Goal: Transaction & Acquisition: Purchase product/service

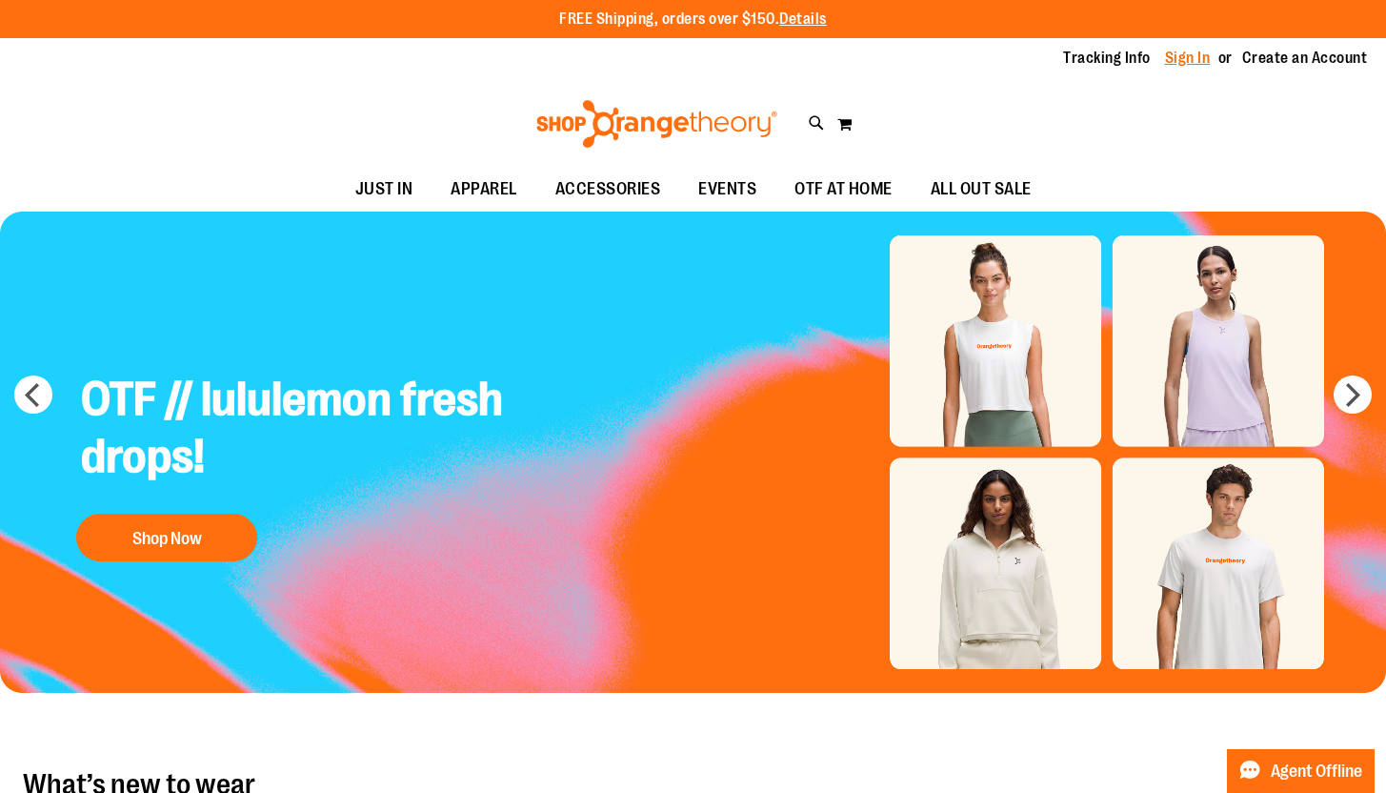
type input "**********"
click at [1189, 57] on link "Sign In" at bounding box center [1188, 58] width 46 height 21
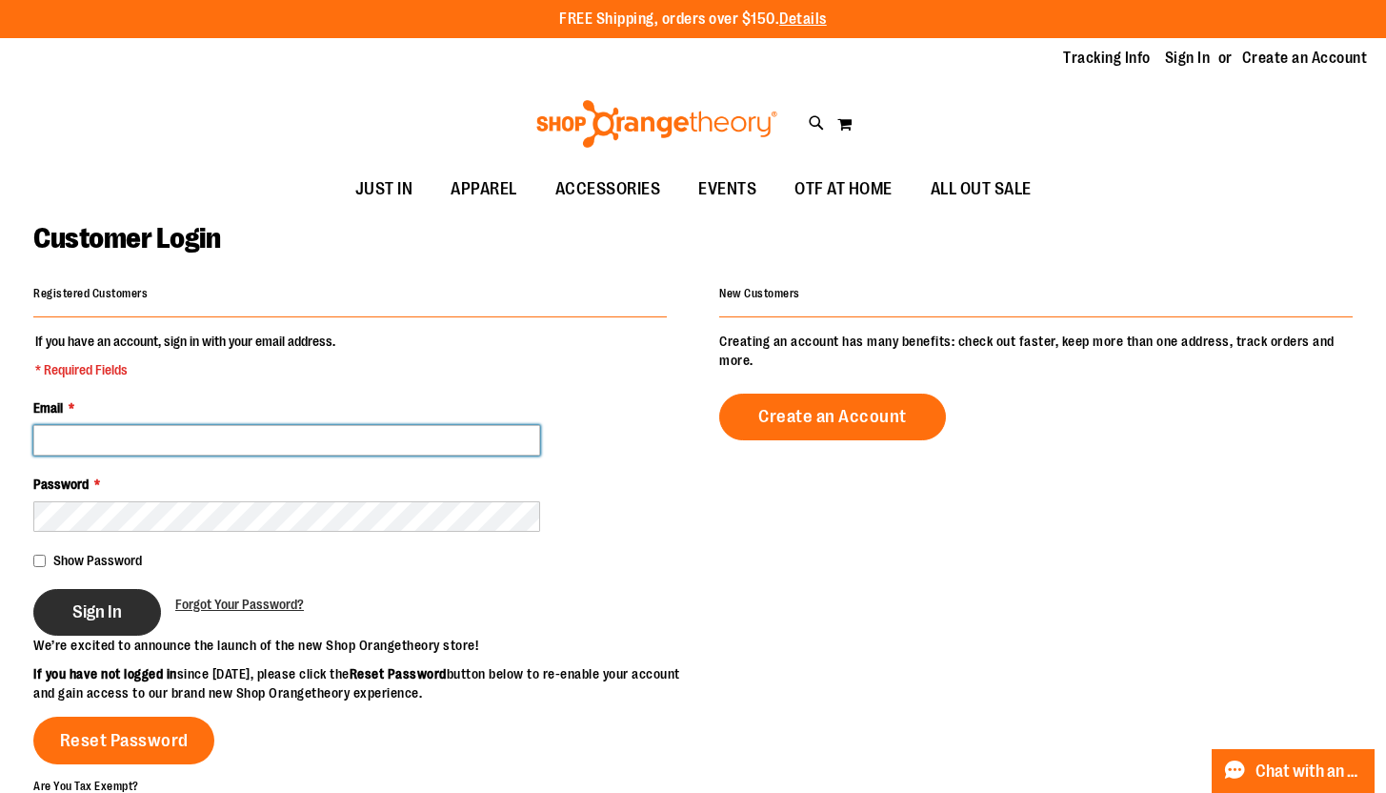
type input "**********"
click at [87, 616] on span "Sign In" at bounding box center [97, 611] width 50 height 21
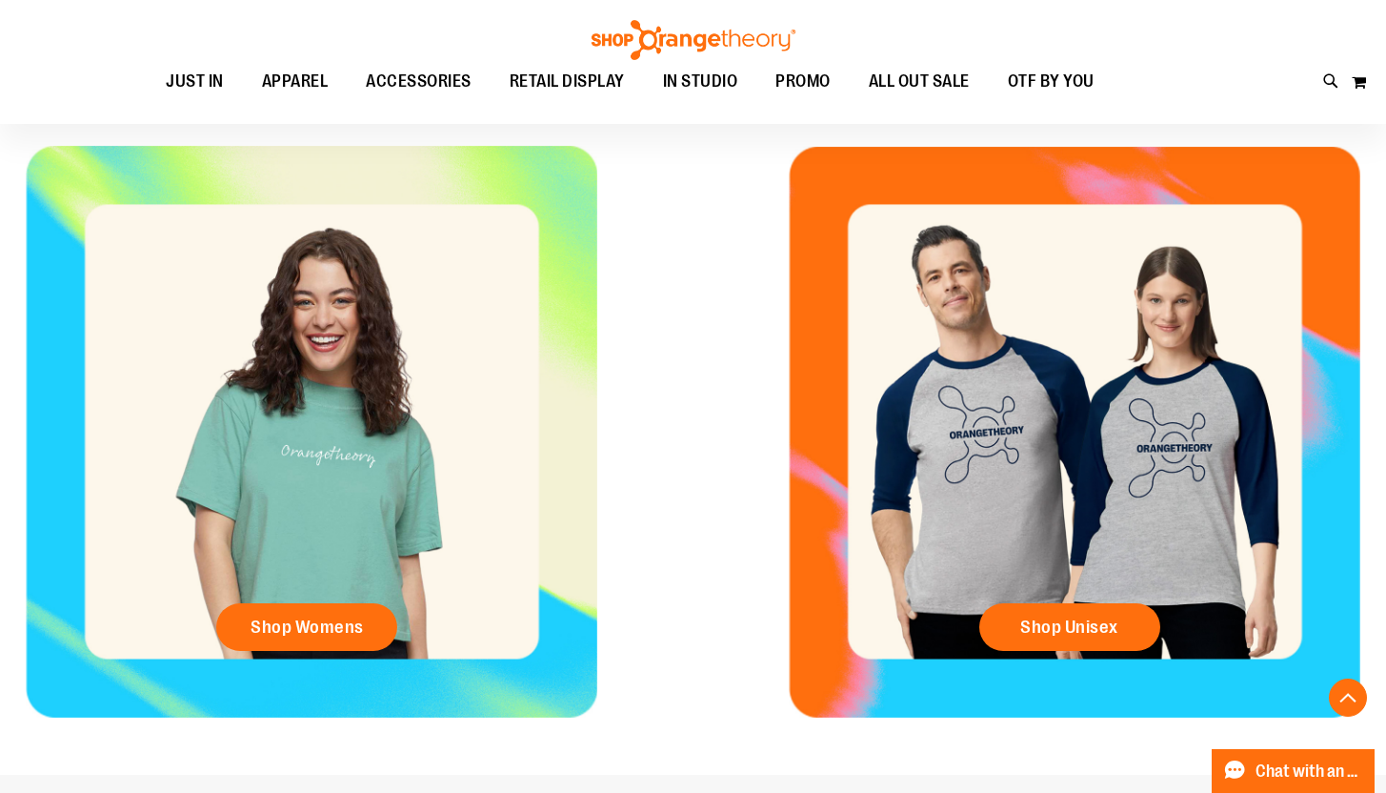
scroll to position [694, 0]
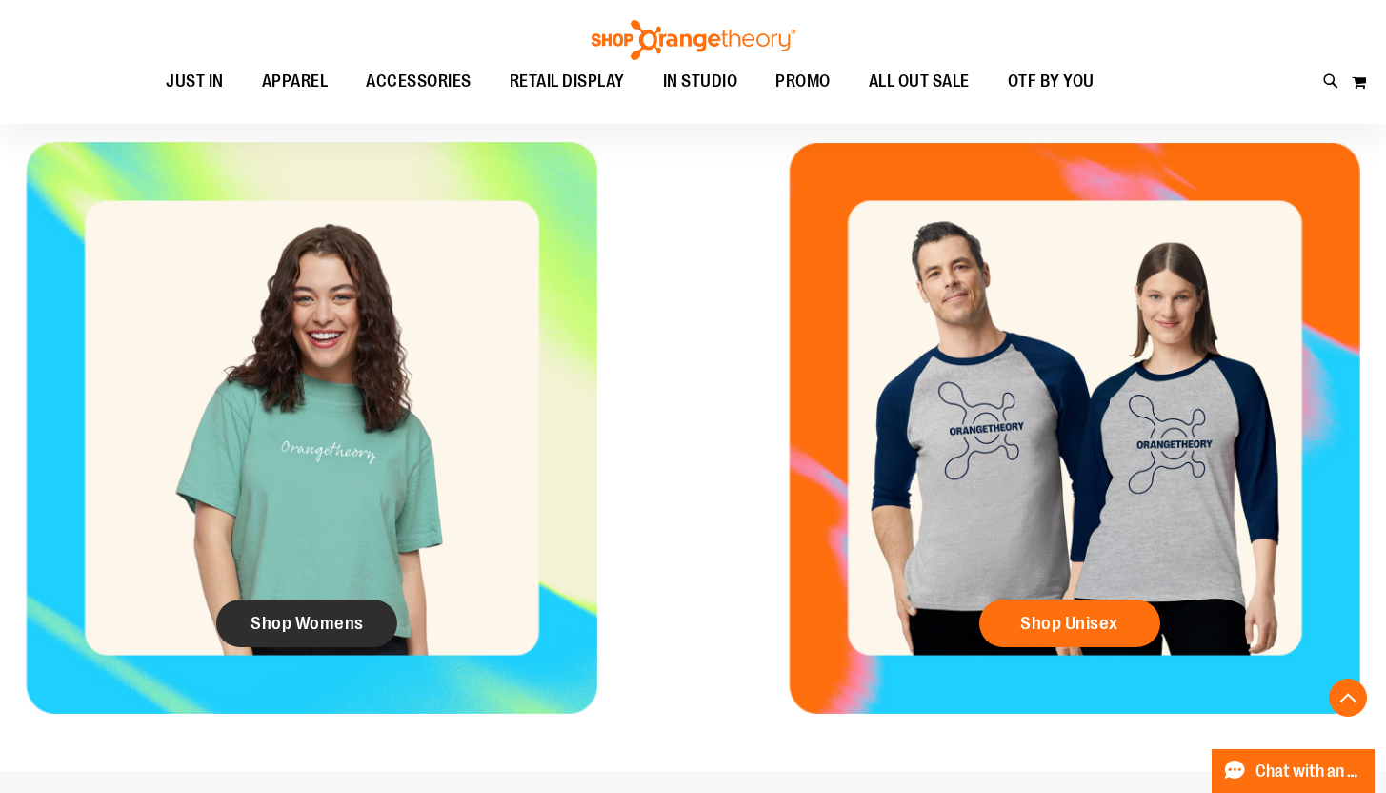
type input "**********"
click at [306, 615] on span "Shop Womens" at bounding box center [307, 623] width 113 height 21
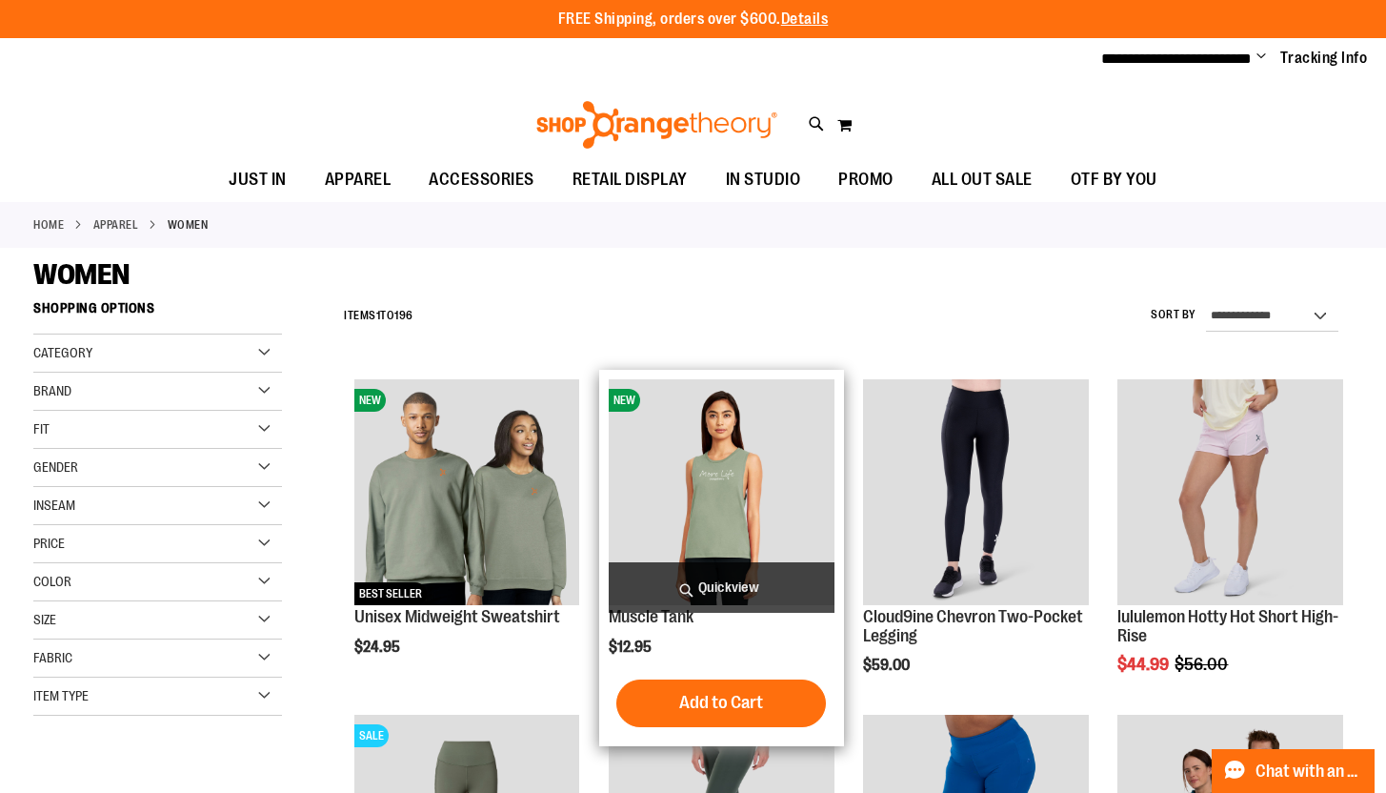
type input "**********"
click at [711, 579] on span "Quickview" at bounding box center [722, 587] width 226 height 50
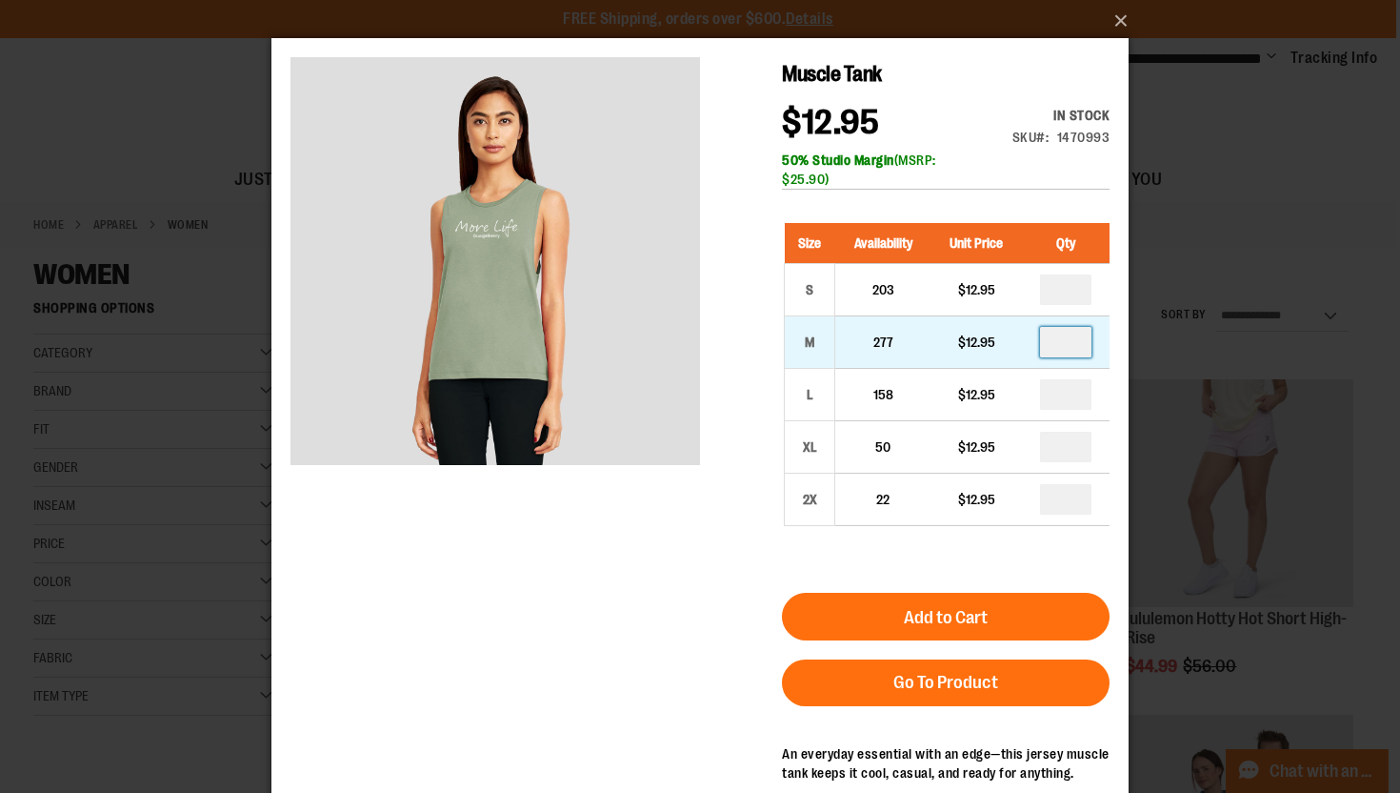
click at [1077, 344] on input "number" at bounding box center [1065, 342] width 51 height 30
type input "*"
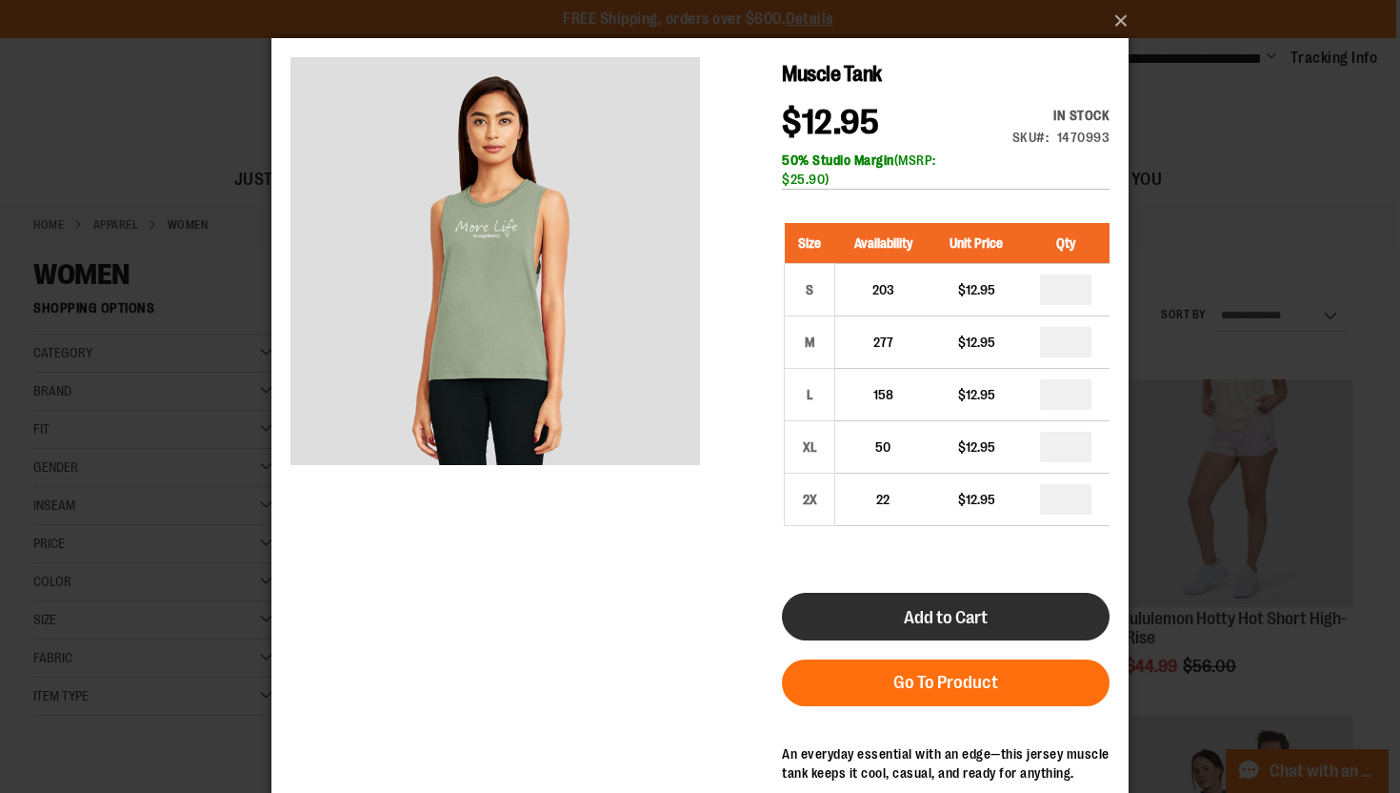
click at [918, 634] on button "Add to Cart" at bounding box center [946, 617] width 328 height 48
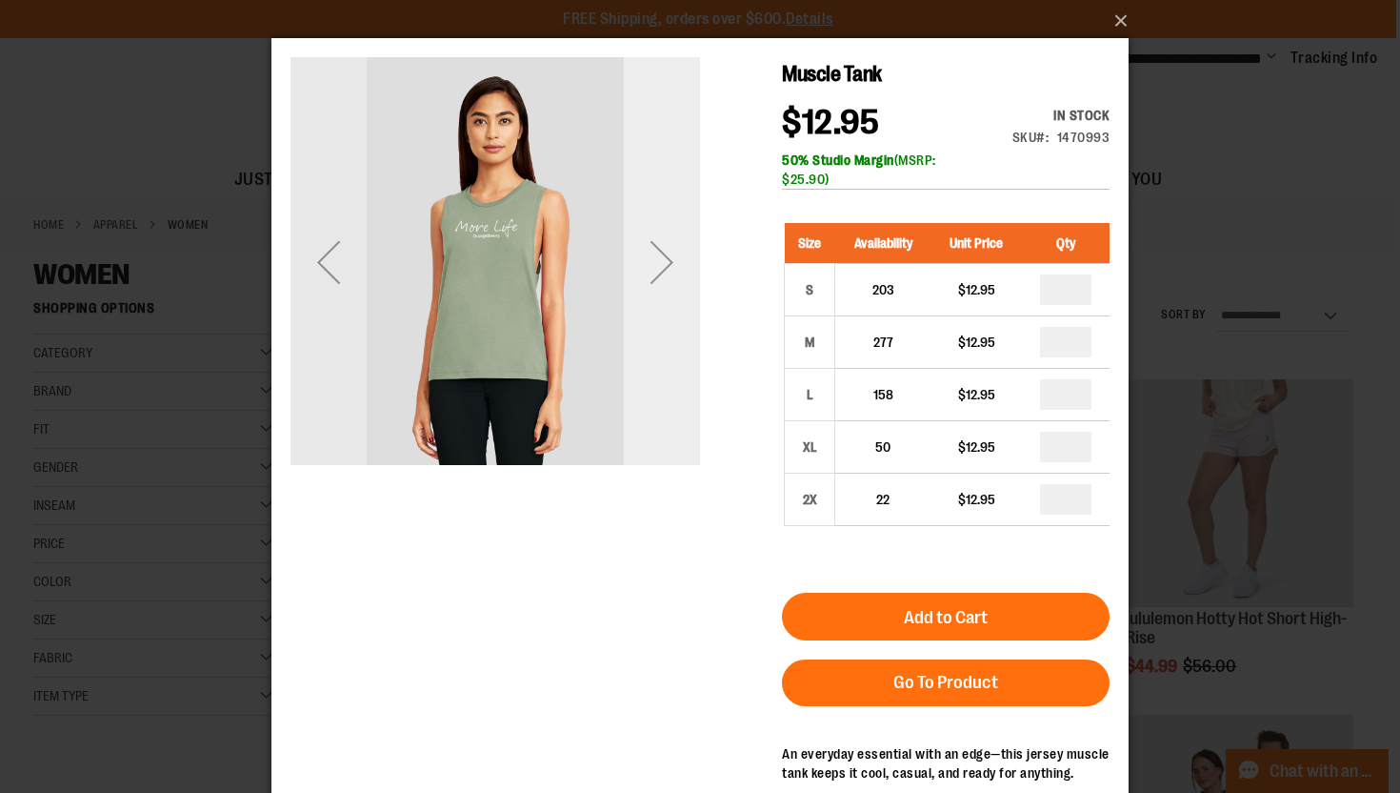
click at [667, 269] on div "Next" at bounding box center [662, 262] width 76 height 76
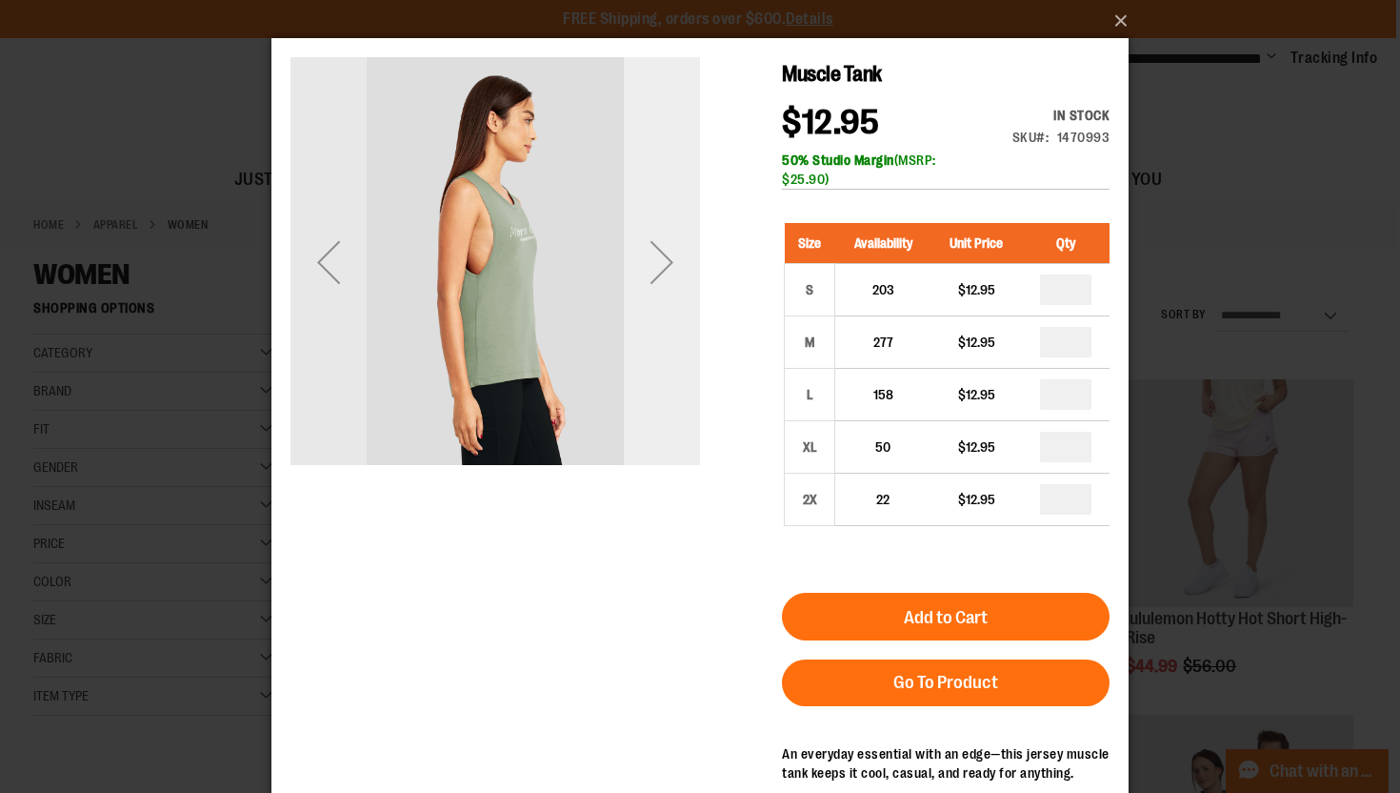
click at [667, 269] on div "Next" at bounding box center [662, 262] width 76 height 76
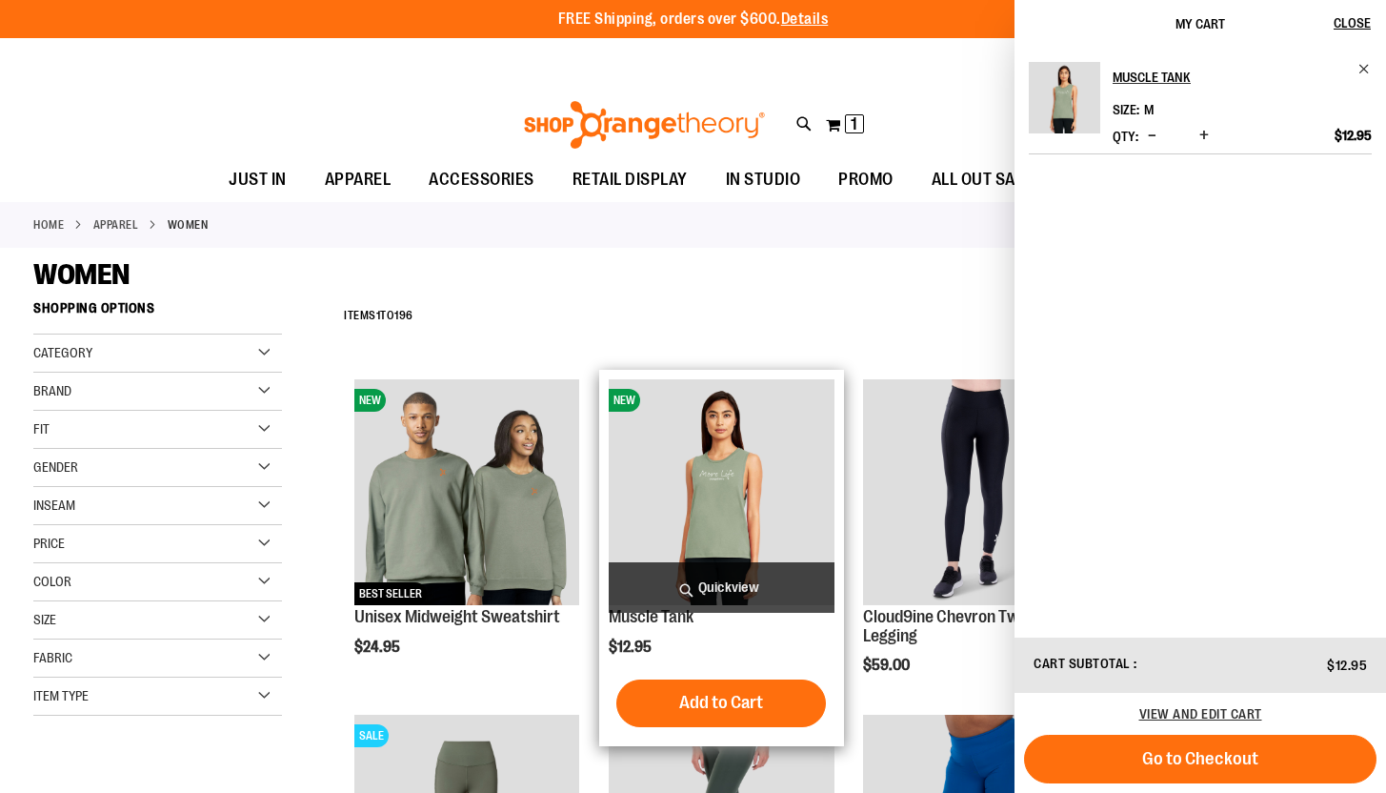
click at [775, 580] on span "Quickview" at bounding box center [722, 587] width 226 height 50
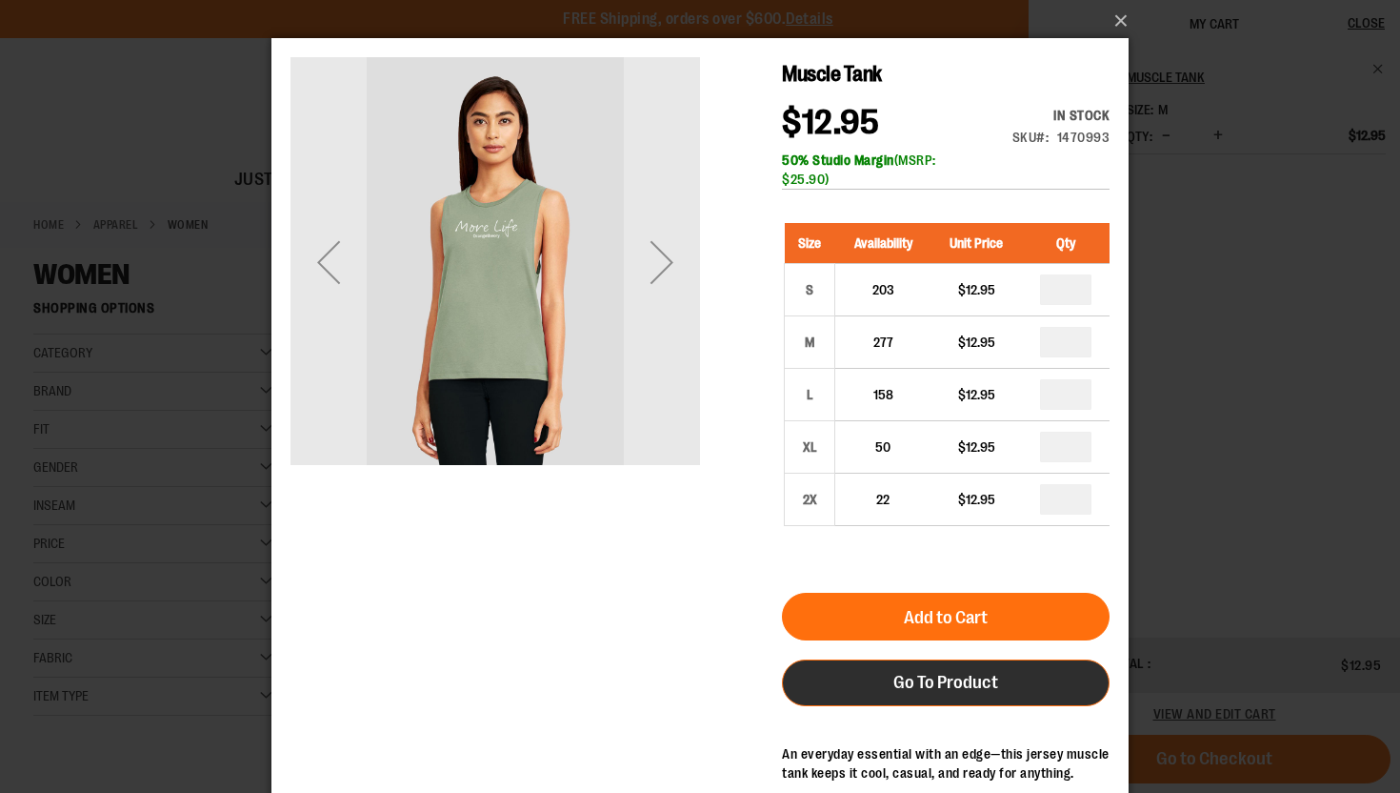
click at [937, 684] on span "Go To Product" at bounding box center [946, 682] width 105 height 21
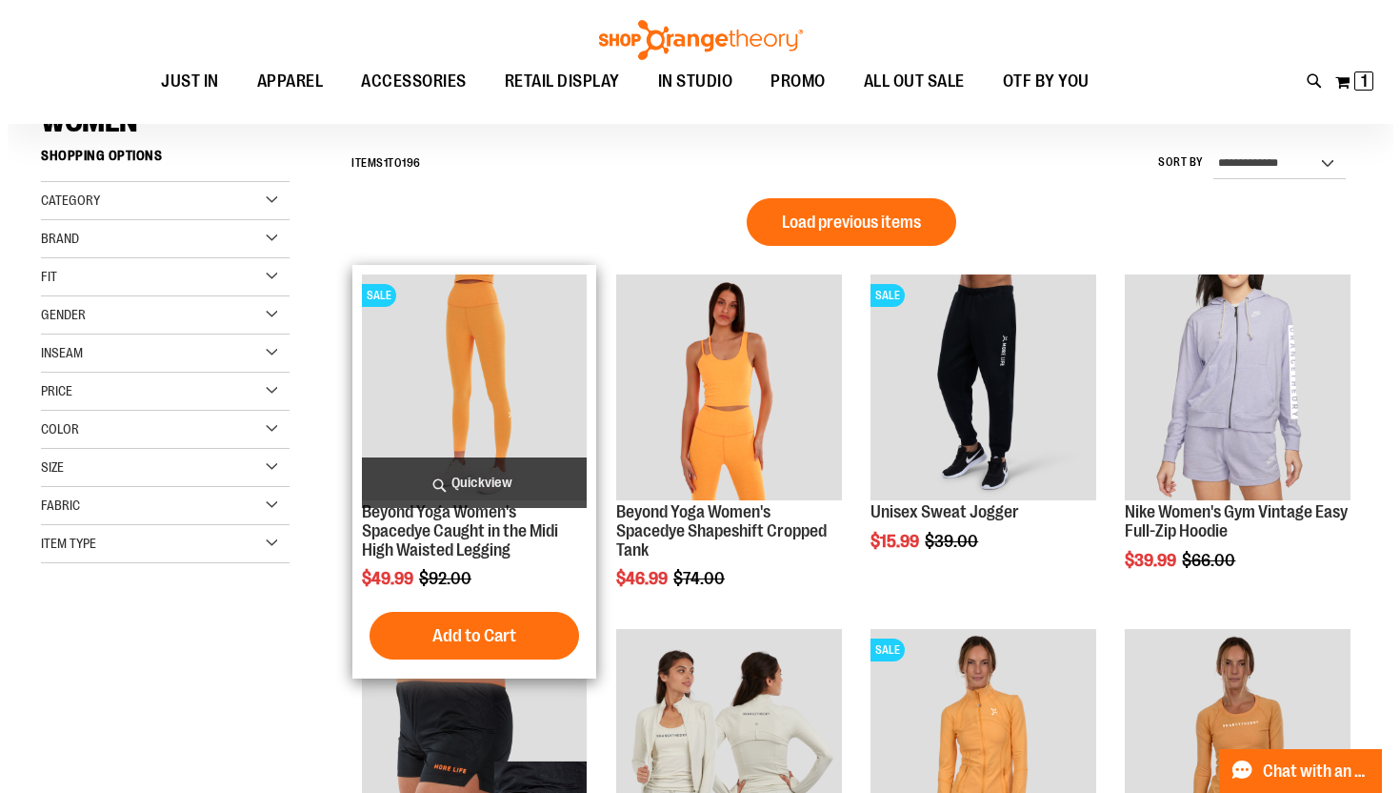
scroll to position [165, 0]
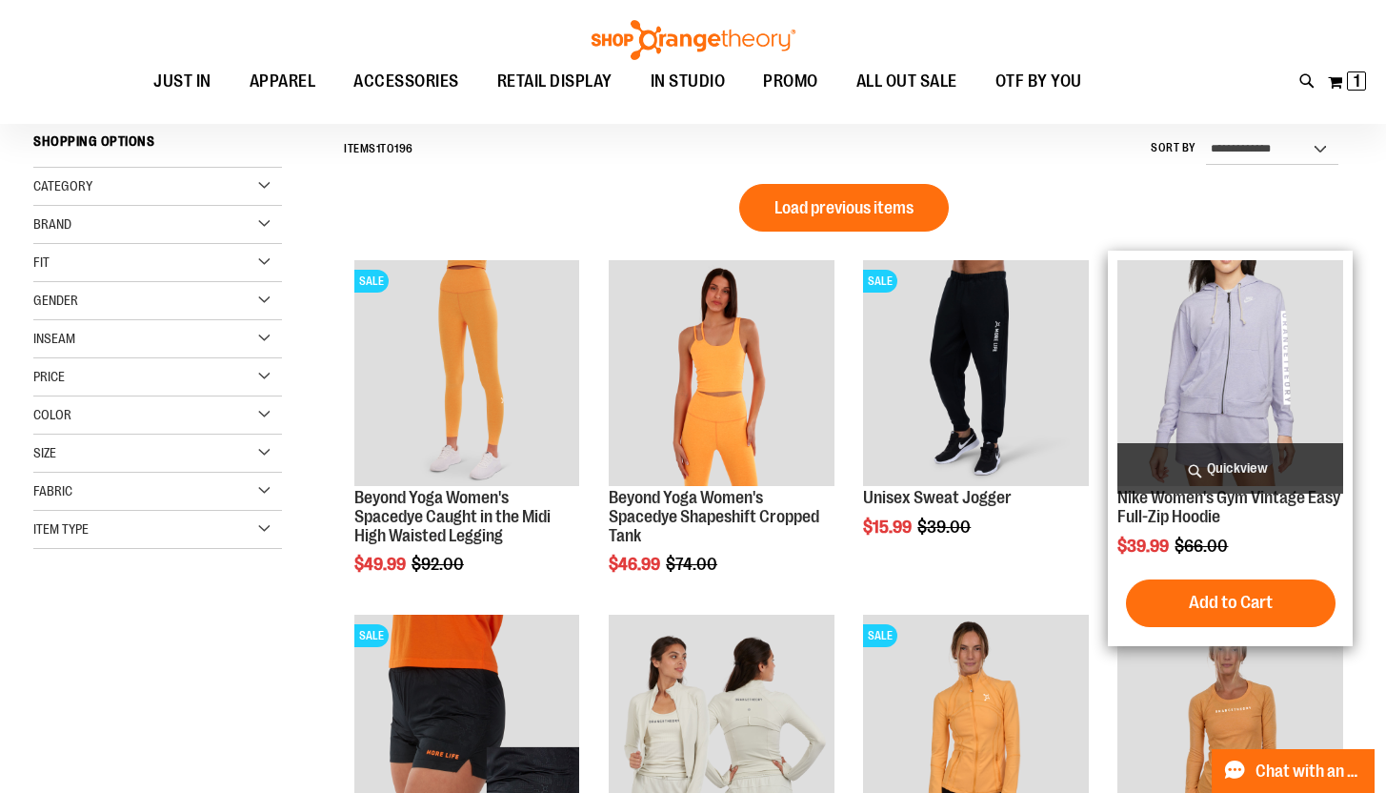
type input "**********"
click at [1242, 467] on span "Quickview" at bounding box center [1230, 468] width 226 height 50
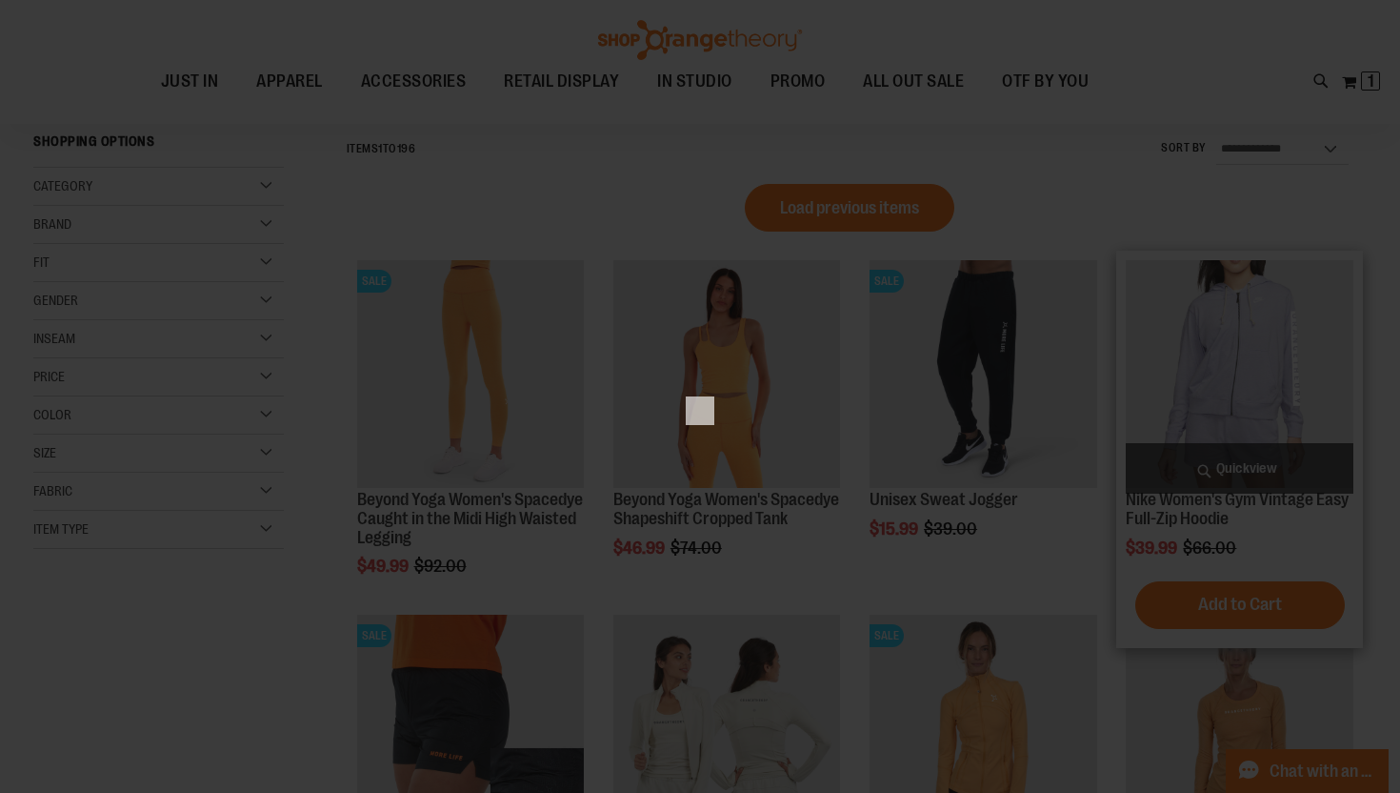
scroll to position [0, 0]
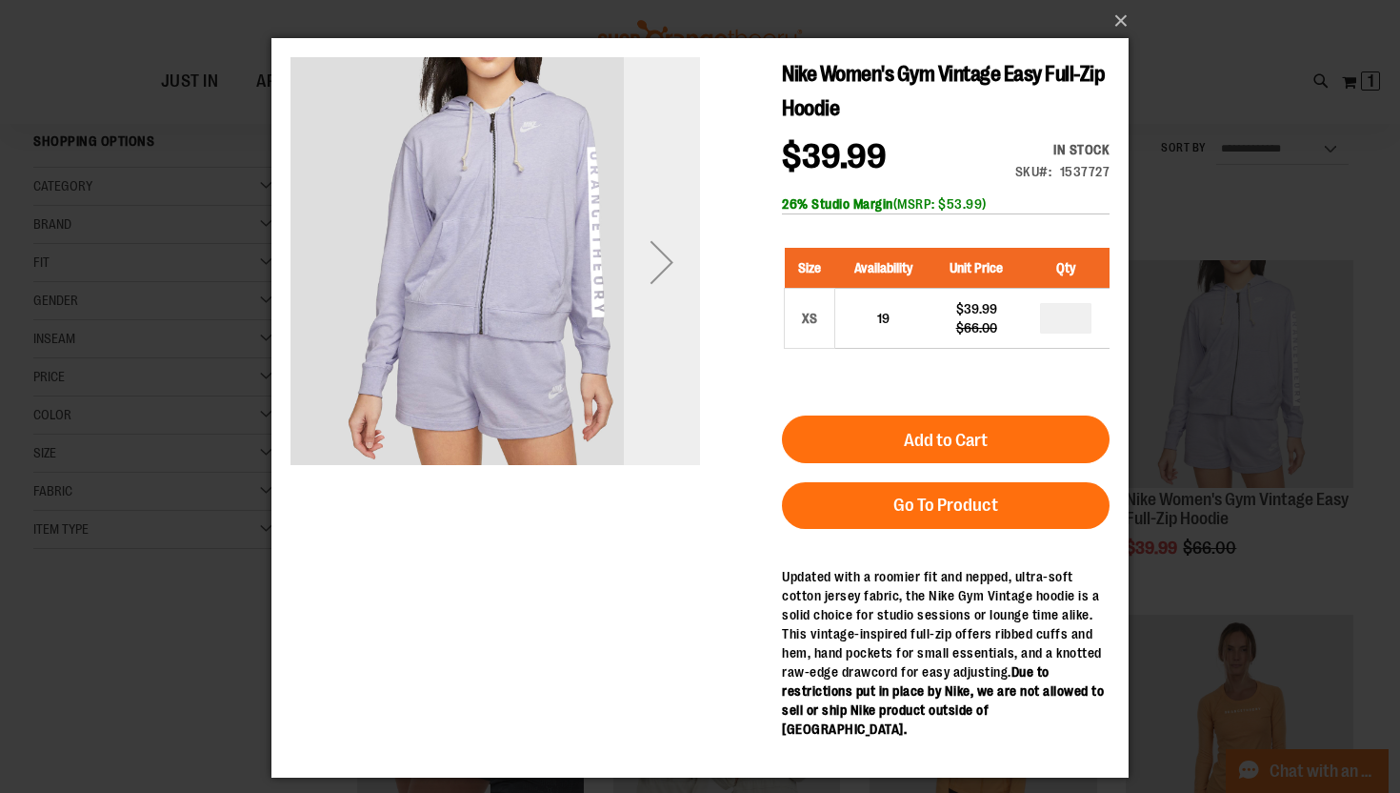
click at [668, 271] on div "Next" at bounding box center [662, 262] width 76 height 76
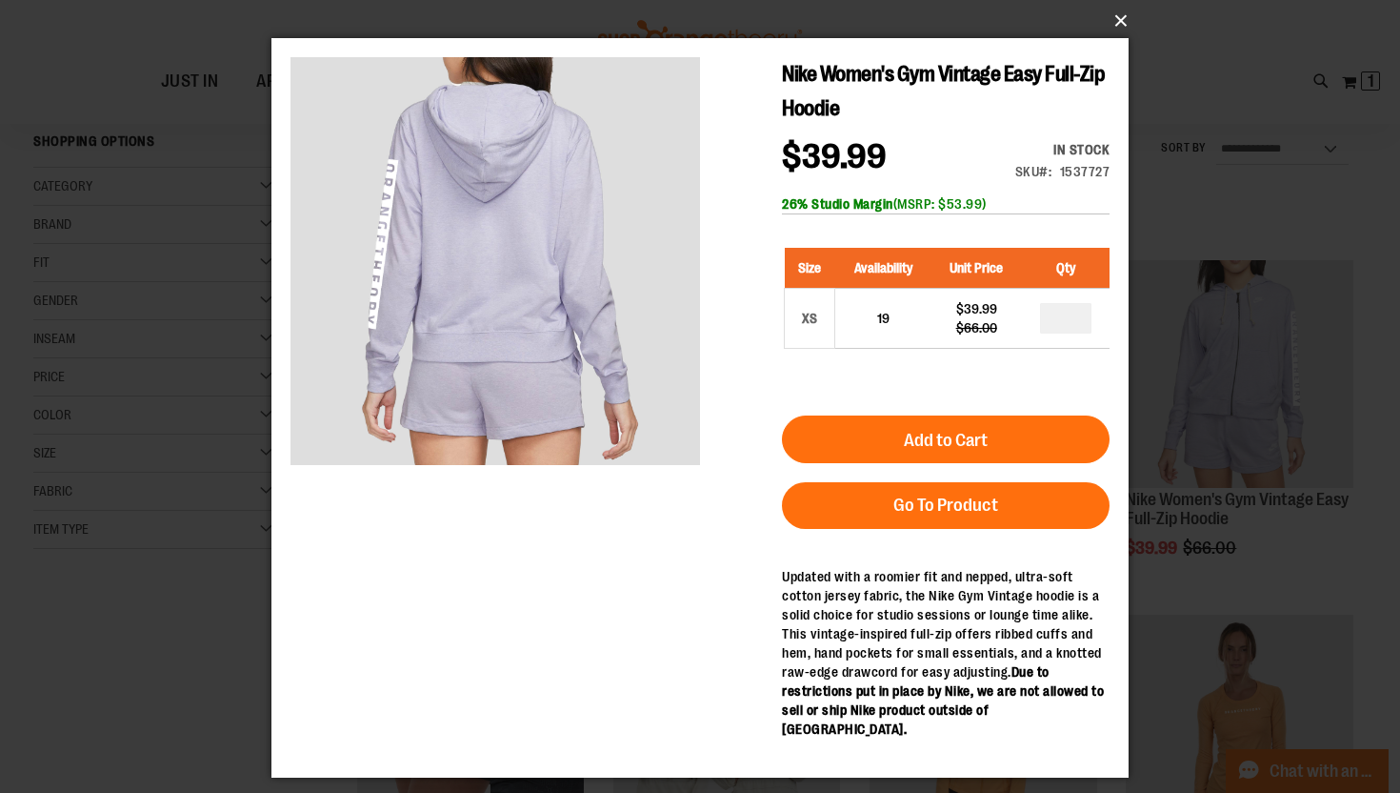
click at [1123, 21] on button "×" at bounding box center [705, 21] width 857 height 42
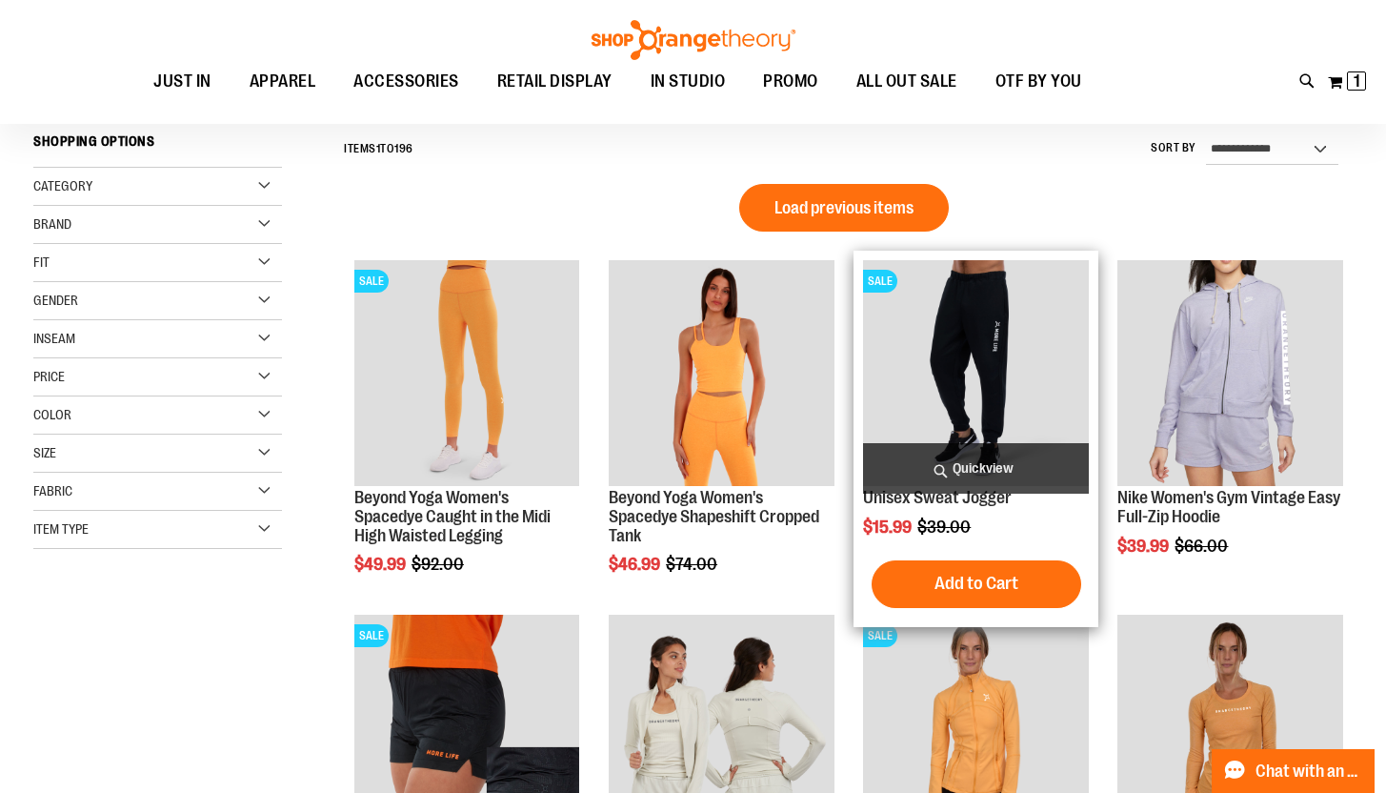
click at [954, 466] on span "Quickview" at bounding box center [976, 468] width 226 height 50
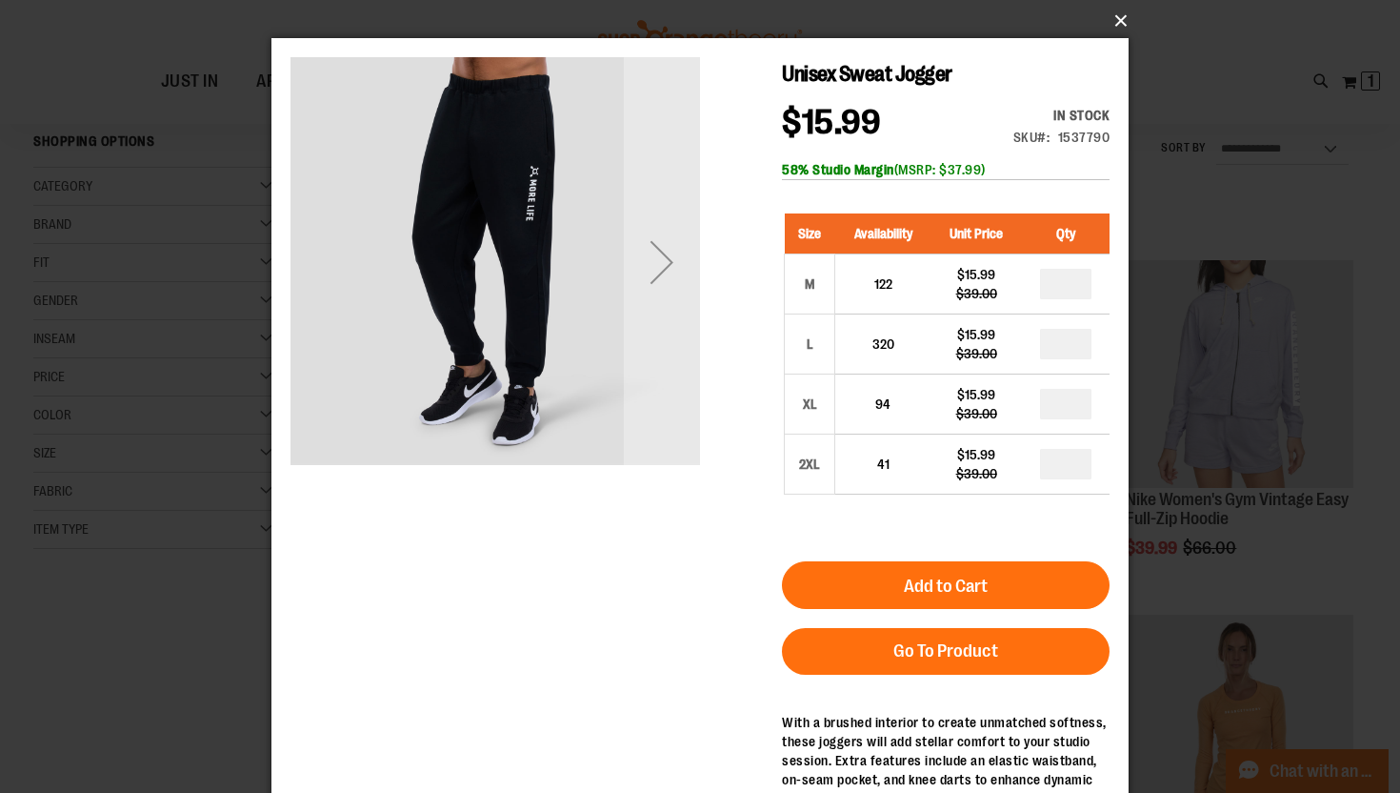
click at [1113, 20] on button "×" at bounding box center [705, 21] width 857 height 42
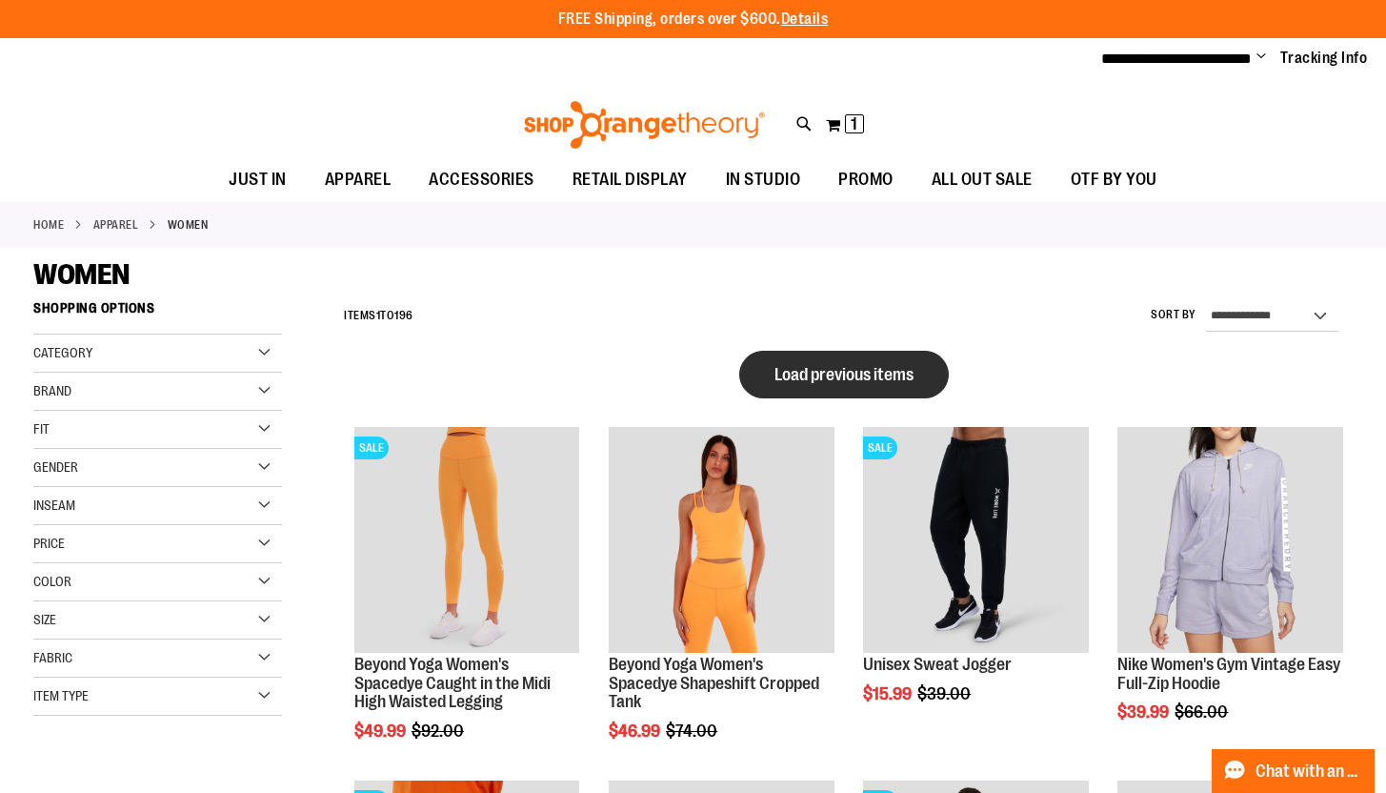
click at [860, 383] on button "Load previous items" at bounding box center [844, 375] width 210 height 48
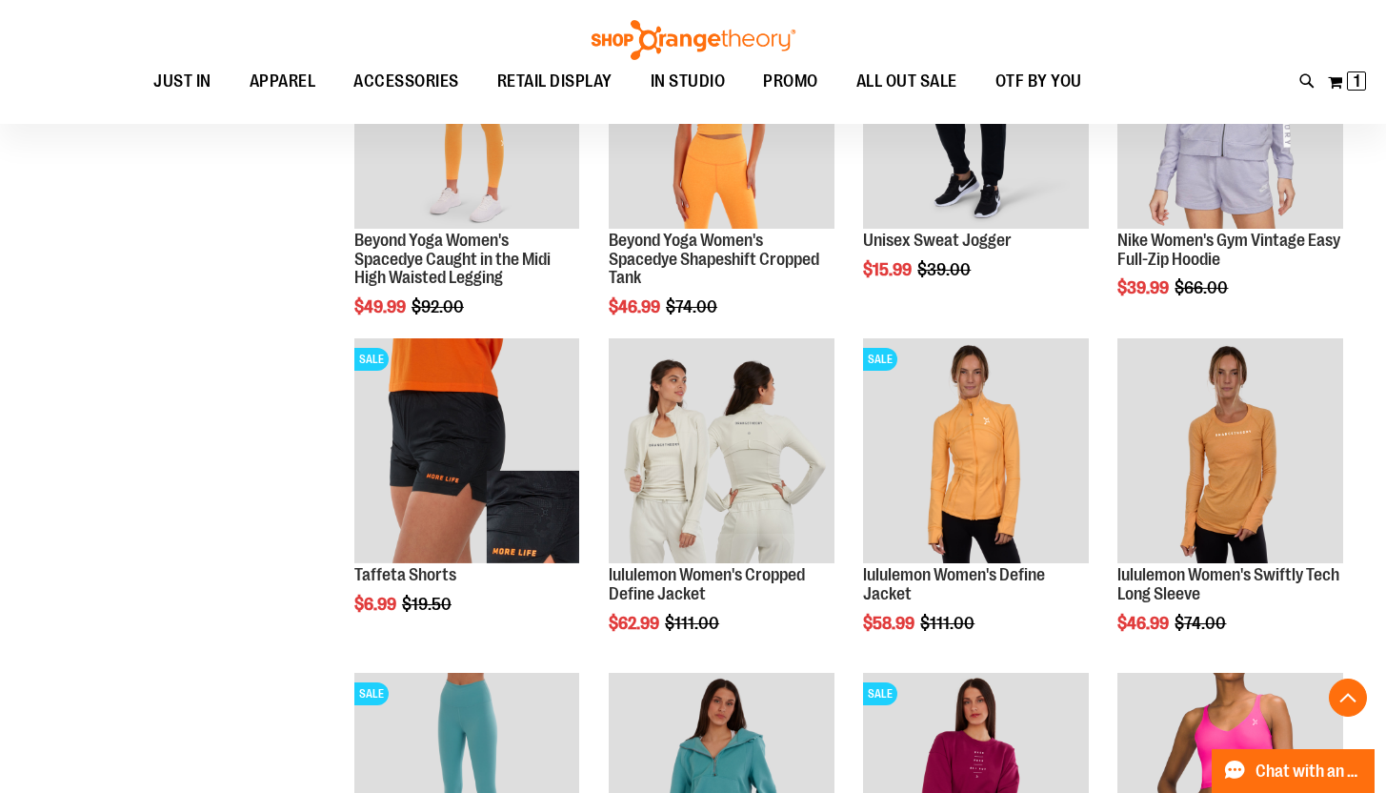
scroll to position [1380, 0]
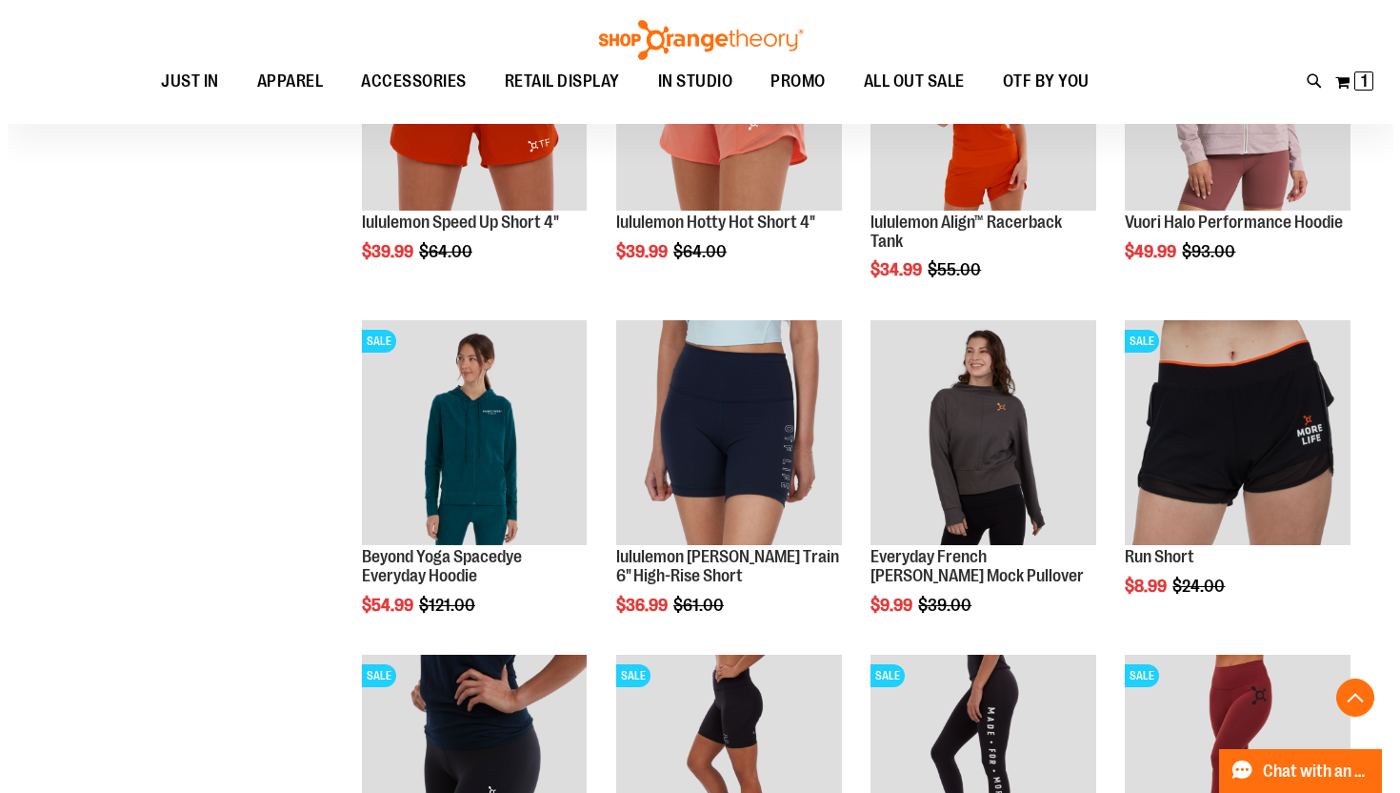
scroll to position [2409, 0]
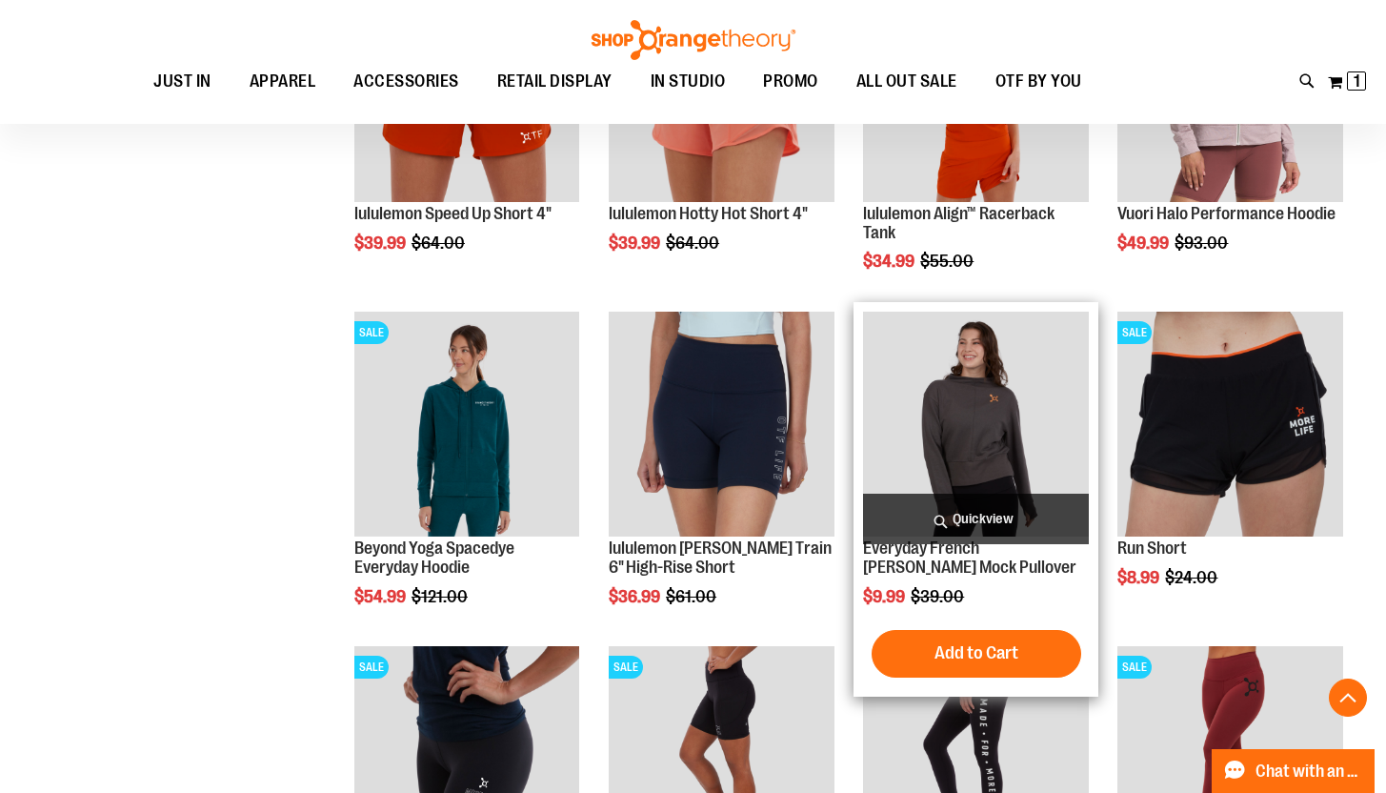
click at [1018, 511] on span "Quickview" at bounding box center [976, 518] width 226 height 50
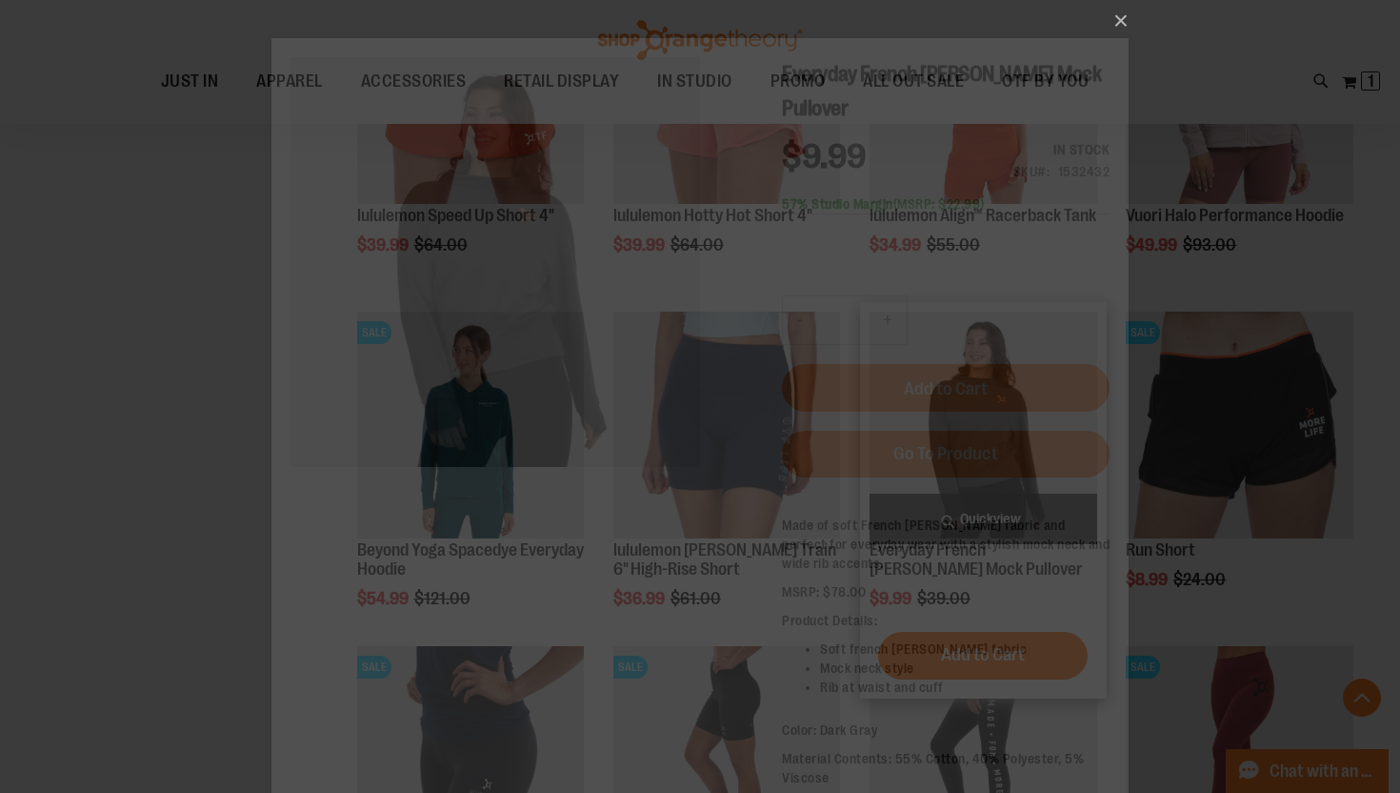
scroll to position [0, 0]
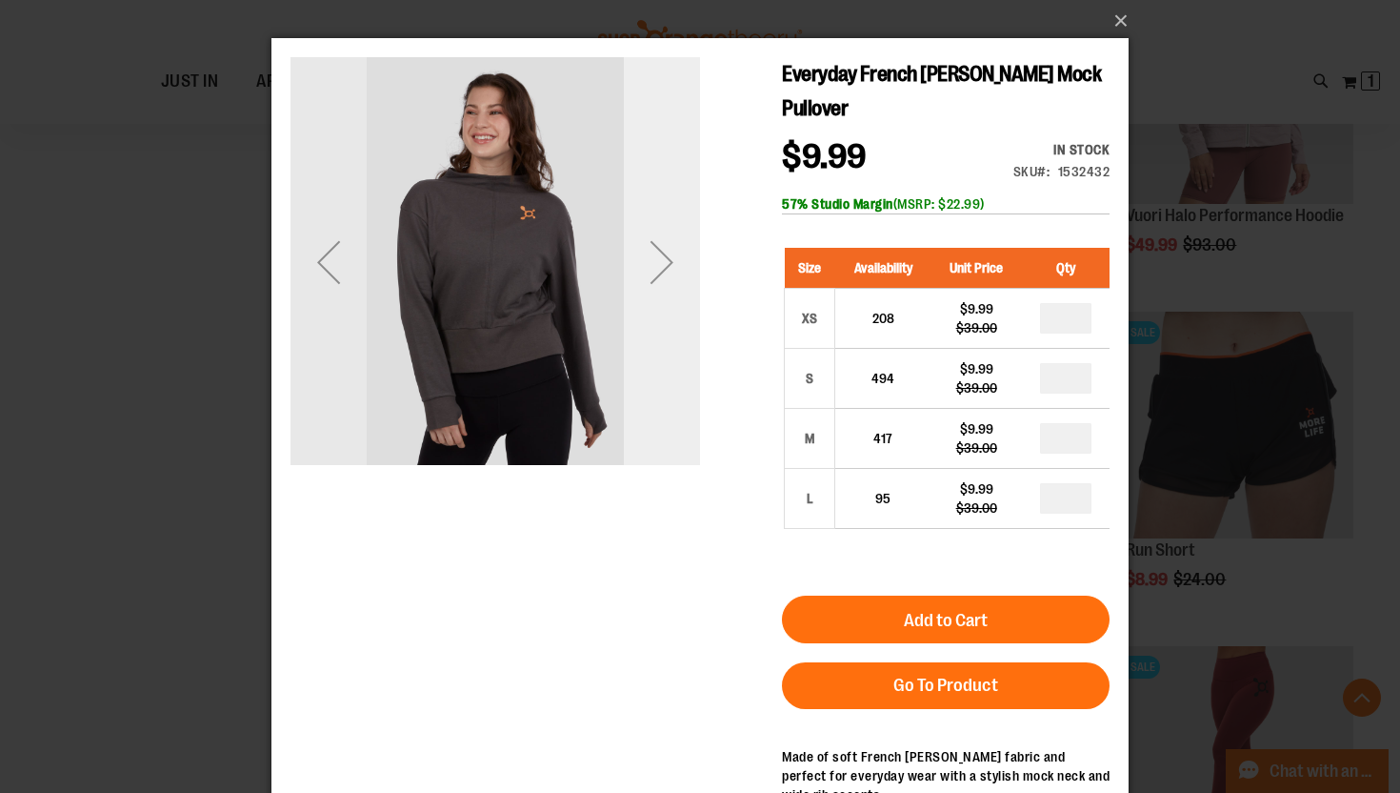
click at [673, 260] on div "Next" at bounding box center [662, 262] width 76 height 76
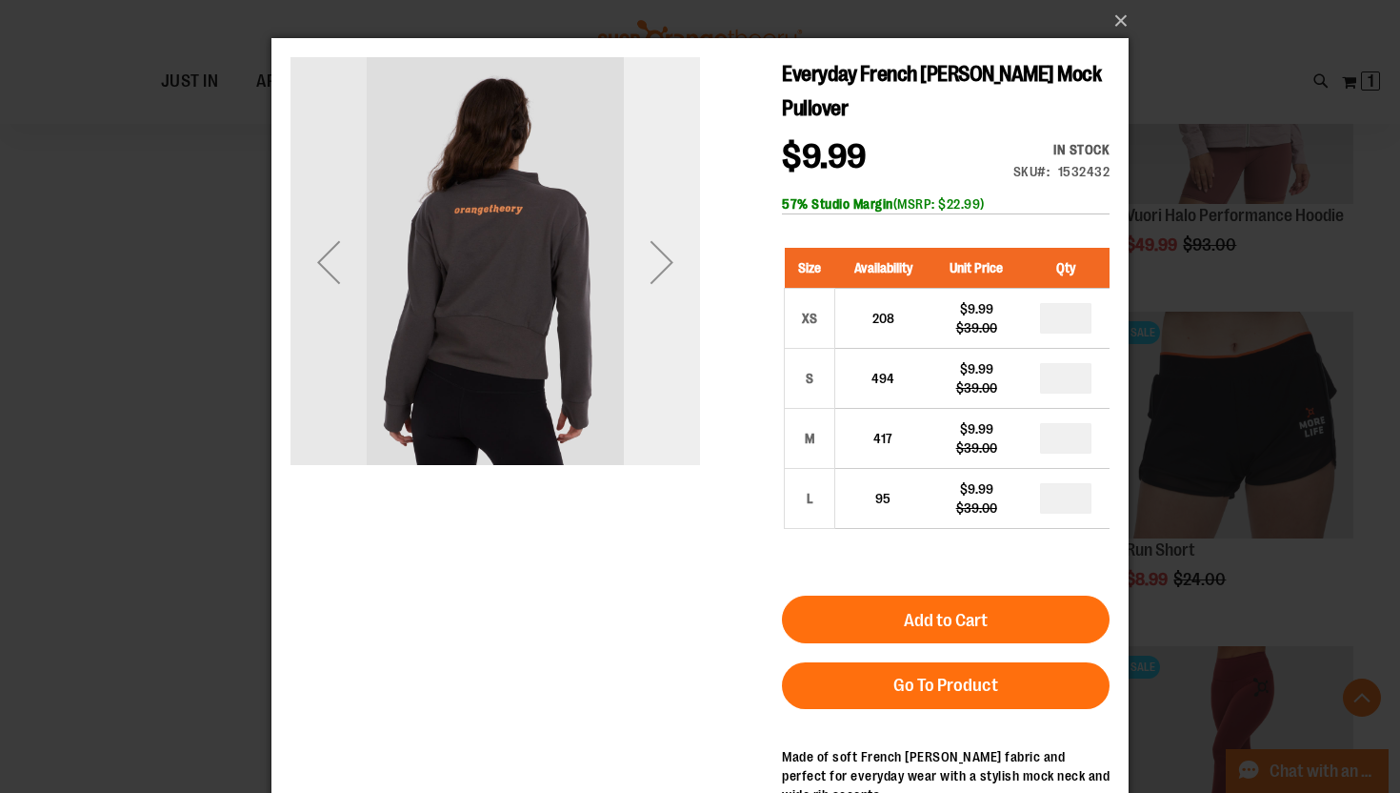
click at [660, 263] on div "Next" at bounding box center [662, 262] width 76 height 76
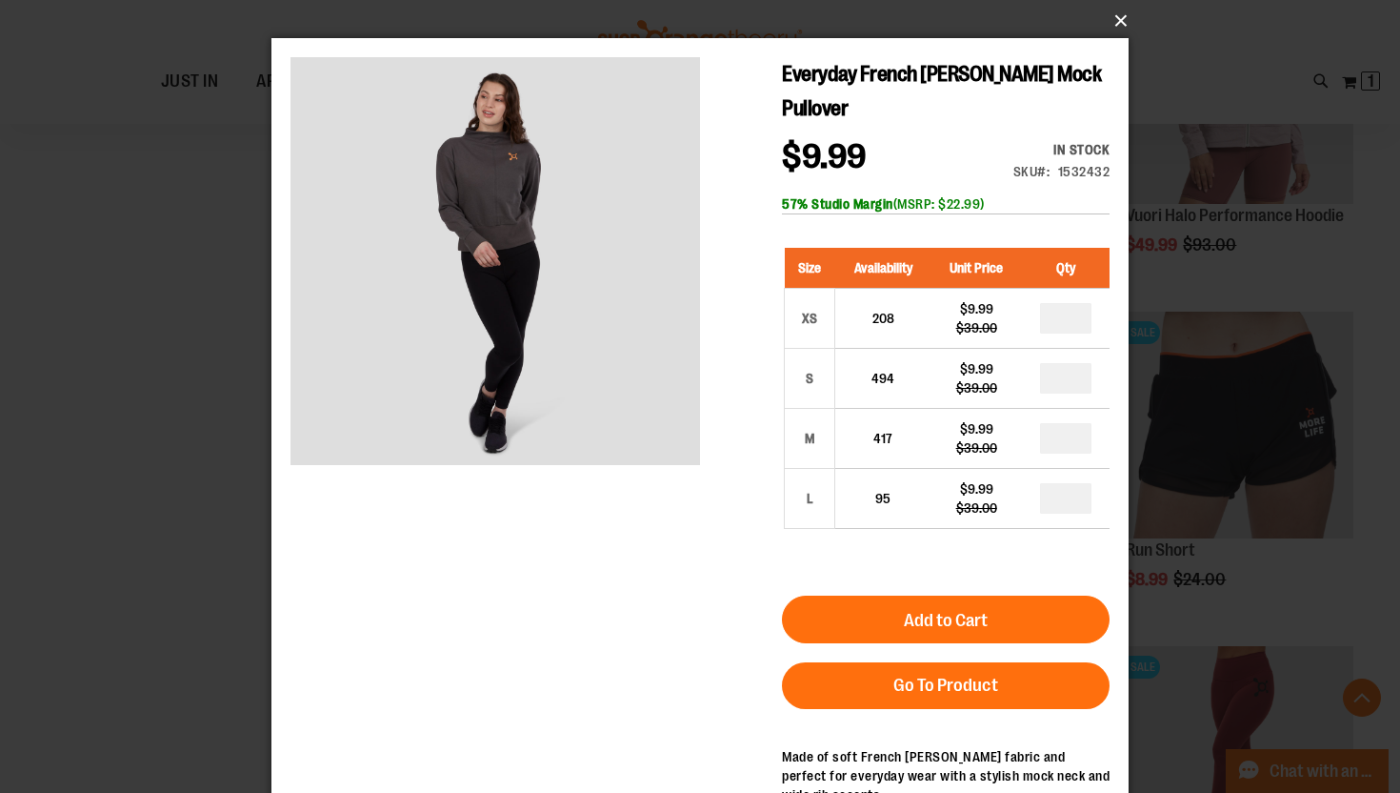
click at [1117, 25] on button "×" at bounding box center [705, 21] width 857 height 42
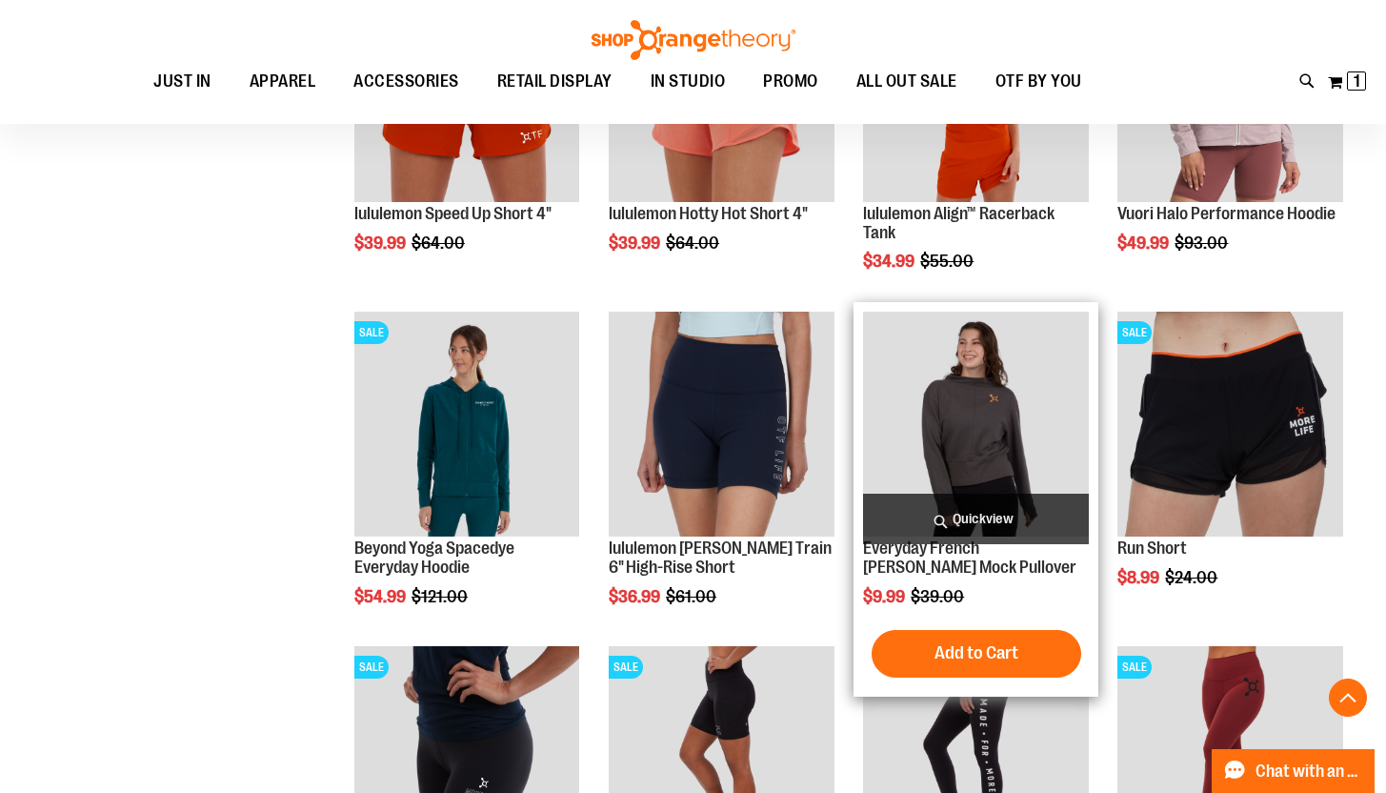
click at [948, 529] on span "Quickview" at bounding box center [976, 518] width 226 height 50
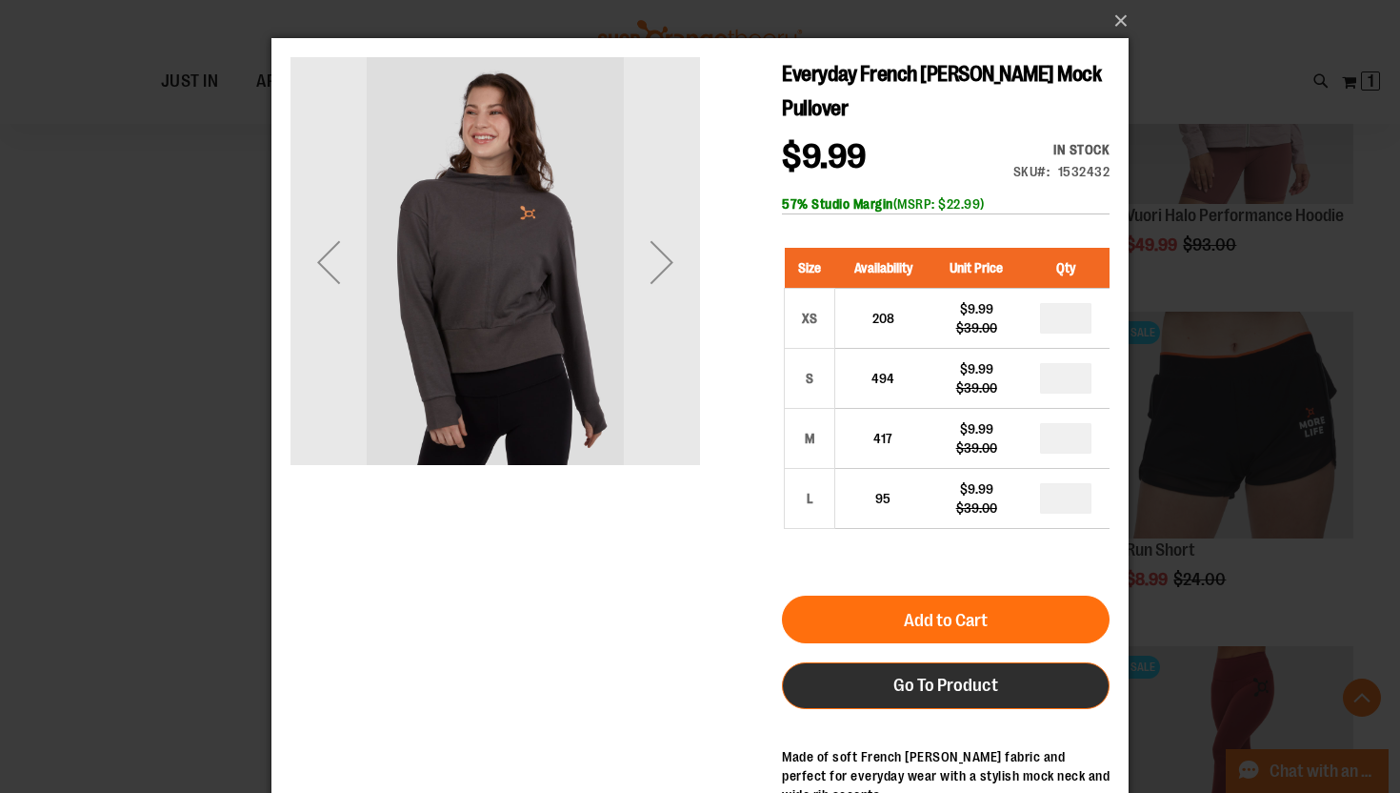
click at [901, 703] on link "Go To Product" at bounding box center [946, 685] width 328 height 47
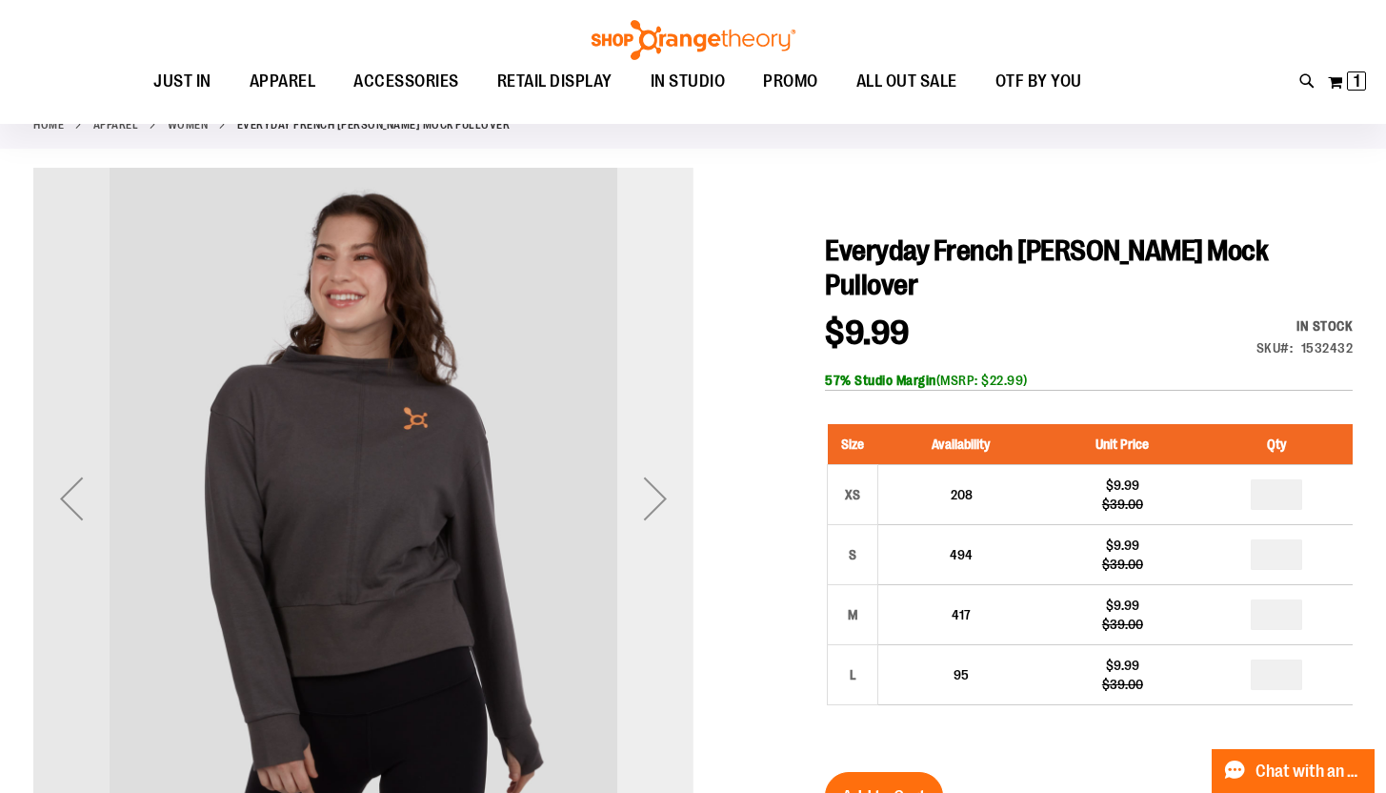
scroll to position [103, 0]
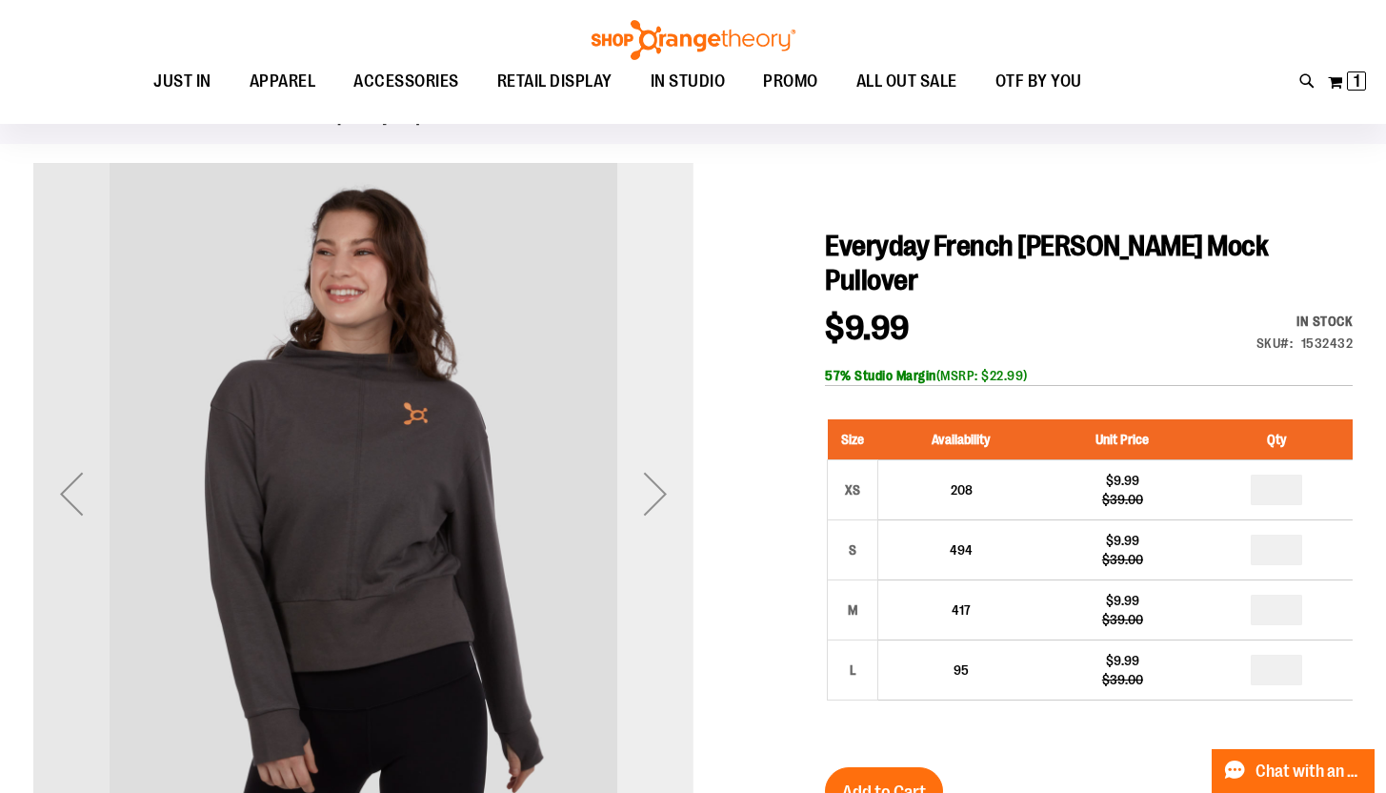
type input "**********"
click at [654, 479] on div "Next" at bounding box center [655, 493] width 76 height 76
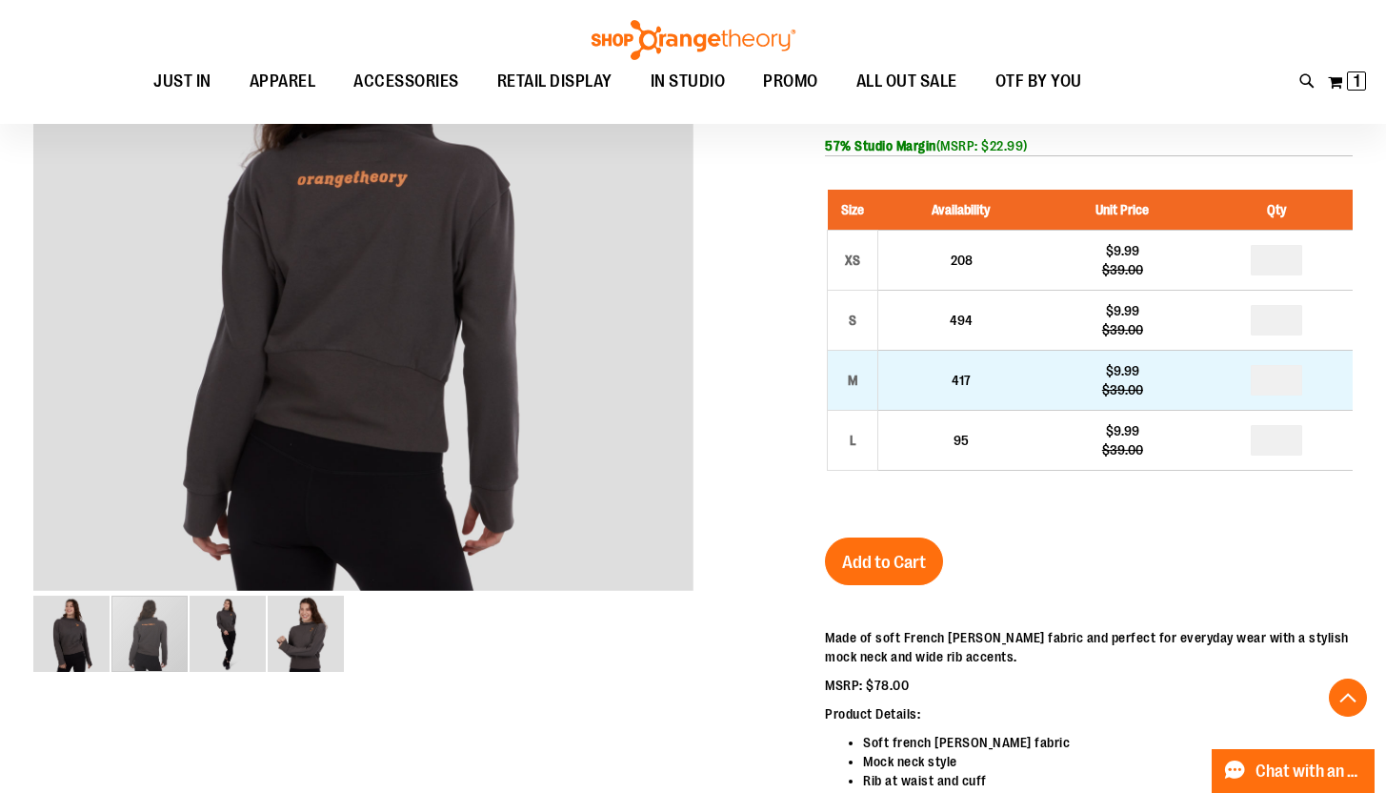
scroll to position [336, 0]
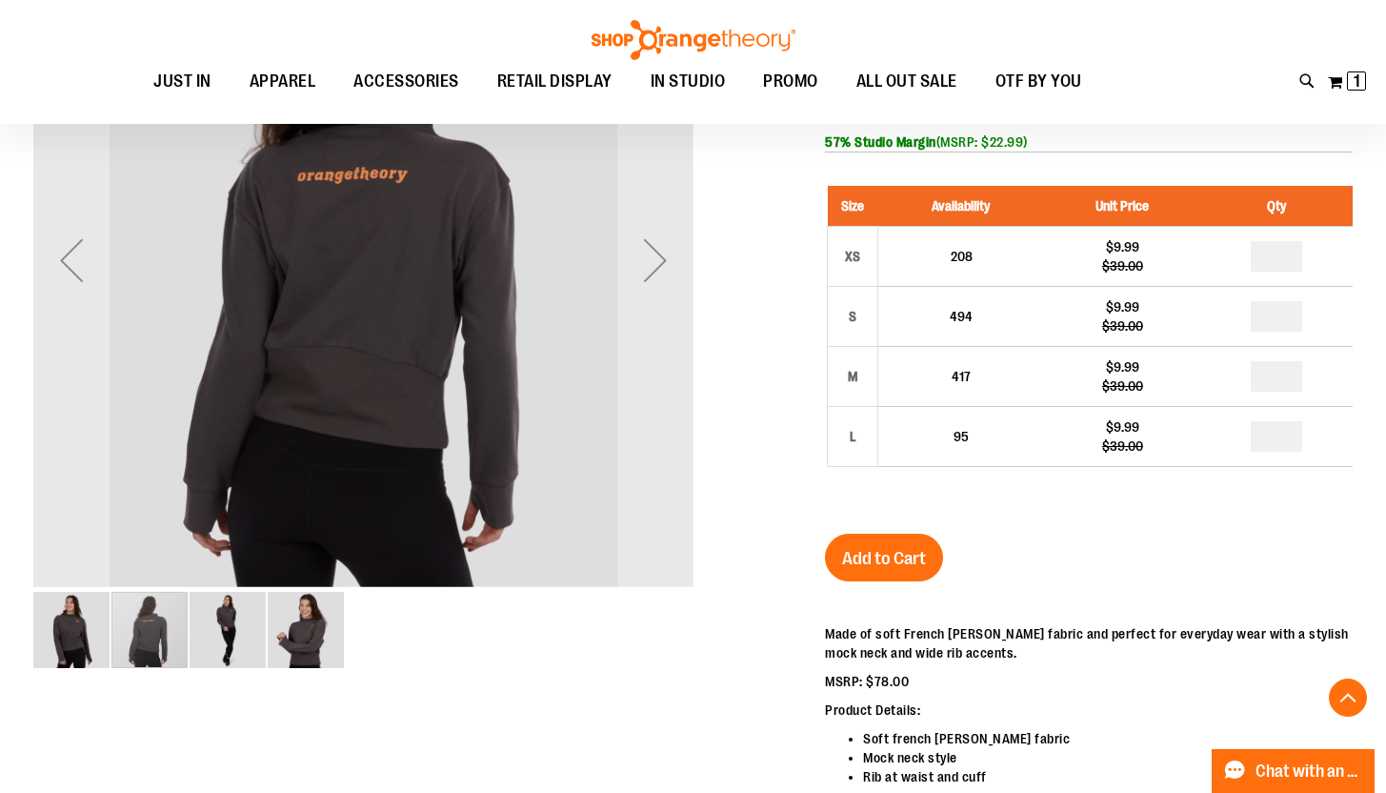
click at [221, 632] on img "image 3 of 4" at bounding box center [228, 630] width 76 height 76
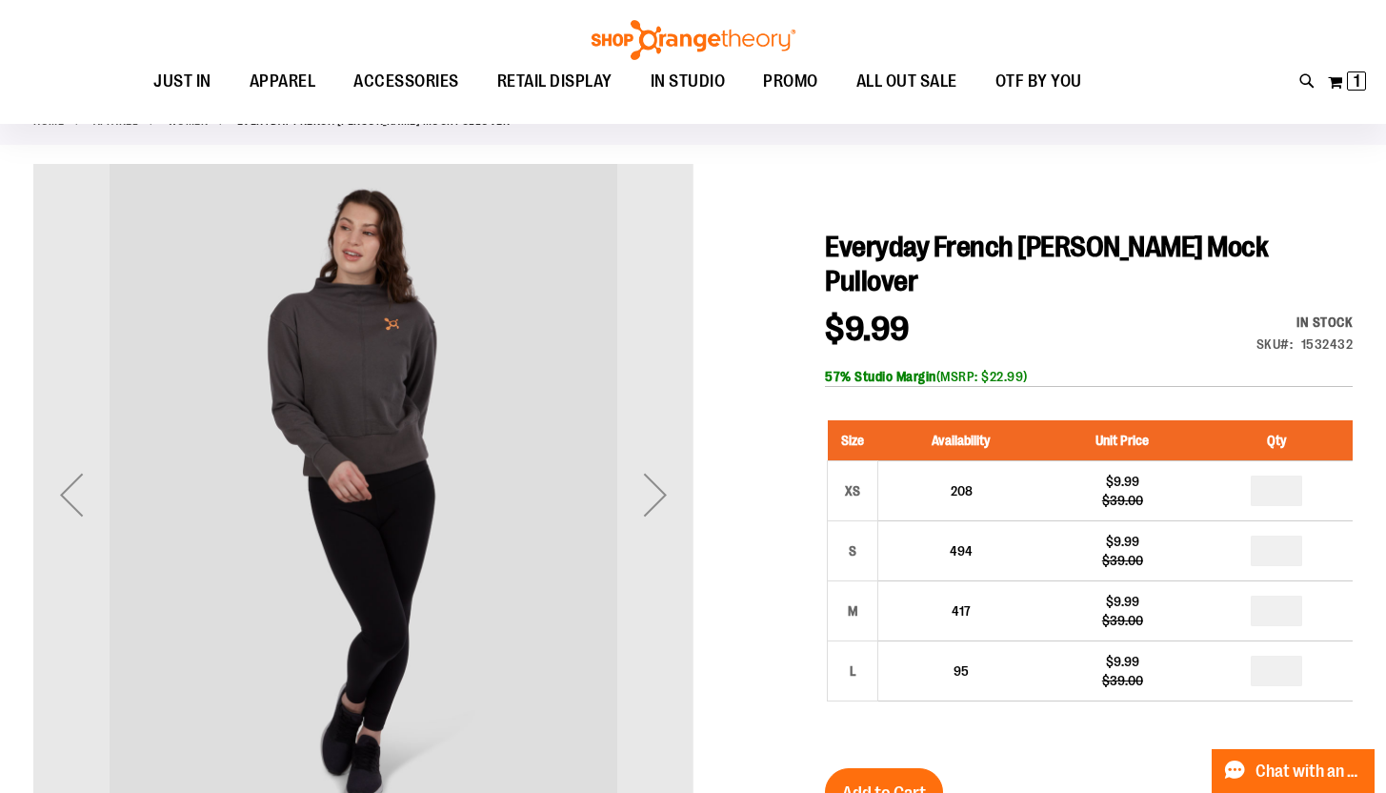
scroll to position [92, 0]
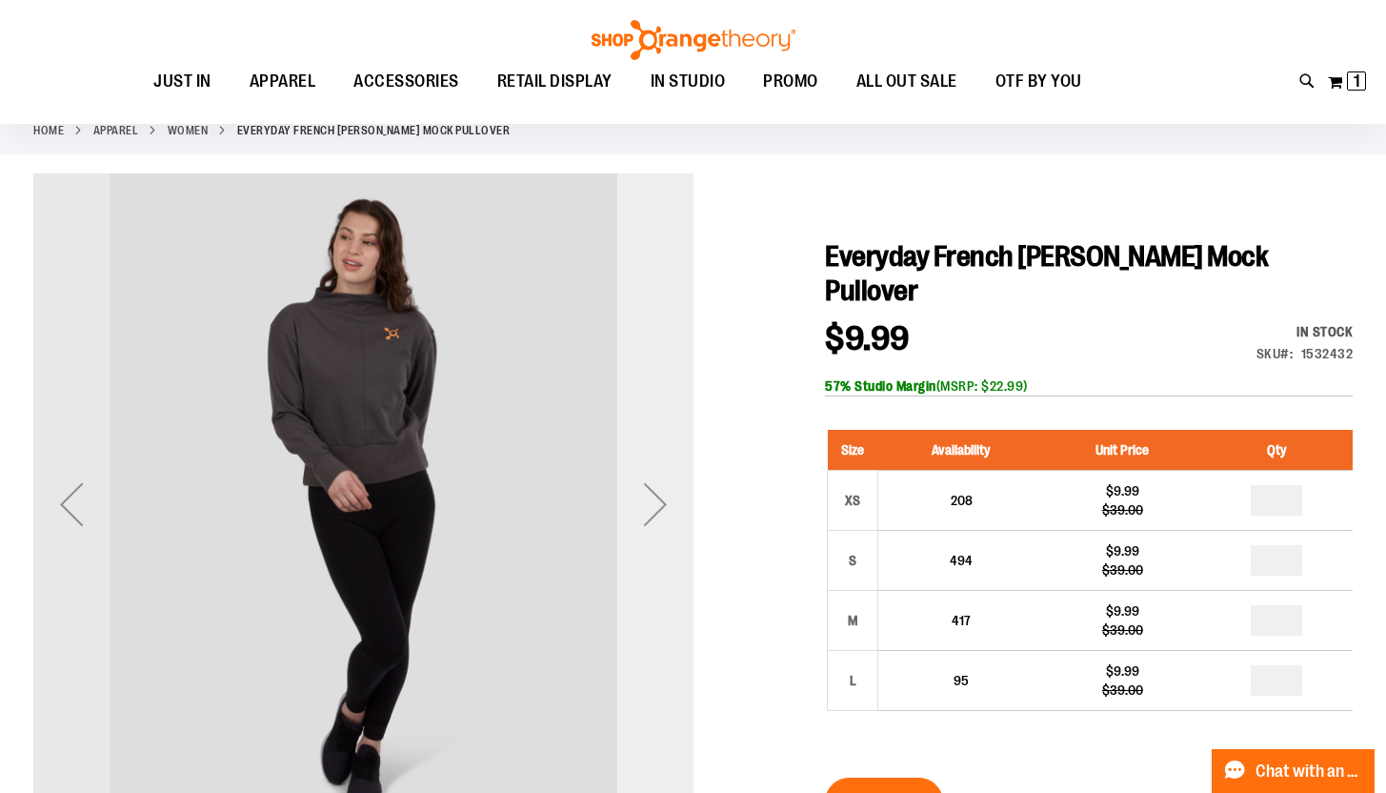
click at [641, 523] on div "Next" at bounding box center [655, 504] width 76 height 76
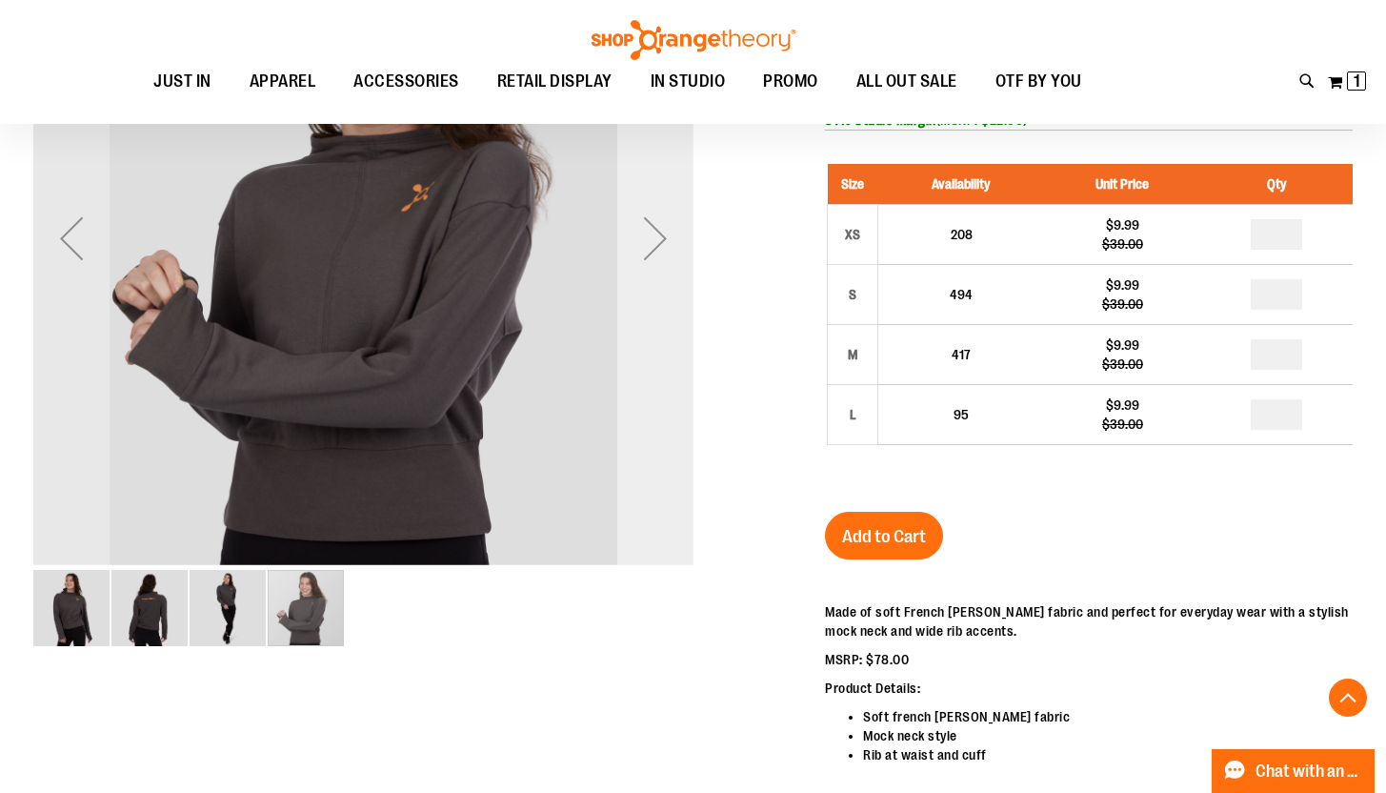
scroll to position [328, 0]
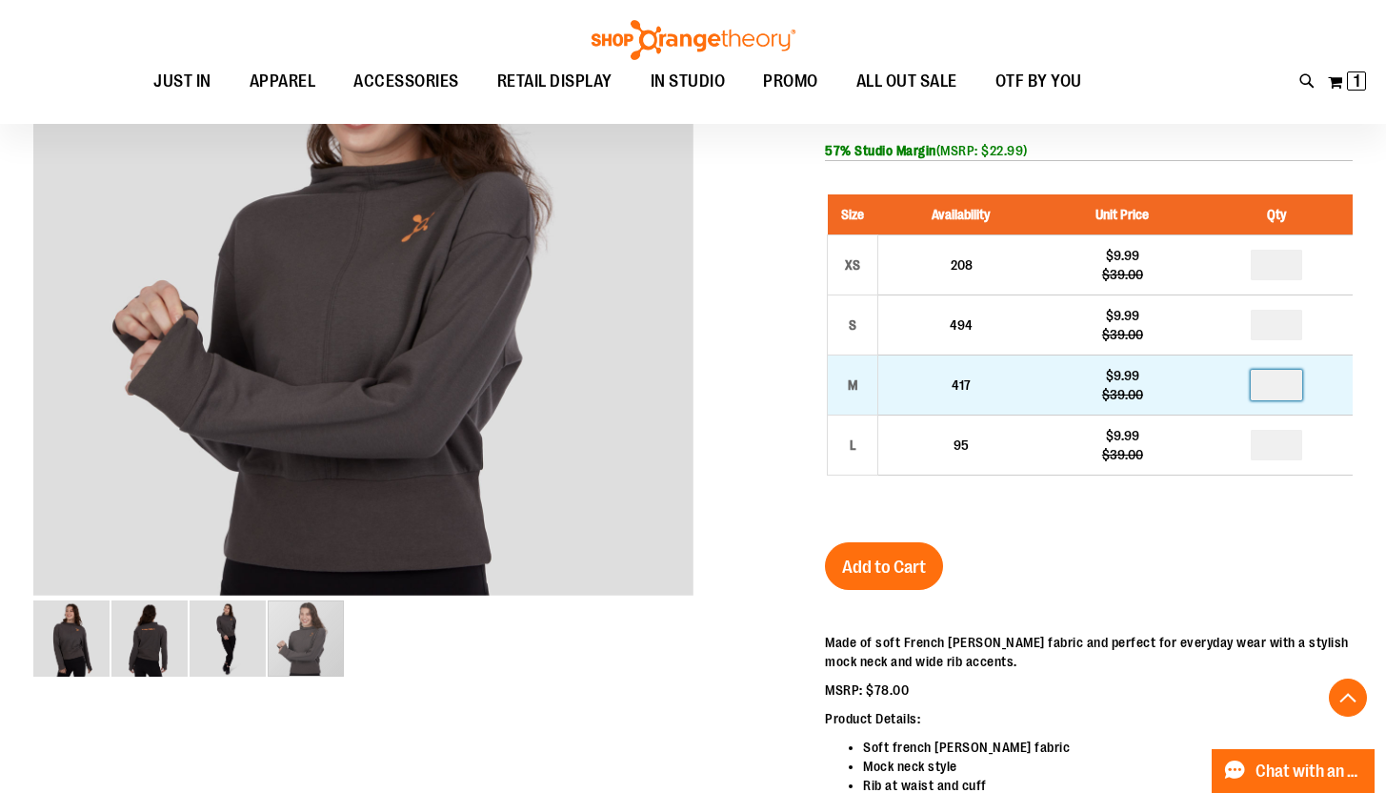
click at [1289, 370] on input "number" at bounding box center [1276, 385] width 51 height 30
type input "*"
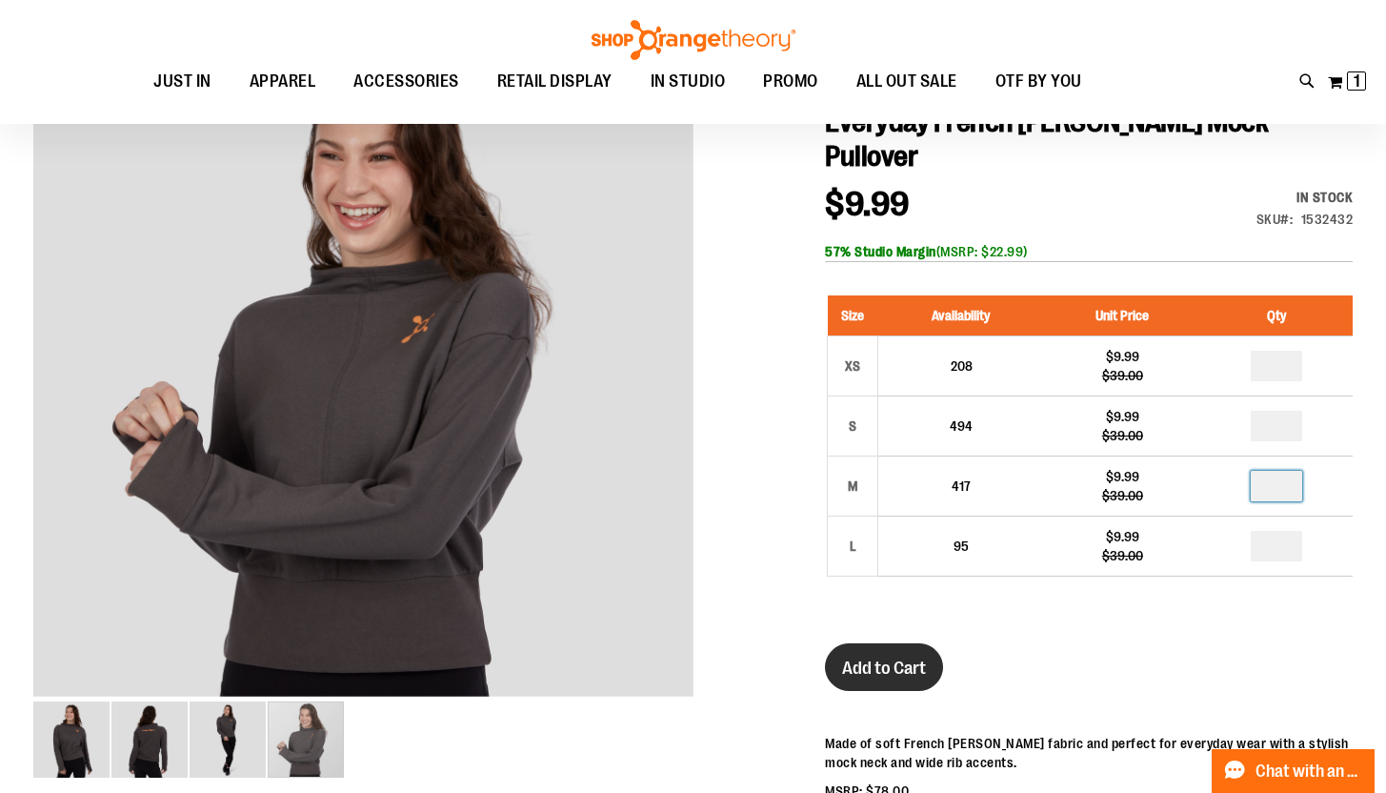
scroll to position [226, 0]
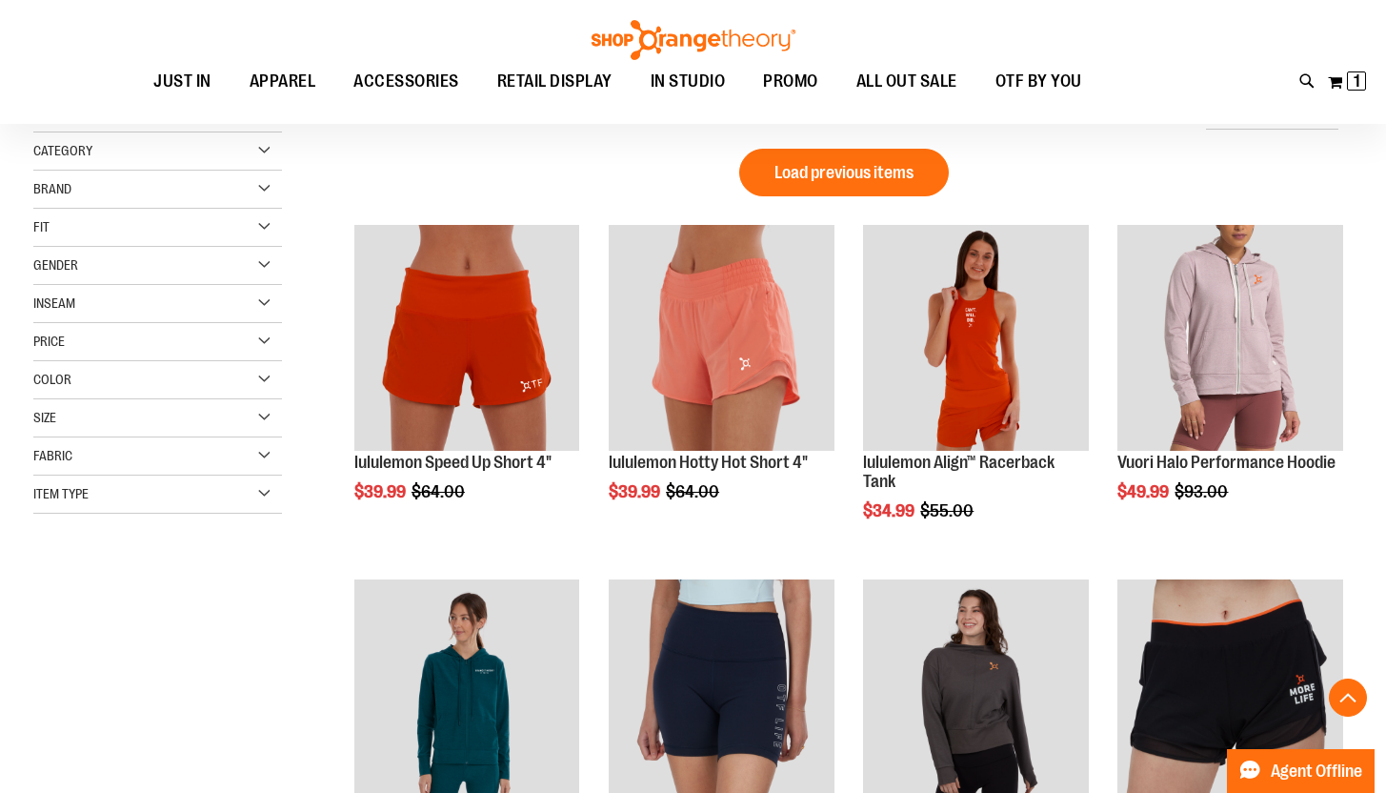
scroll to position [1000, 0]
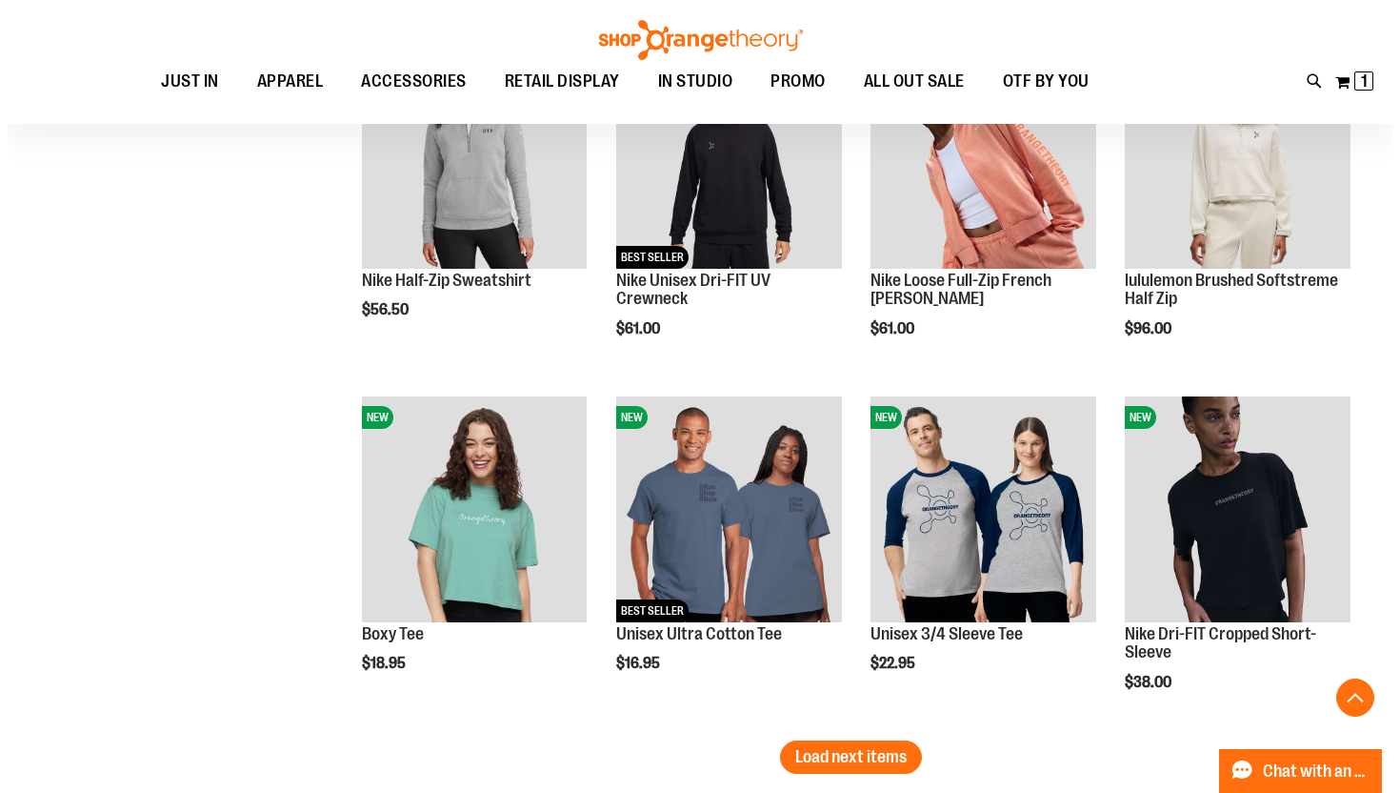
scroll to position [2680, 0]
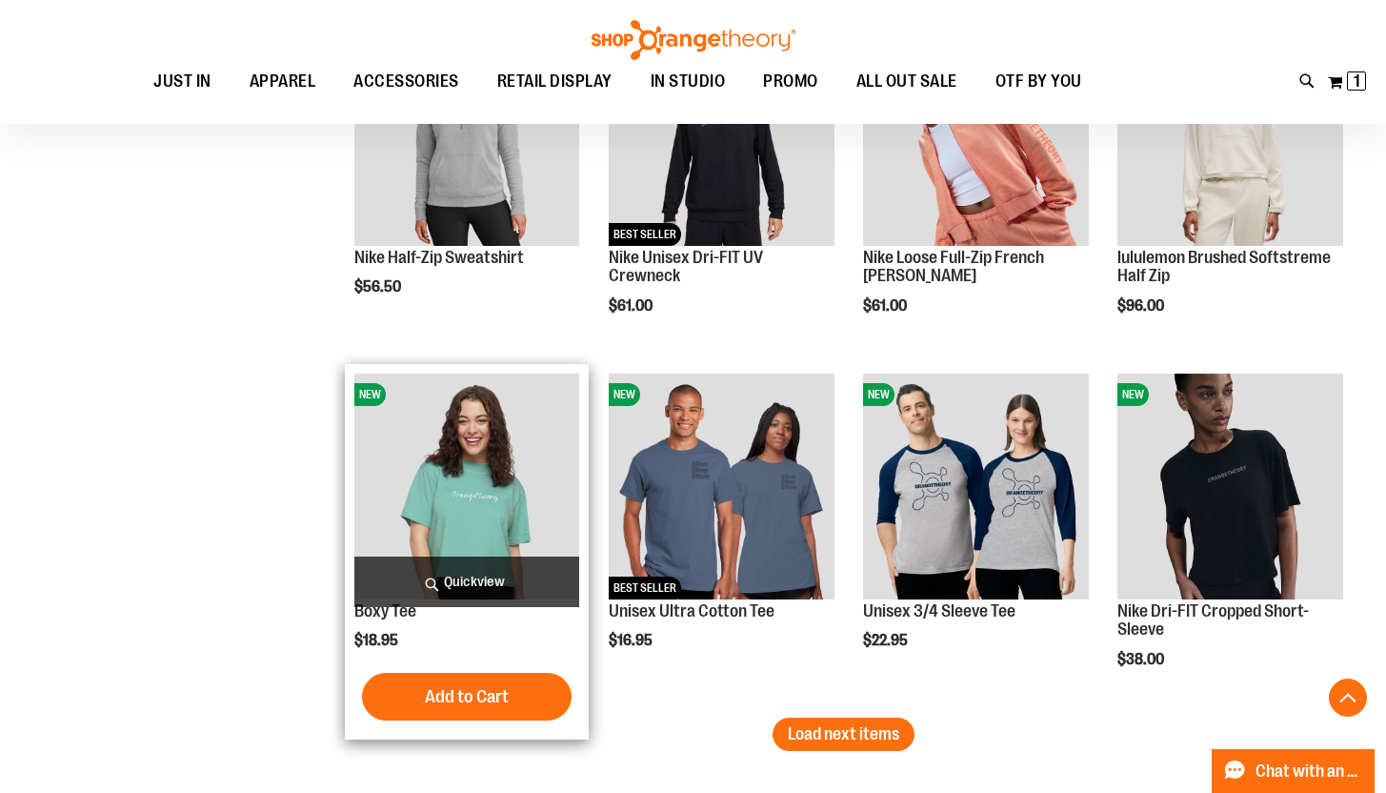
type input "**********"
click at [486, 585] on span "Quickview" at bounding box center [467, 581] width 226 height 50
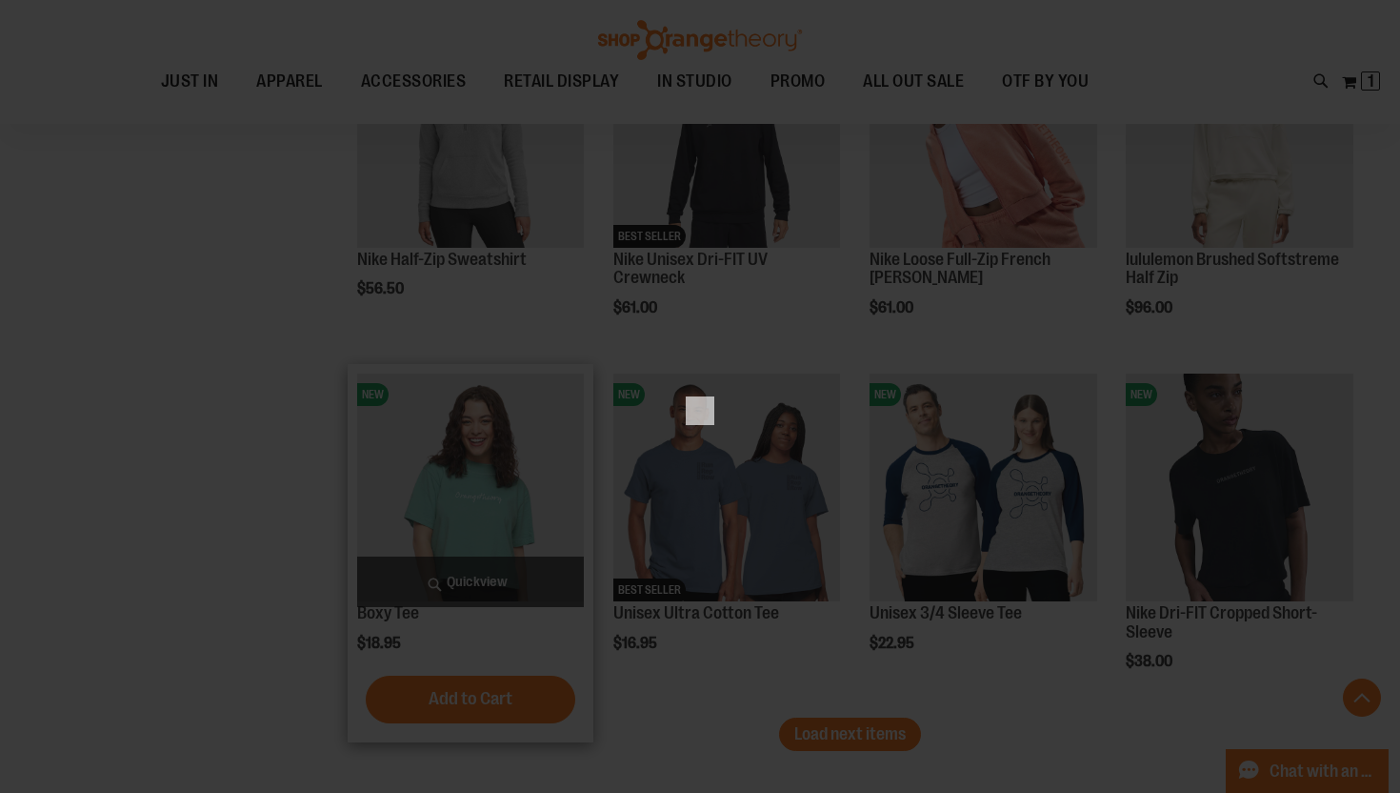
scroll to position [0, 0]
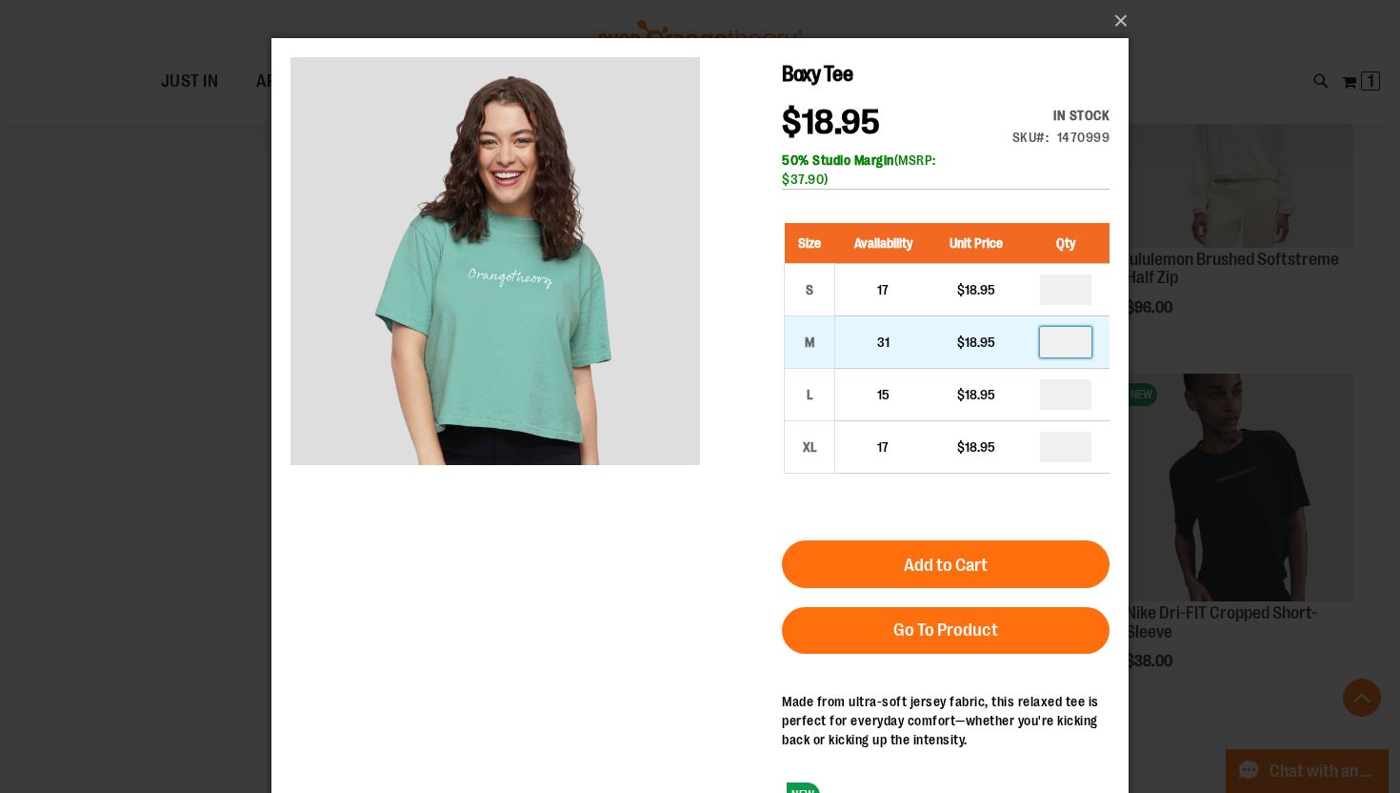
click at [1081, 338] on input "number" at bounding box center [1065, 342] width 51 height 30
type input "*"
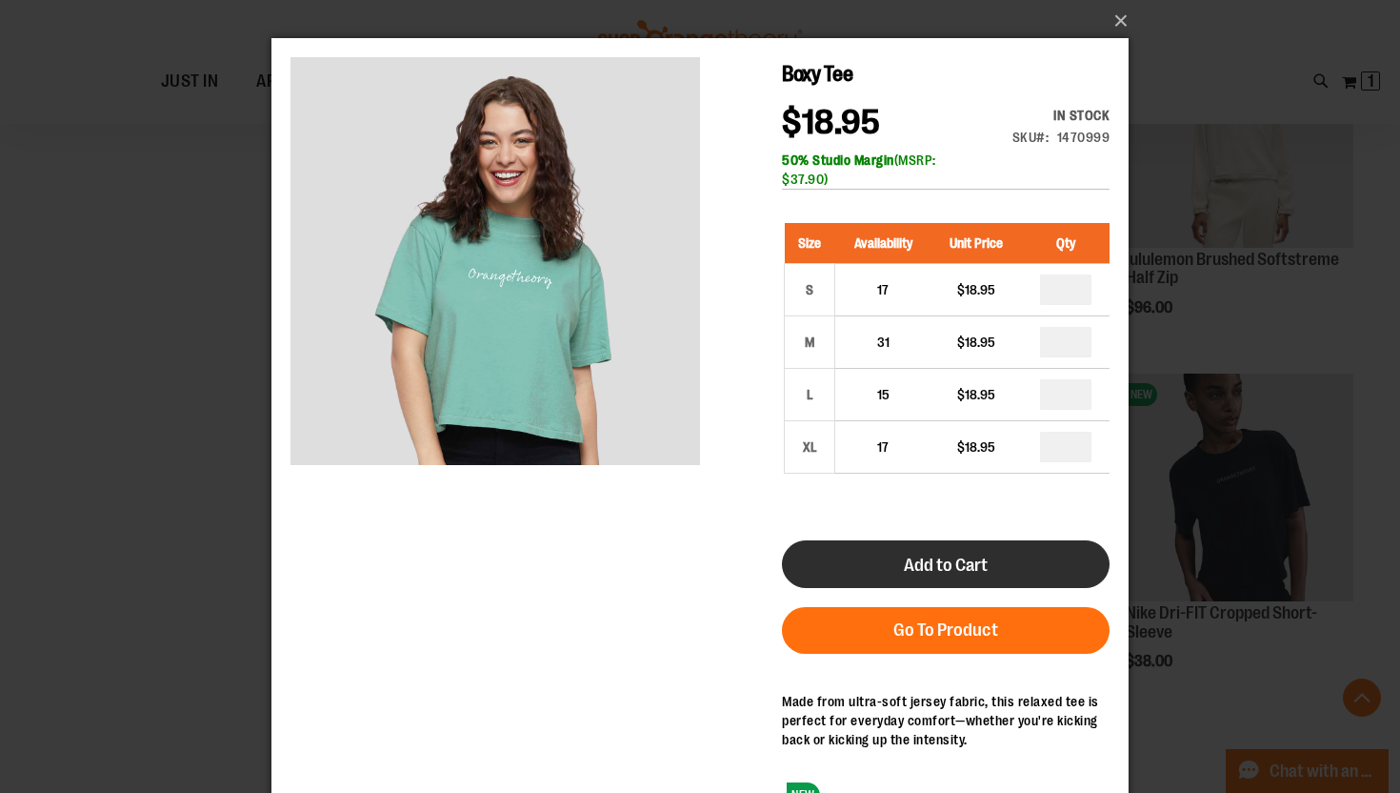
click at [890, 572] on button "Add to Cart" at bounding box center [946, 564] width 328 height 48
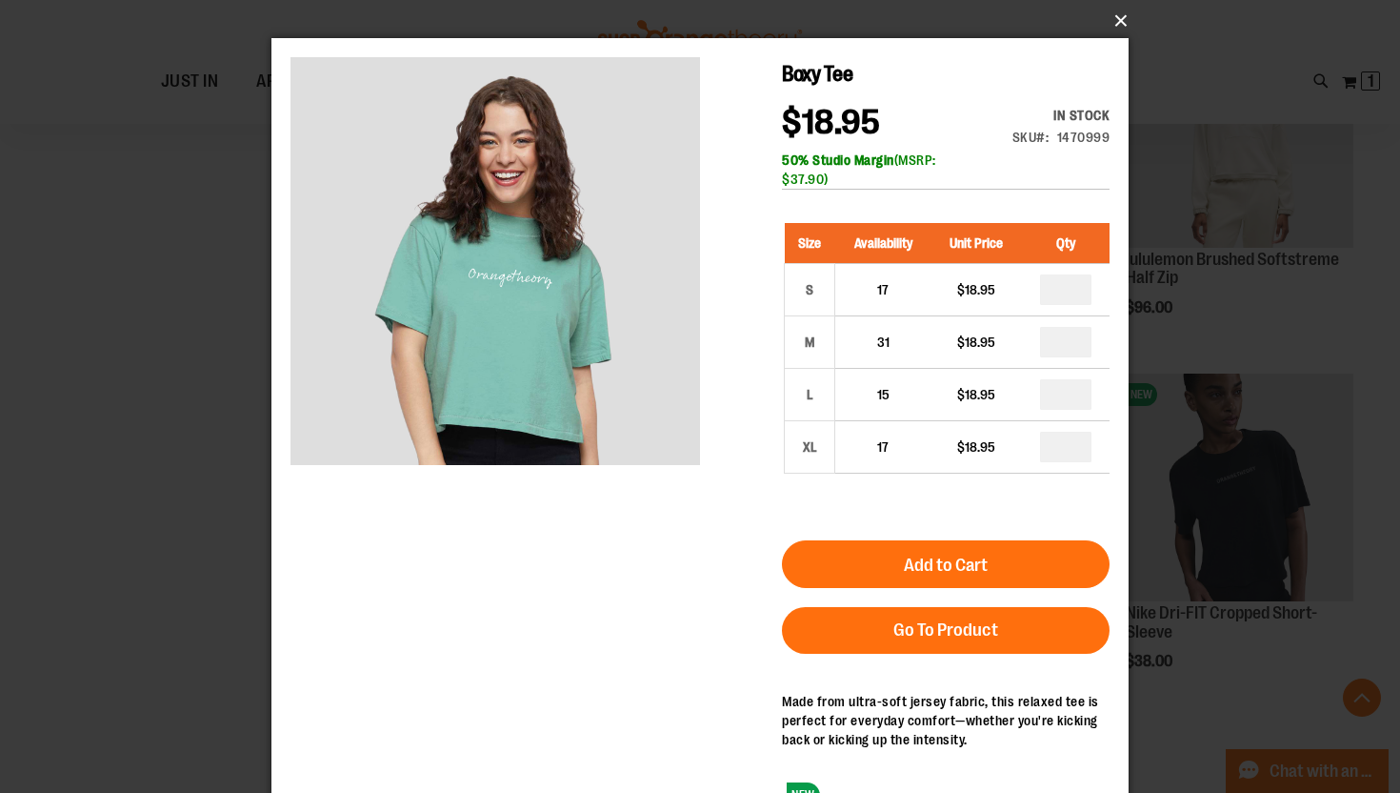
click at [1124, 22] on button "×" at bounding box center [705, 21] width 857 height 42
click at [1122, 19] on button "×" at bounding box center [705, 21] width 857 height 42
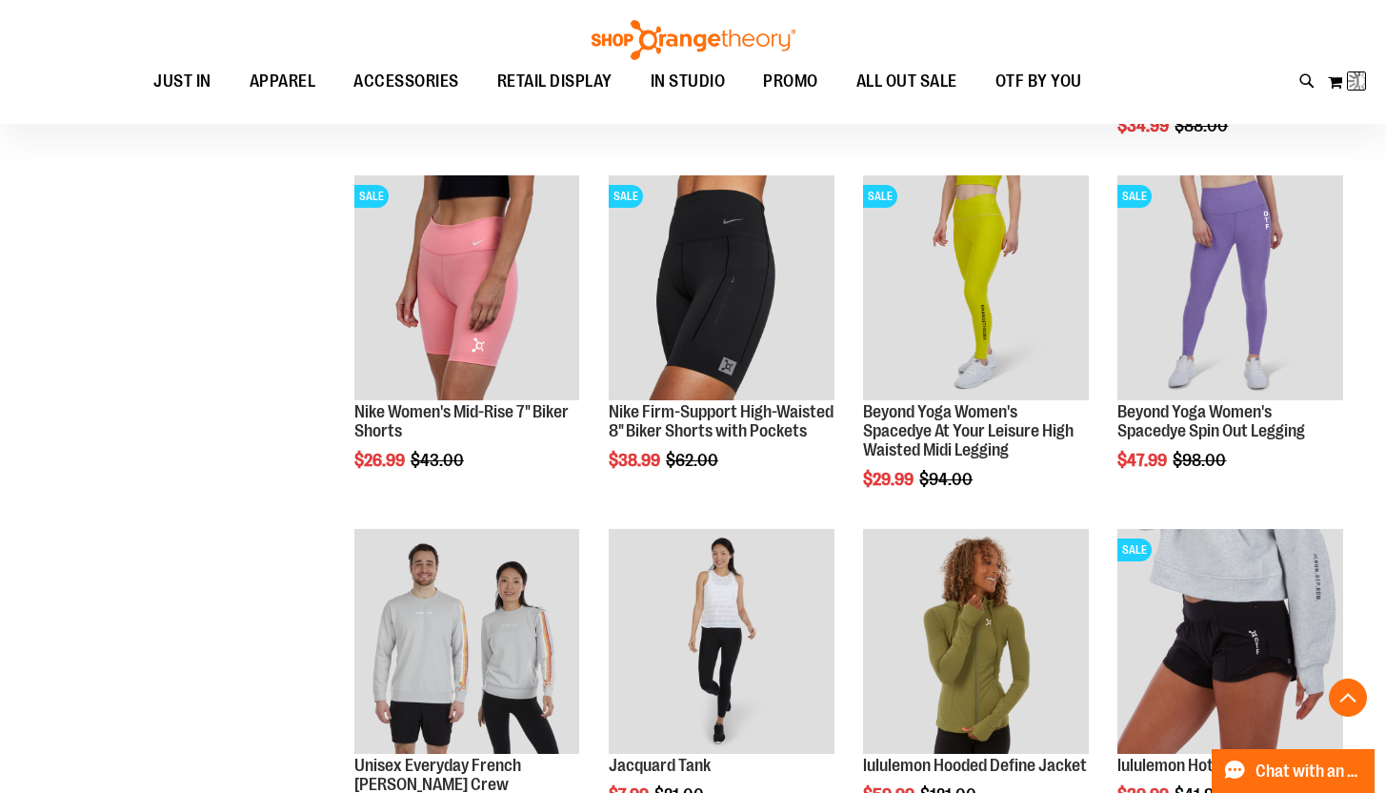
scroll to position [268, 0]
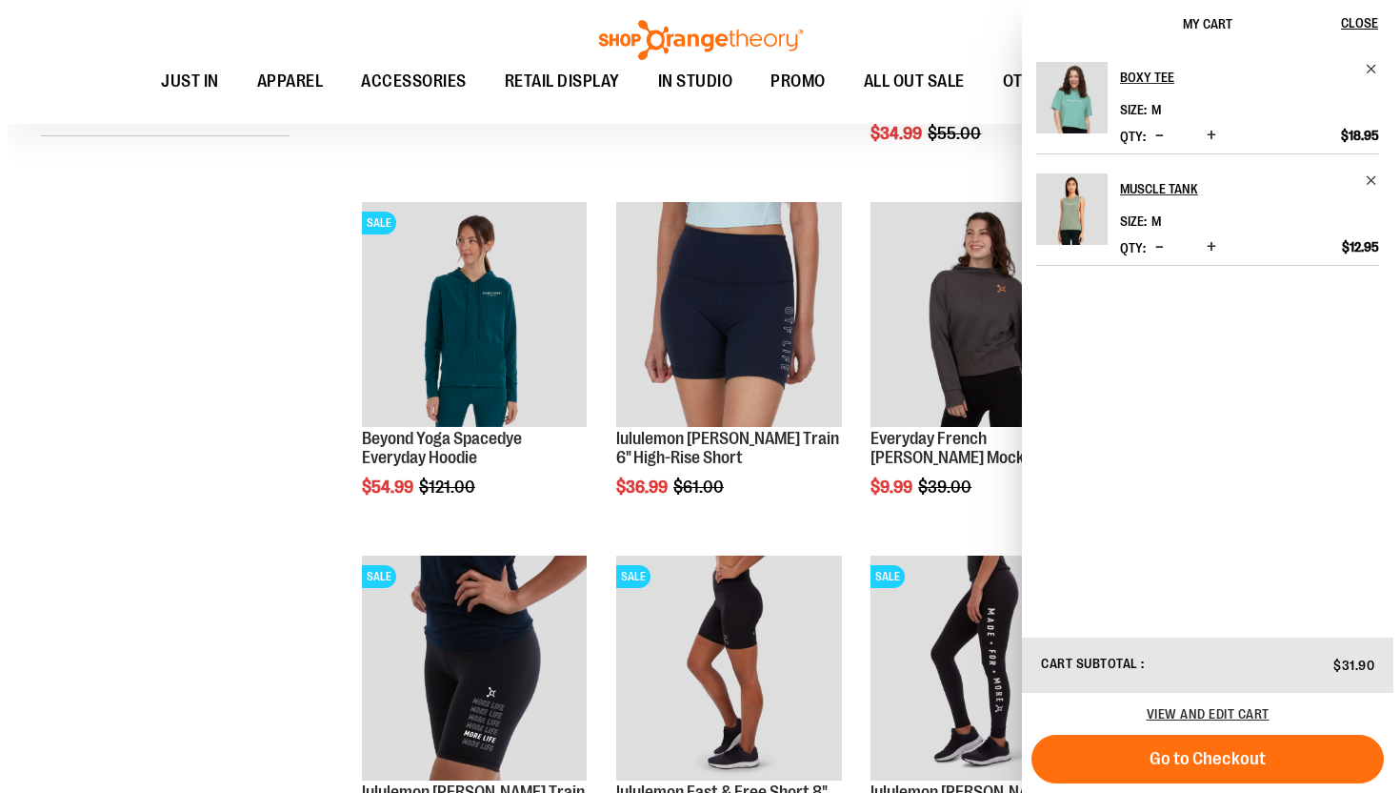
scroll to position [408, 0]
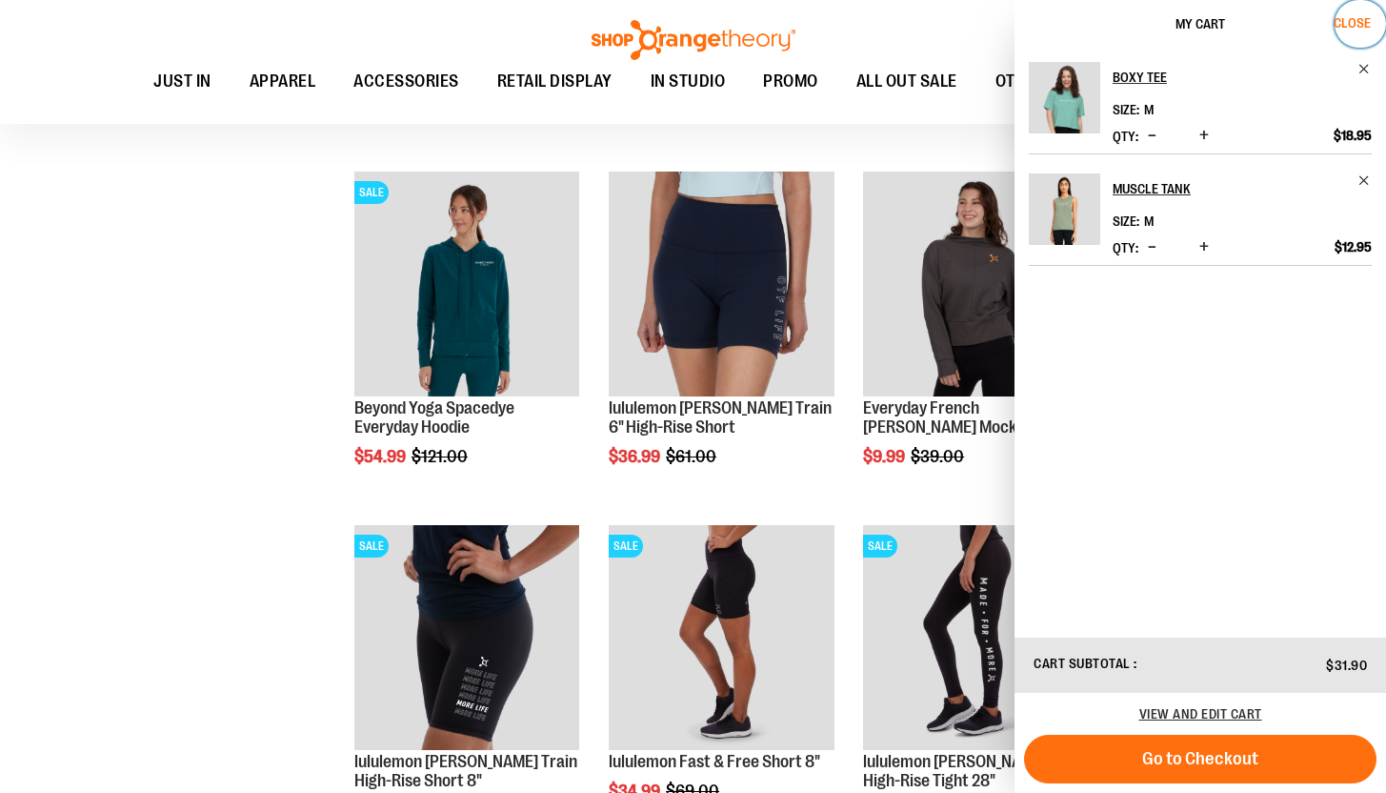
click at [1360, 21] on span "Close" at bounding box center [1352, 22] width 37 height 15
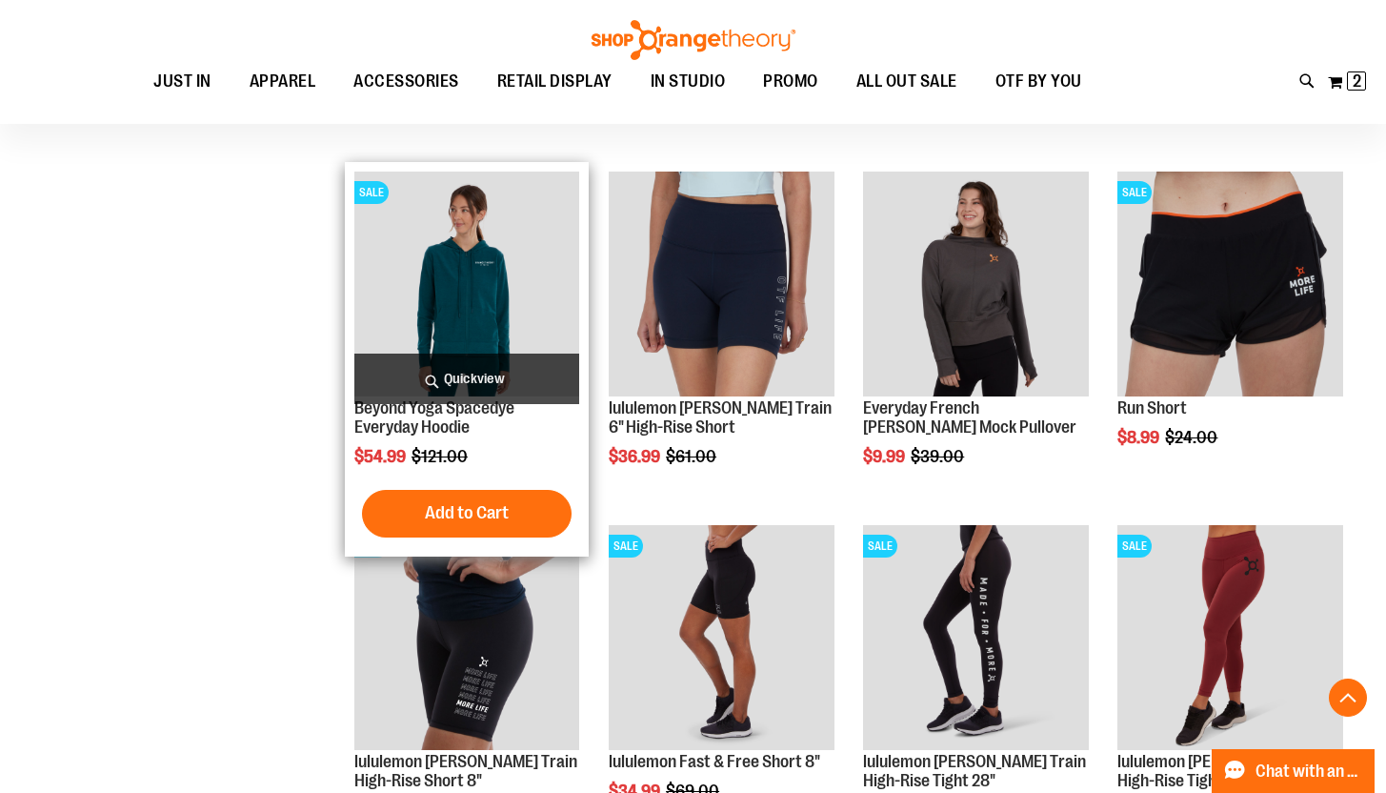
click at [420, 376] on span "Quickview" at bounding box center [467, 378] width 226 height 50
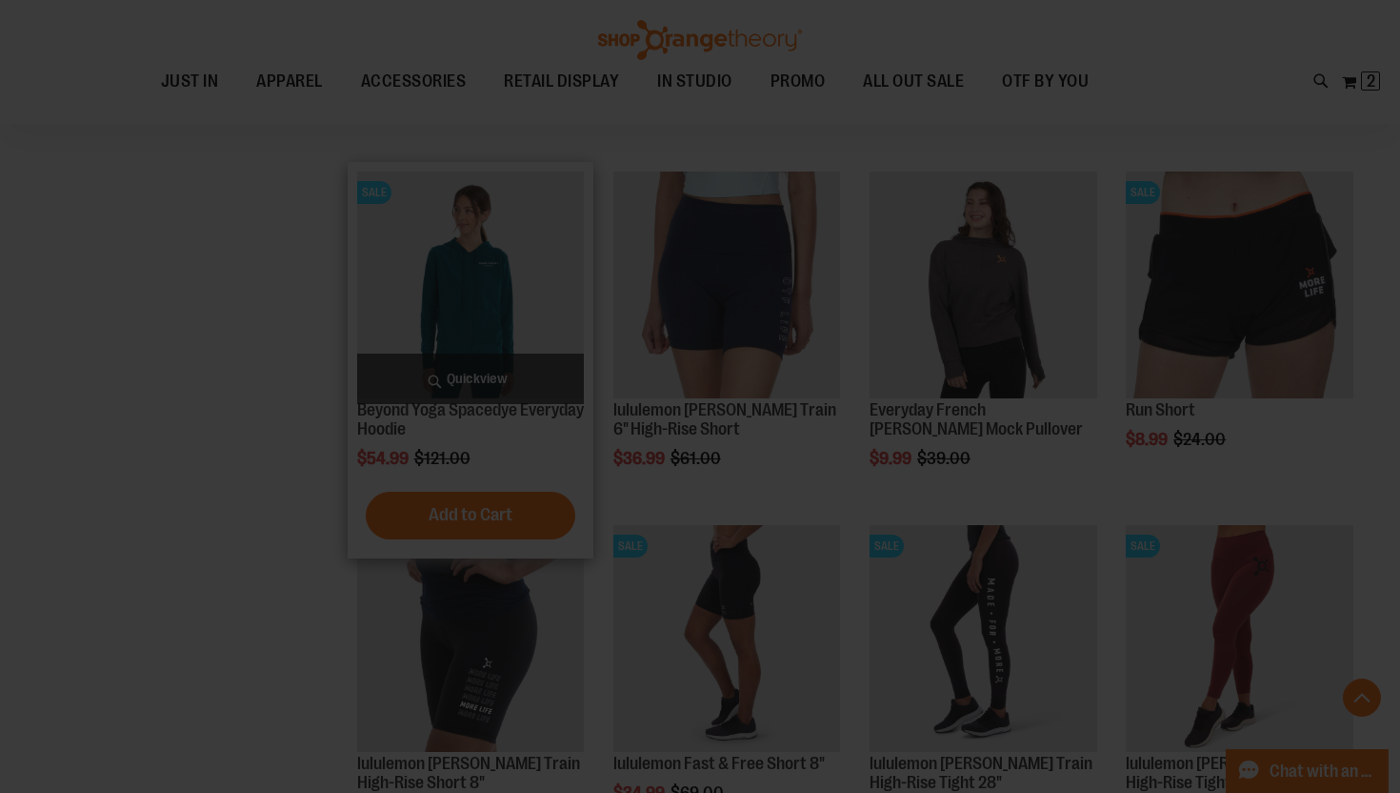
scroll to position [0, 0]
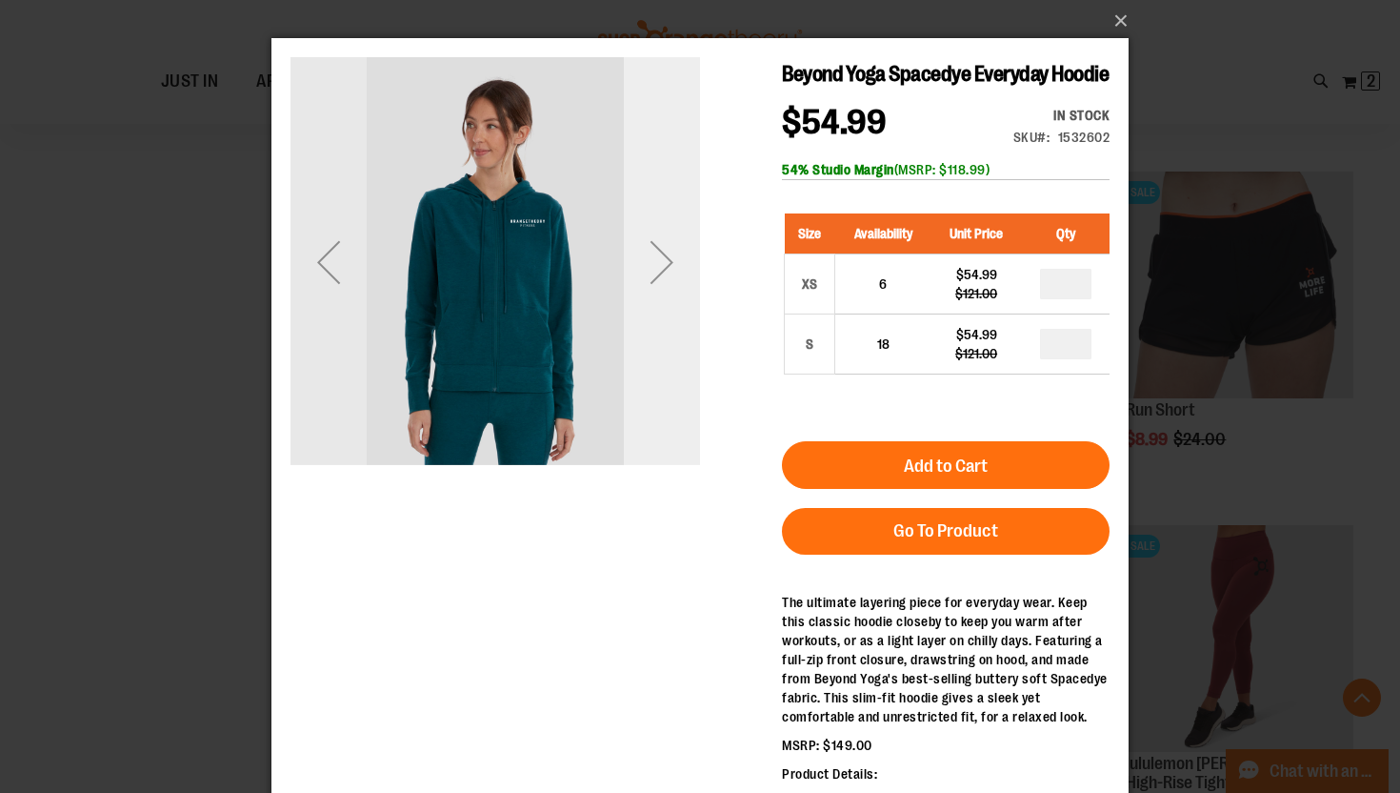
click at [674, 253] on div "Next" at bounding box center [662, 262] width 76 height 76
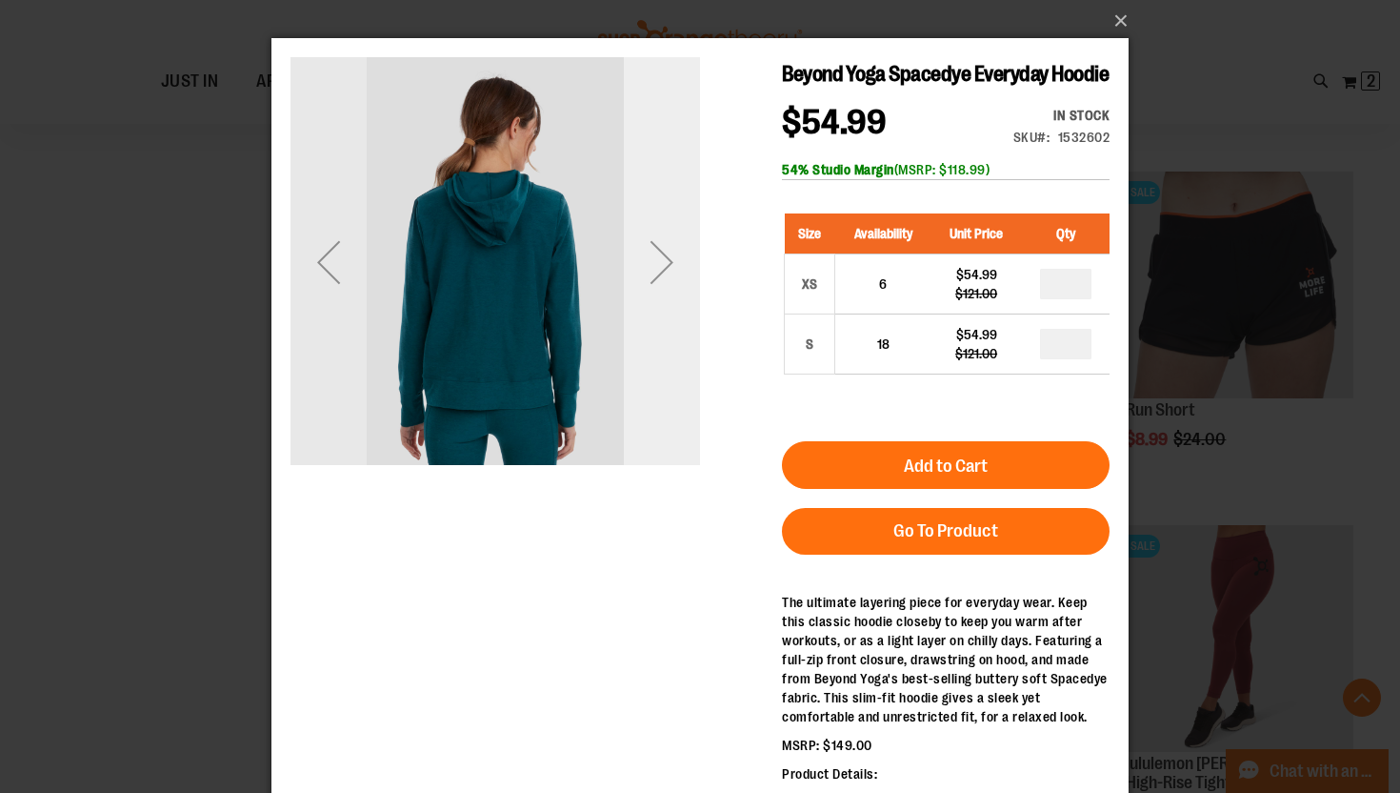
click at [674, 253] on div "Next" at bounding box center [662, 262] width 76 height 76
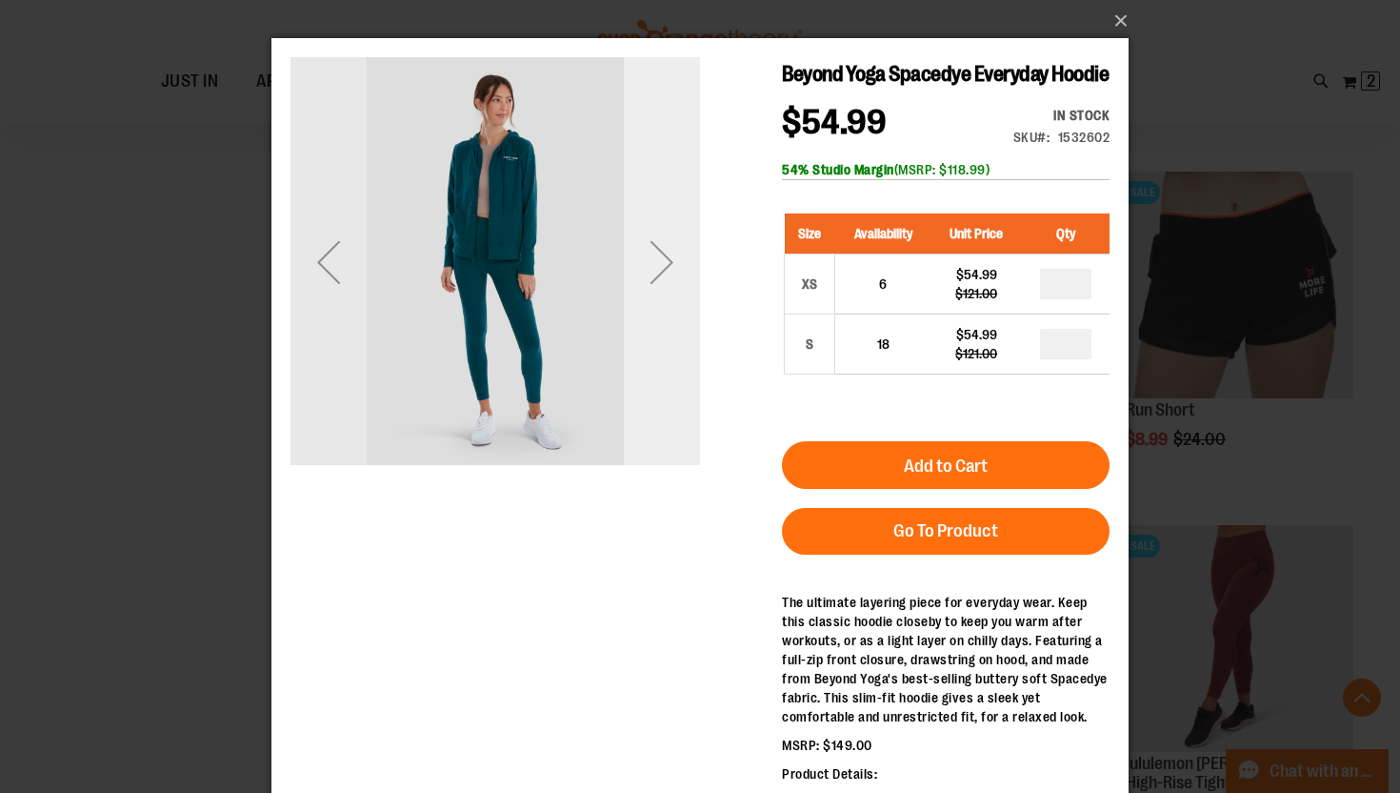
click at [670, 255] on div "Next" at bounding box center [662, 262] width 76 height 76
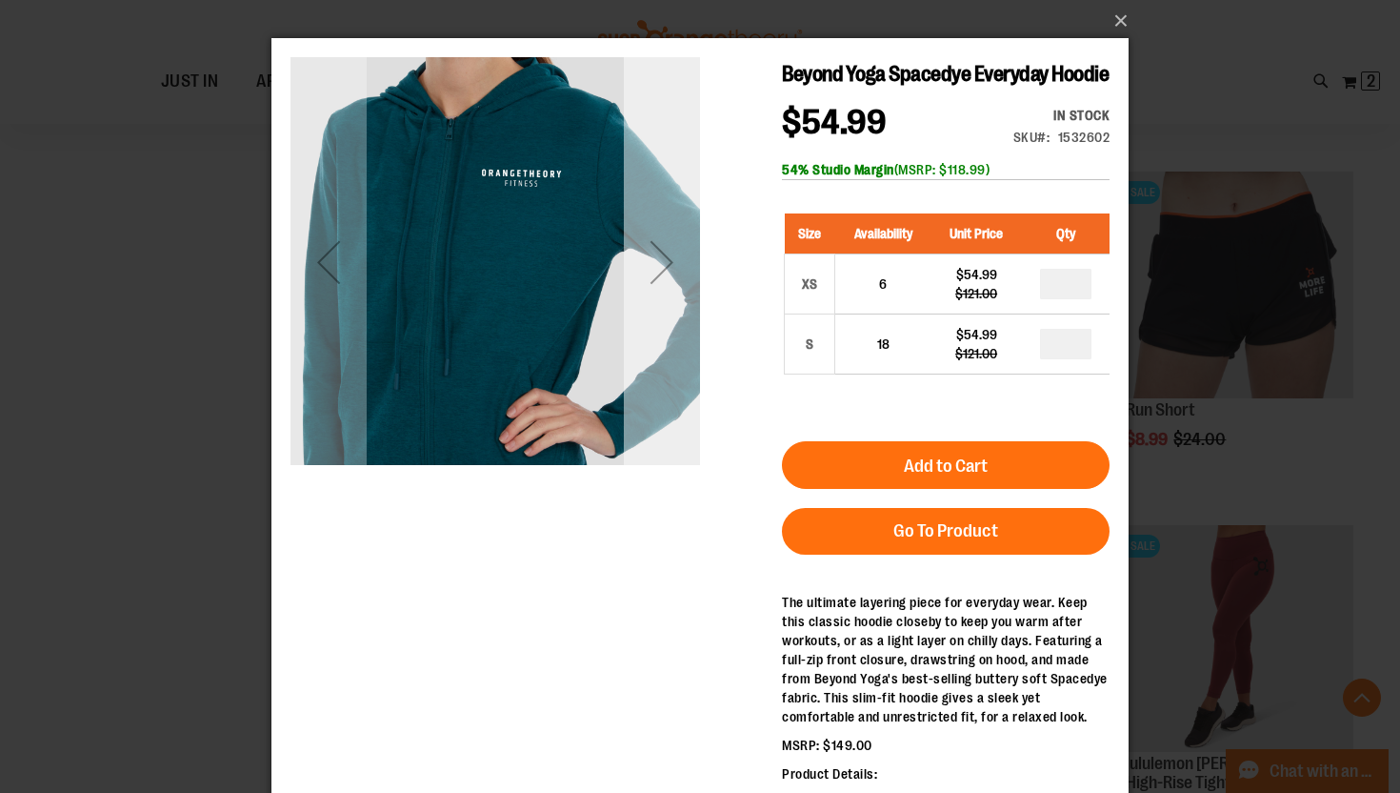
click at [674, 269] on div "Next" at bounding box center [662, 262] width 76 height 76
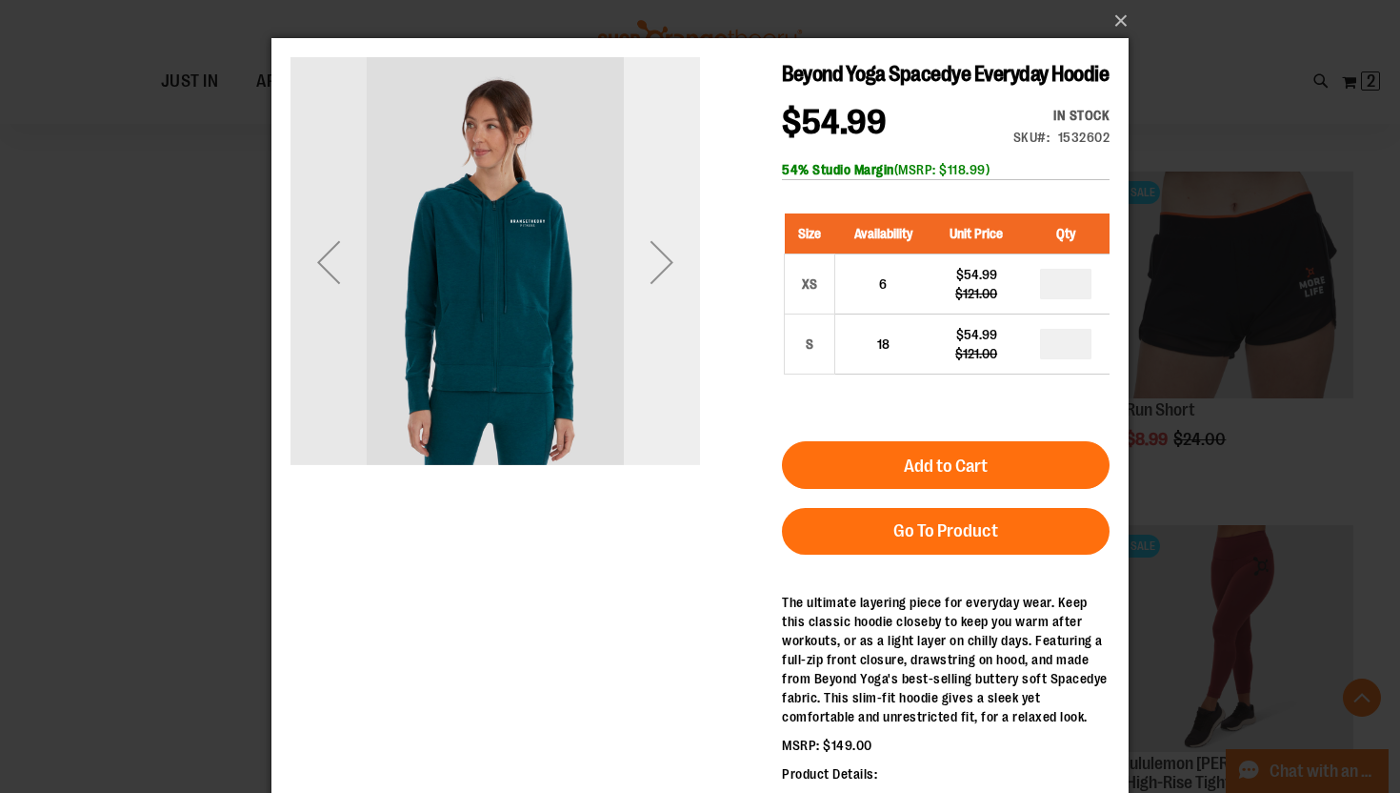
click at [674, 269] on div "Next" at bounding box center [662, 262] width 76 height 76
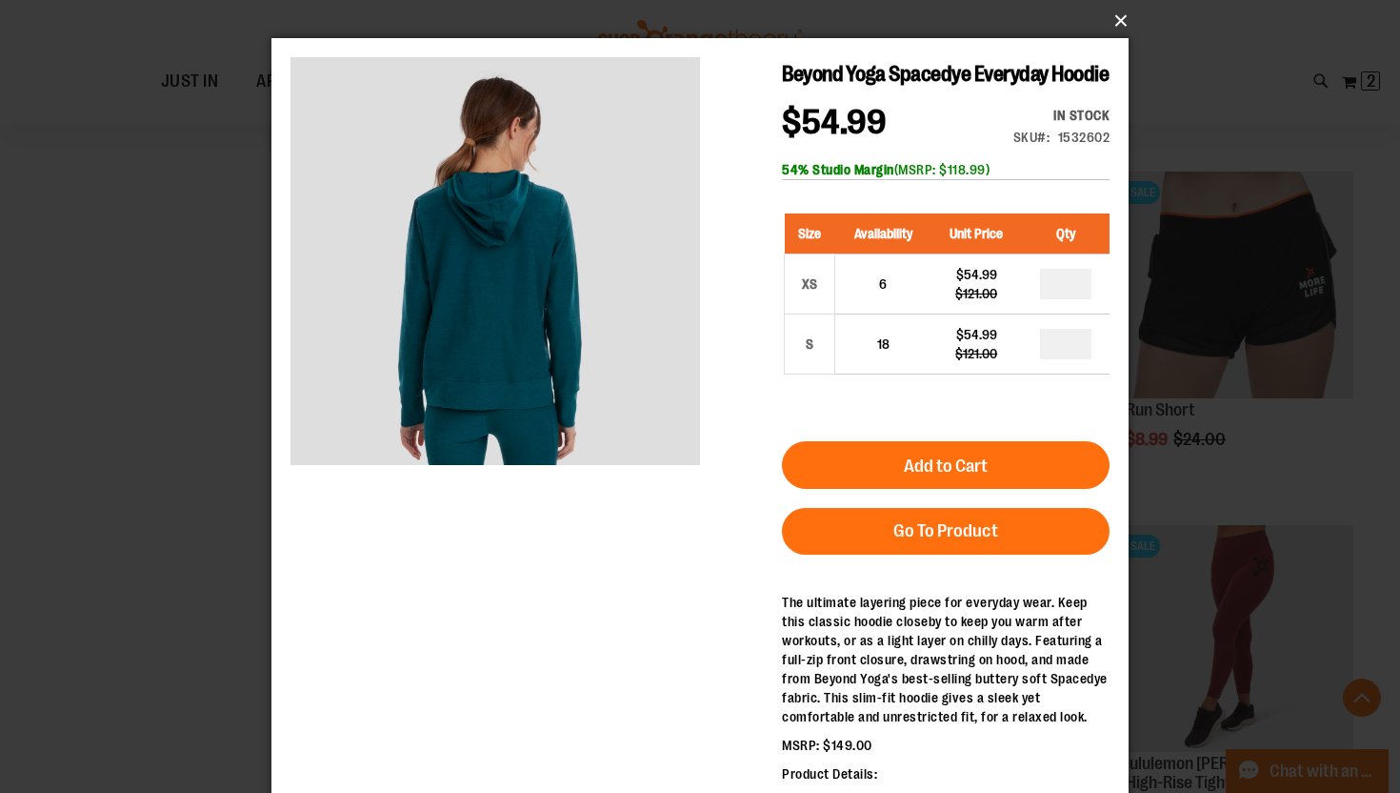
click at [1120, 23] on button "×" at bounding box center [705, 21] width 857 height 42
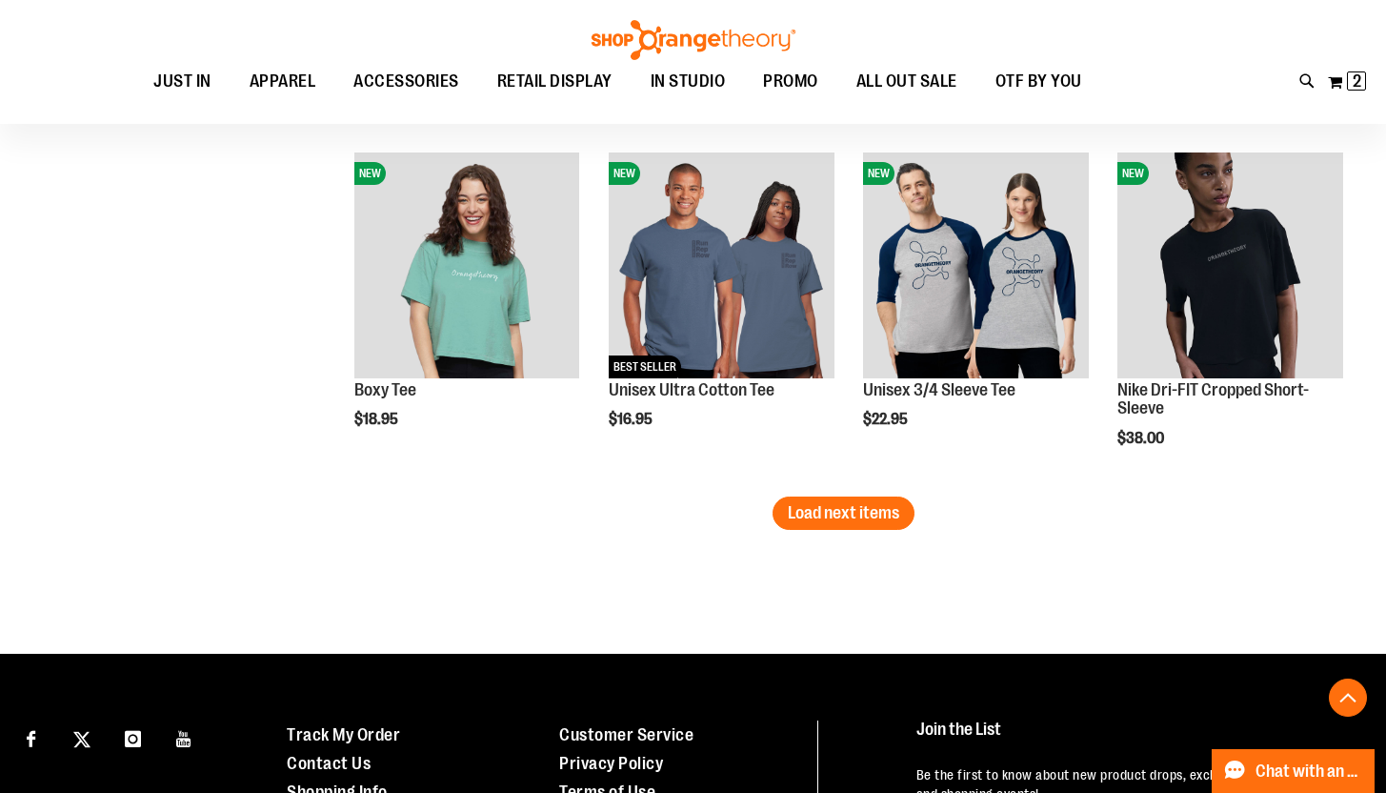
scroll to position [2902, 0]
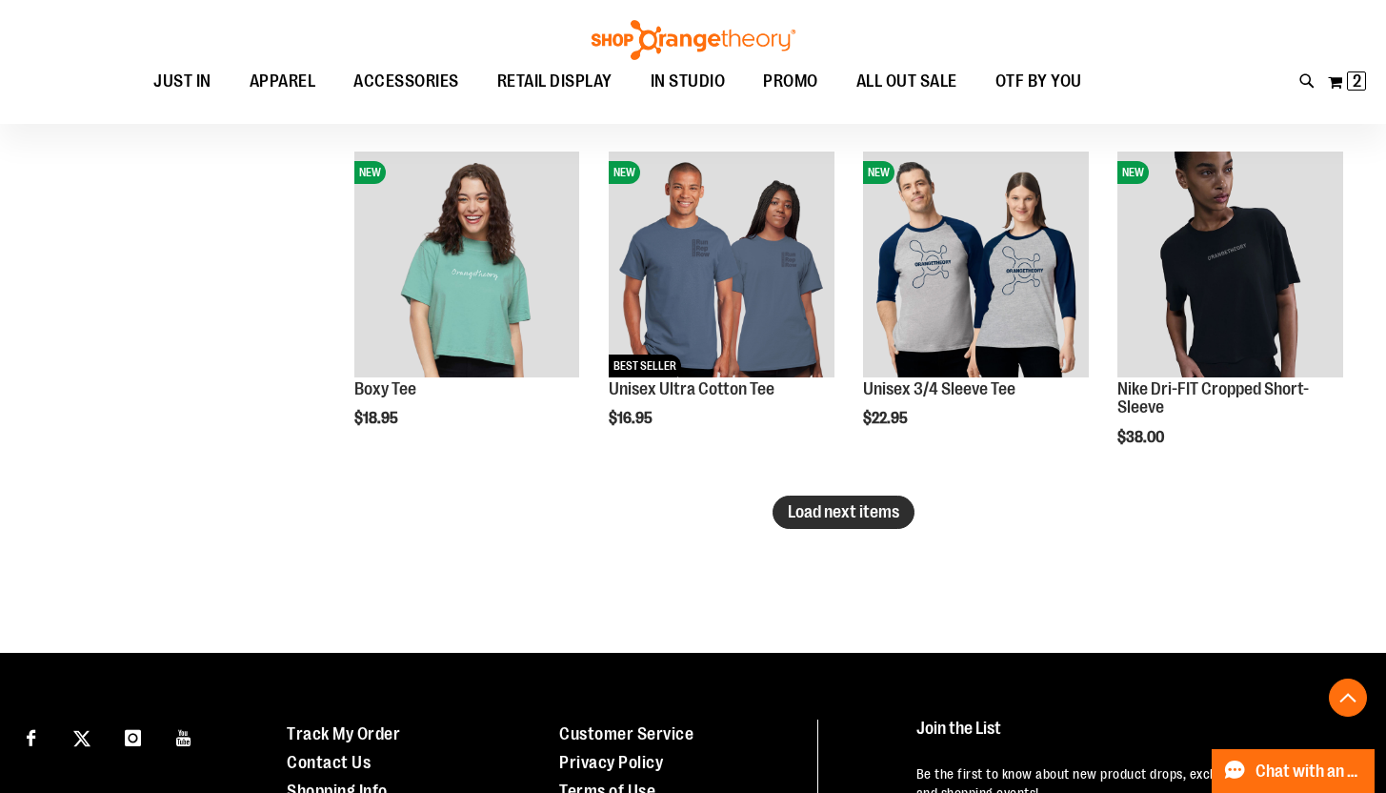
click at [801, 516] on span "Load next items" at bounding box center [843, 511] width 111 height 19
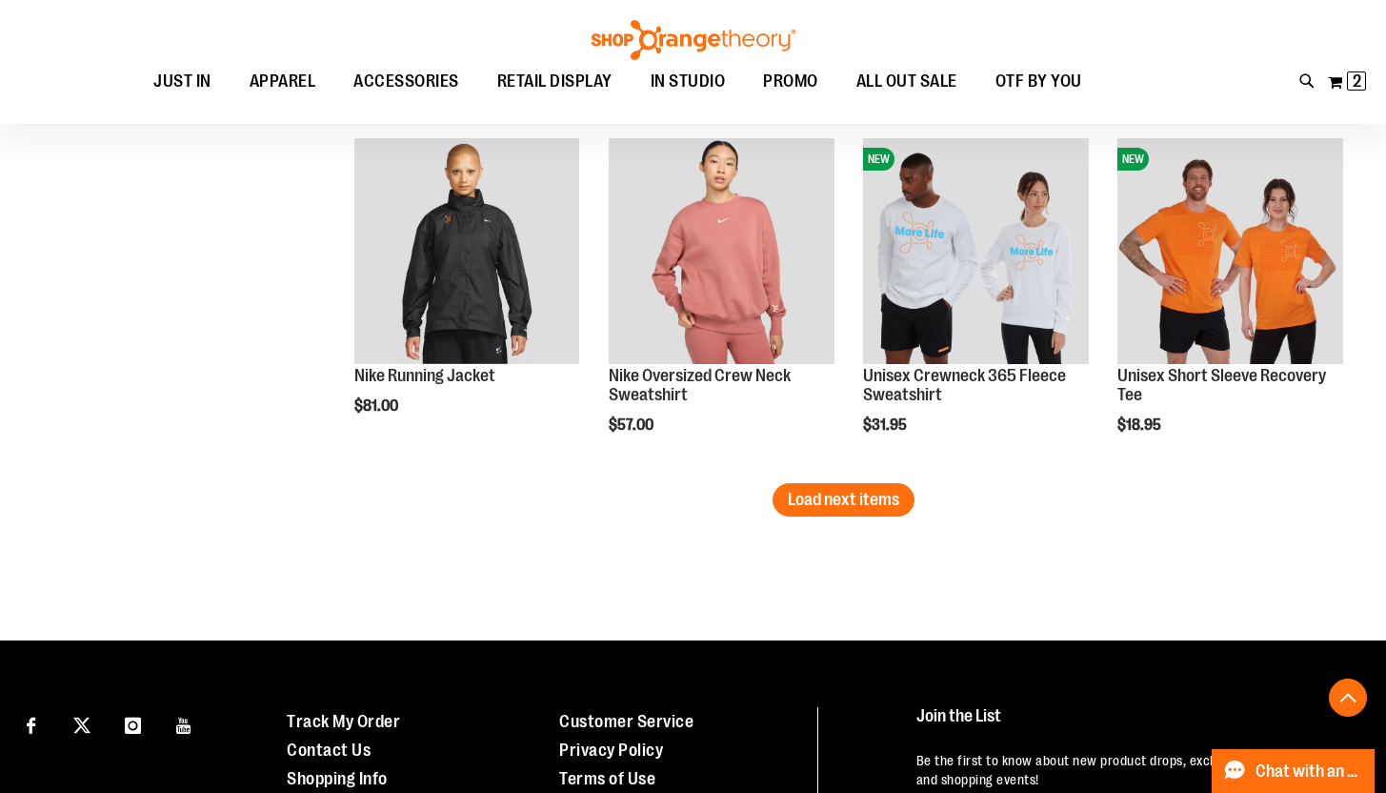
scroll to position [3982, 0]
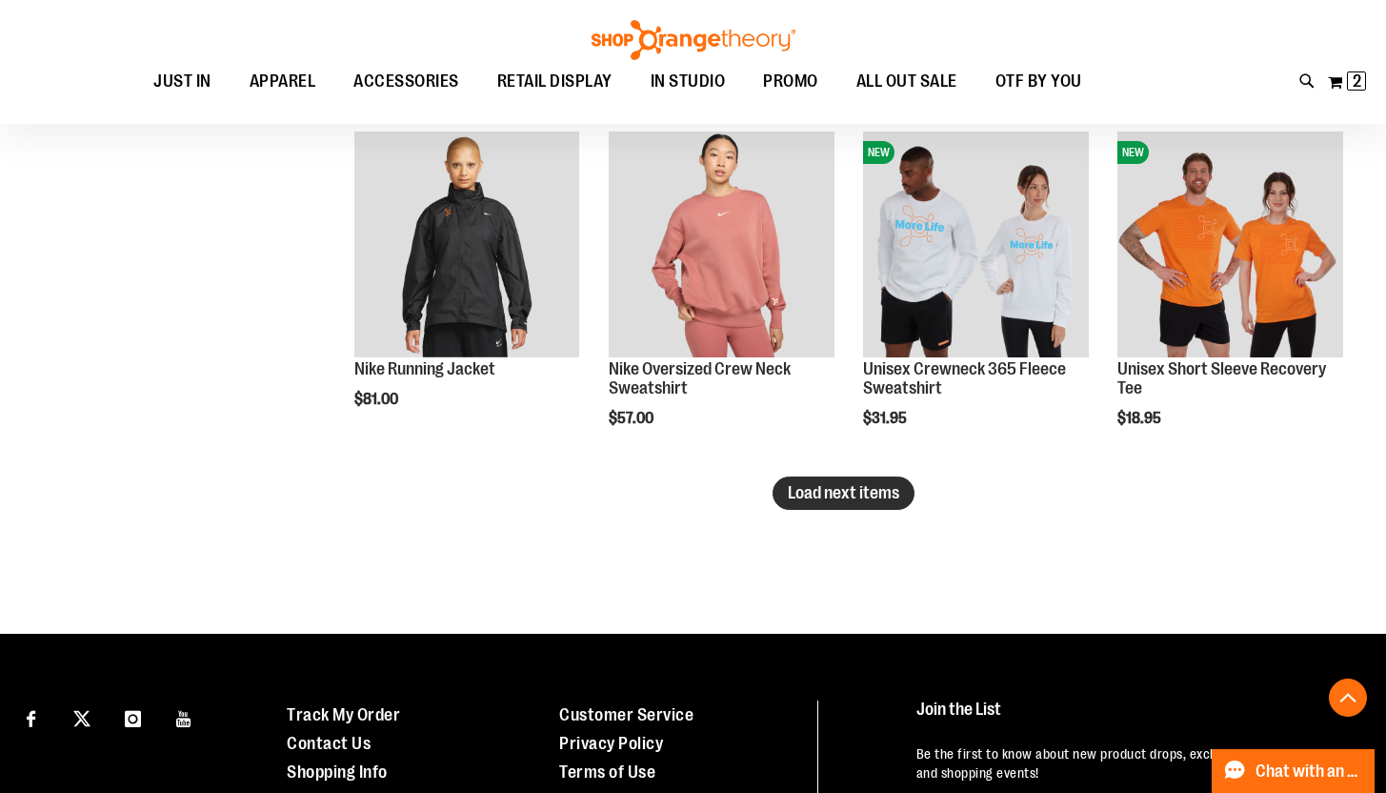
click at [811, 499] on span "Load next items" at bounding box center [843, 492] width 111 height 19
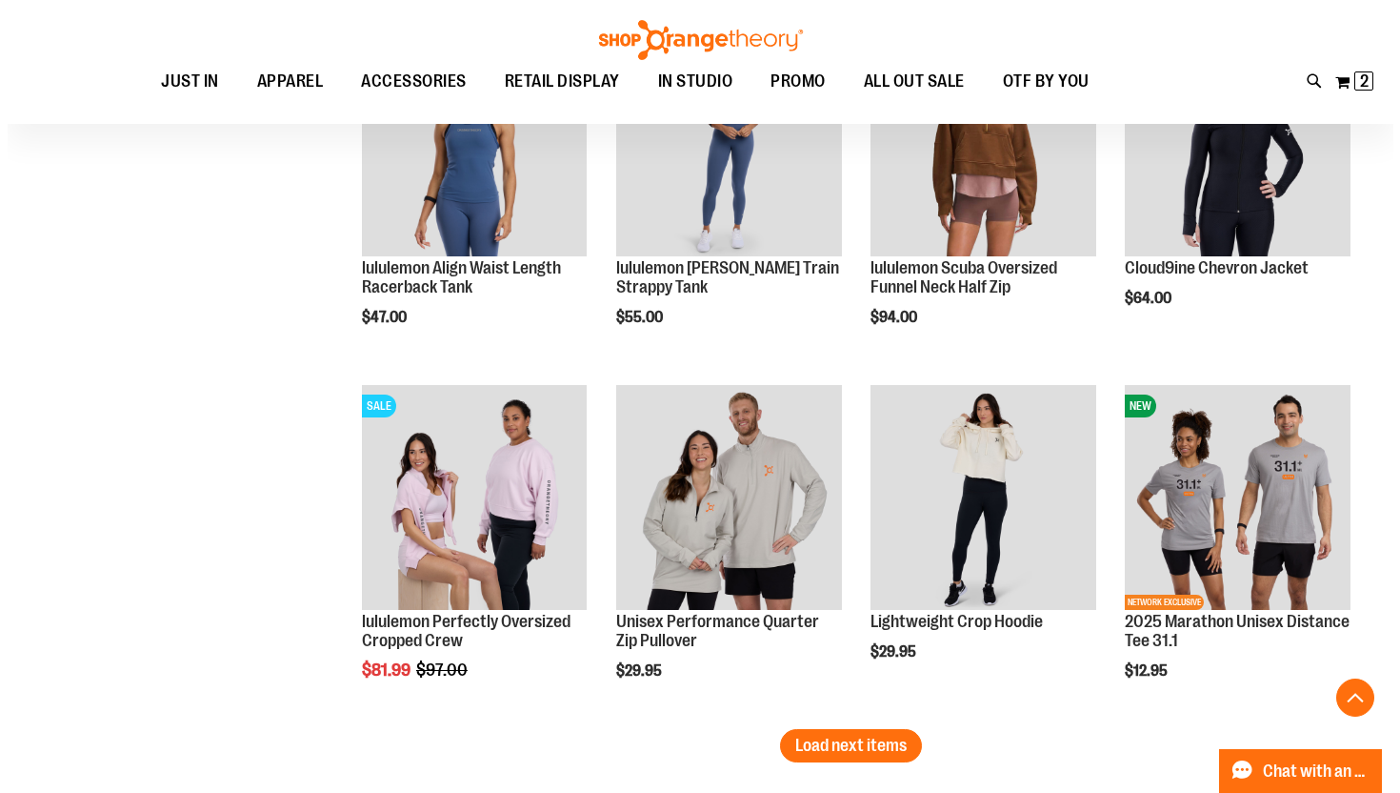
scroll to position [4799, 0]
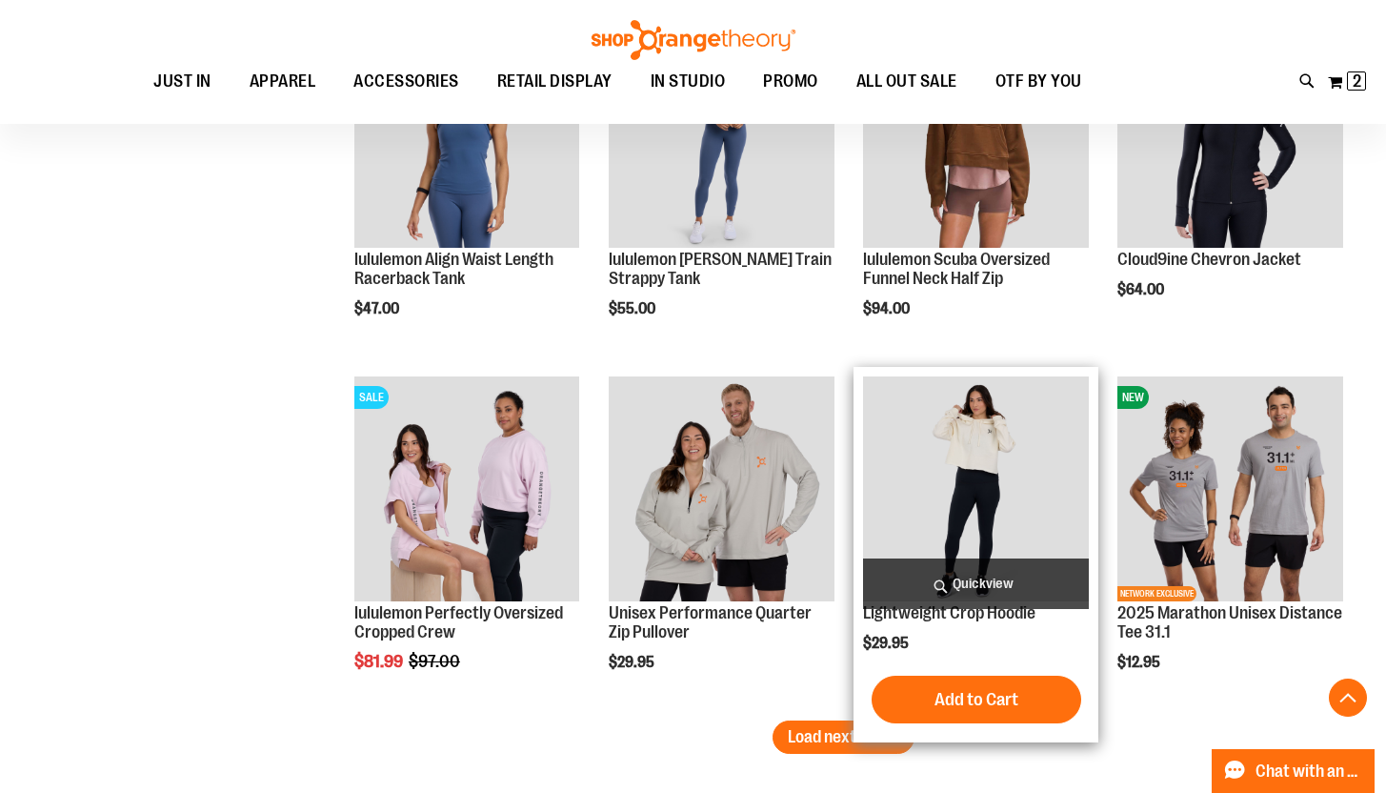
click at [966, 577] on span "Quickview" at bounding box center [976, 583] width 226 height 50
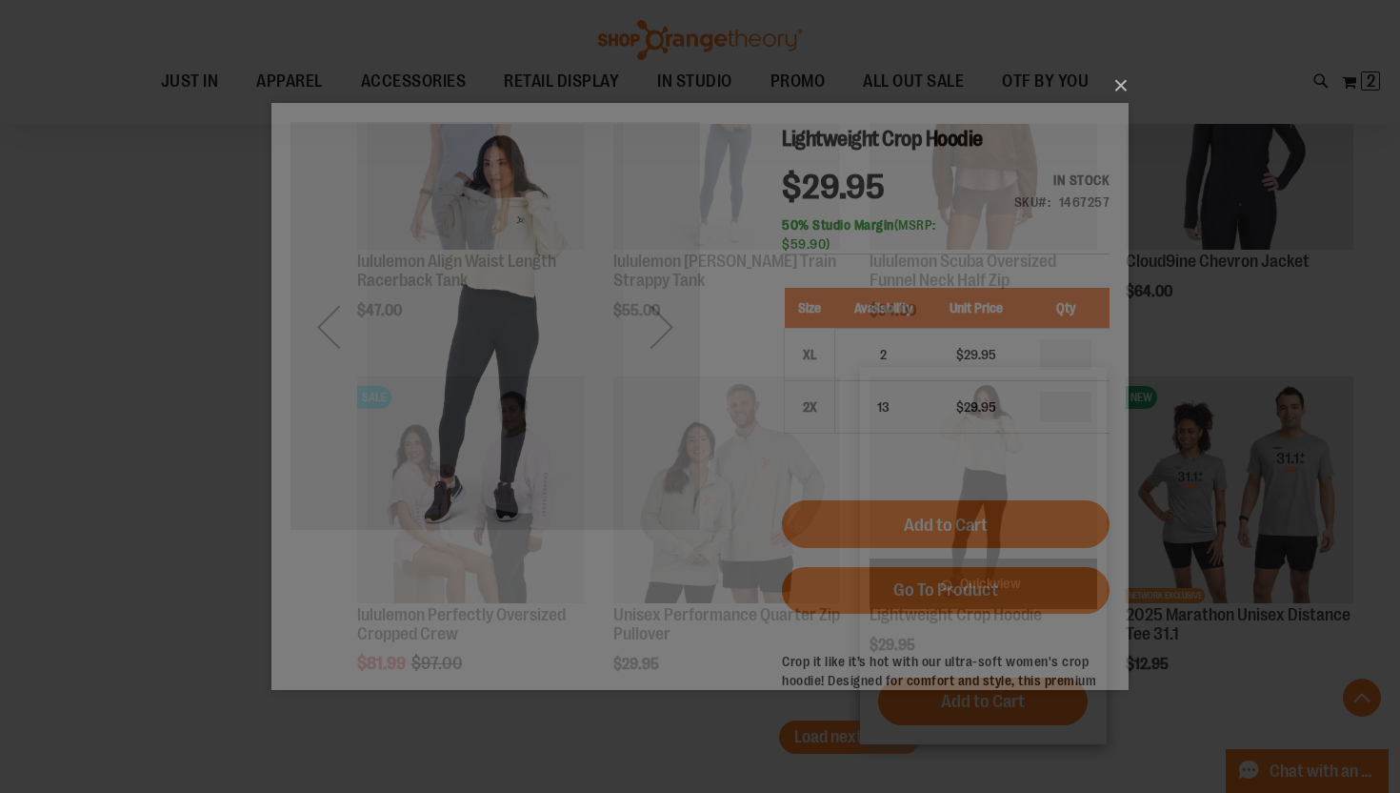
scroll to position [0, 0]
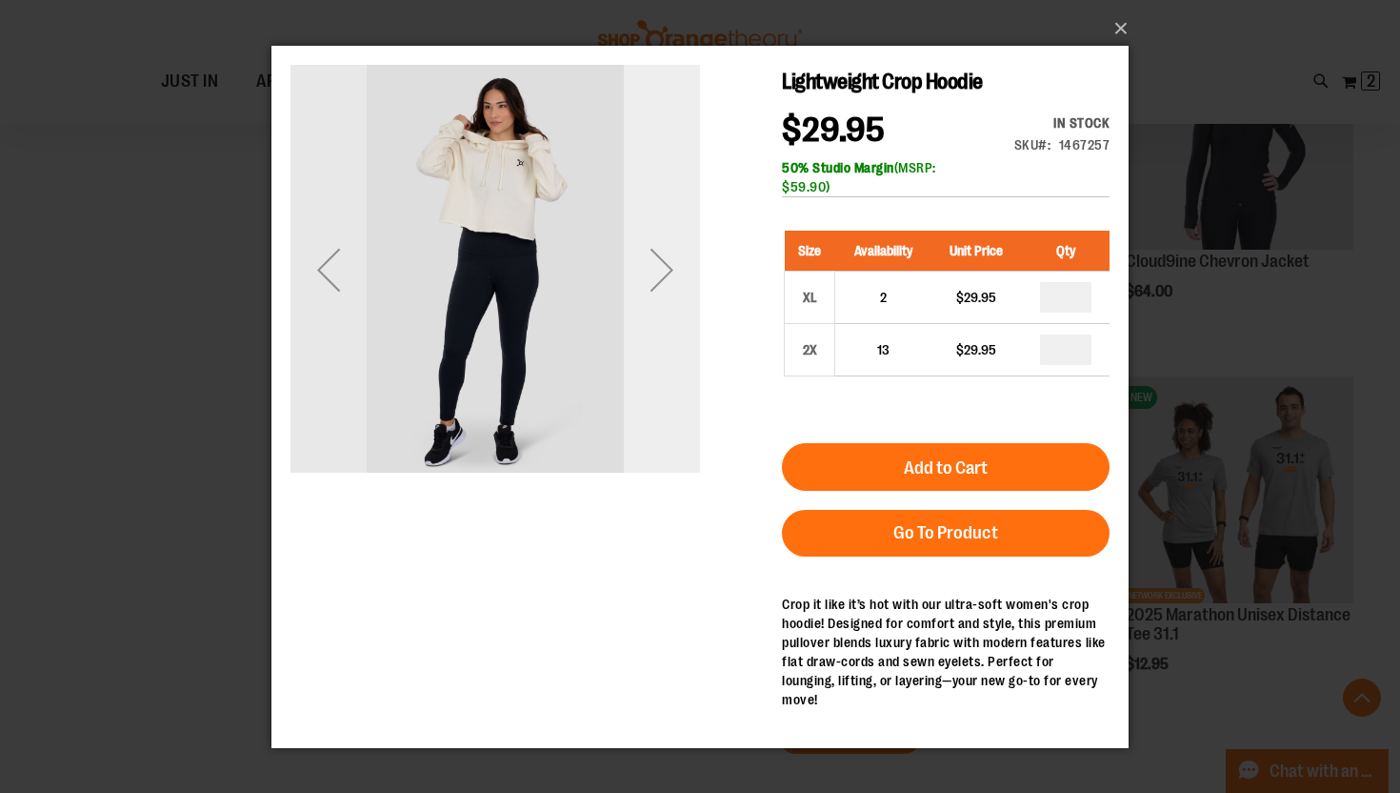
click at [666, 268] on div "Next" at bounding box center [662, 269] width 76 height 76
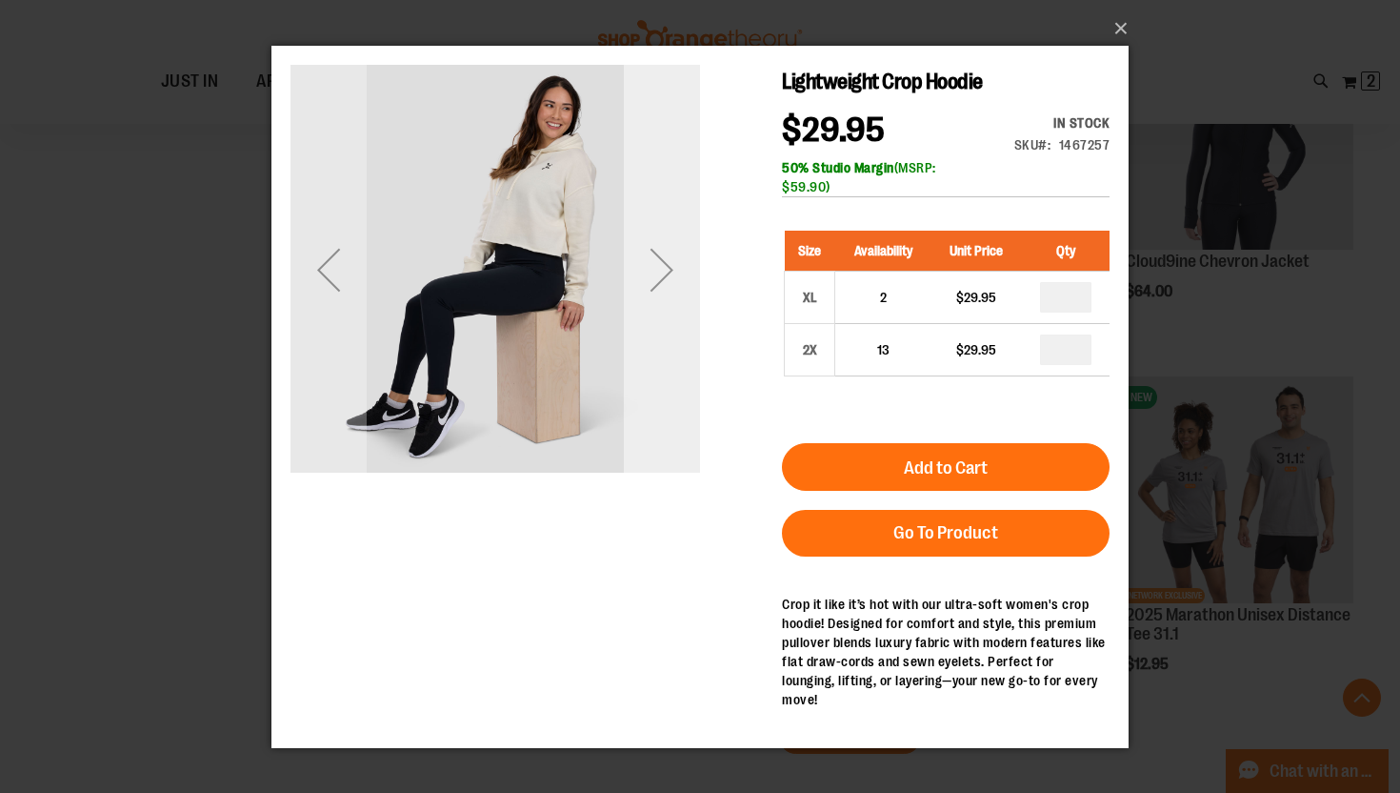
click at [666, 268] on div "Next" at bounding box center [662, 269] width 76 height 76
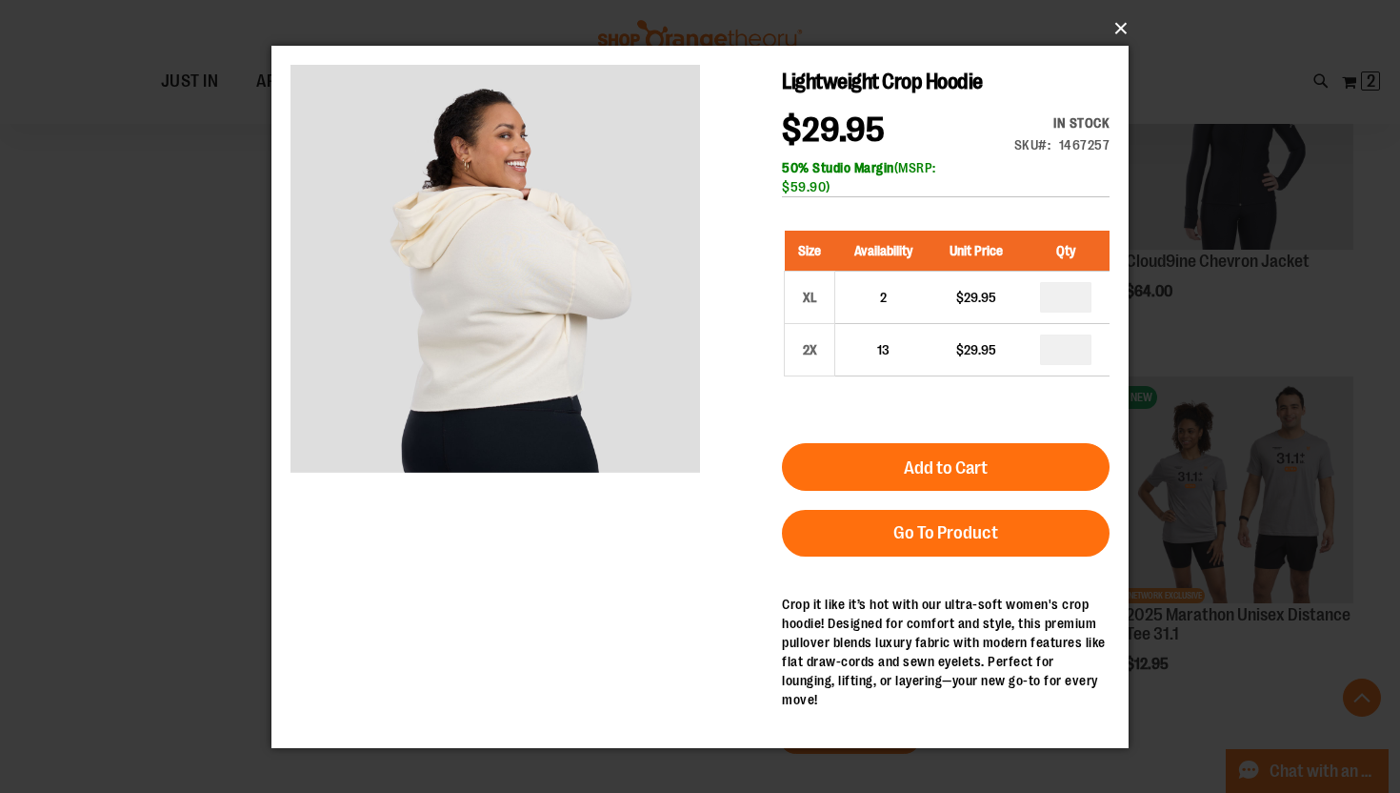
click at [1118, 30] on button "×" at bounding box center [705, 29] width 857 height 42
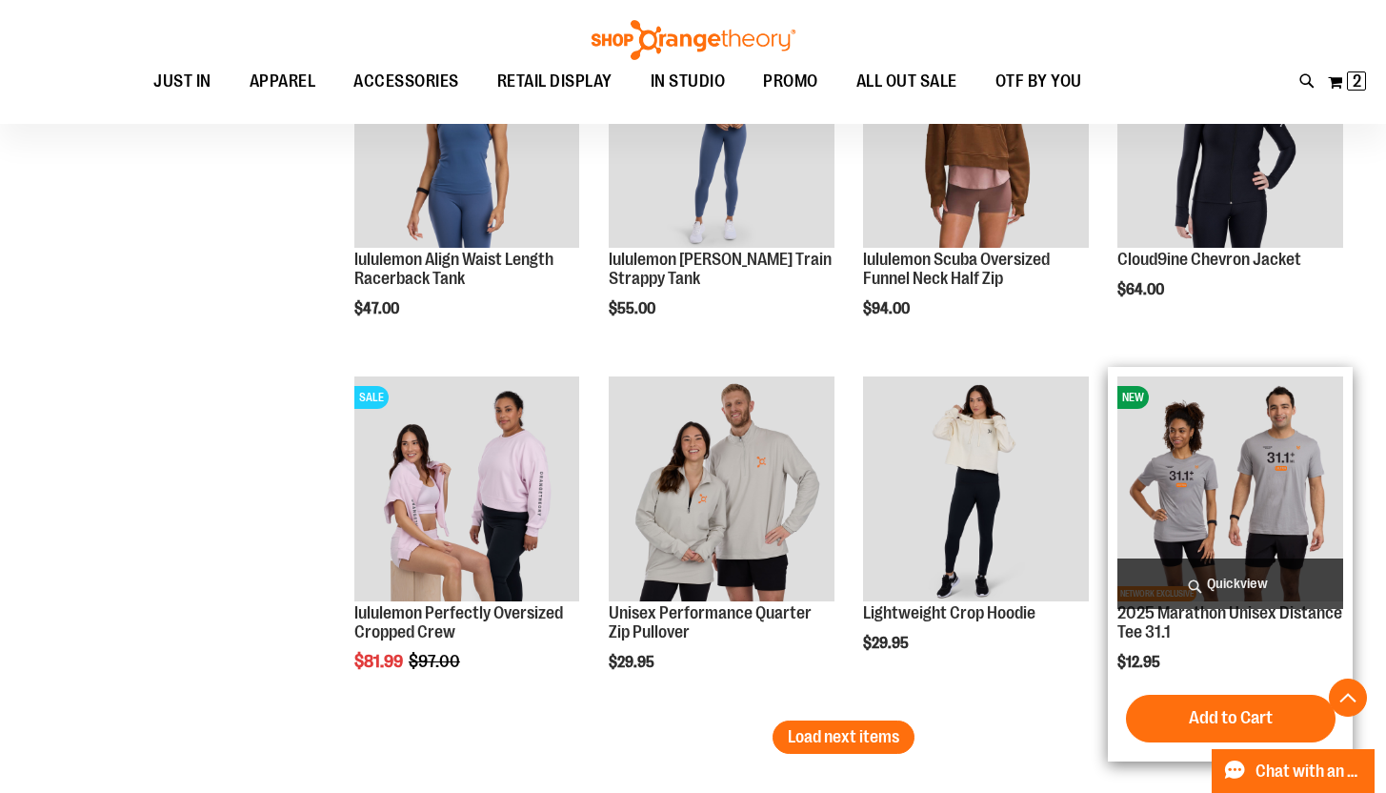
click at [1215, 594] on span "Quickview" at bounding box center [1230, 583] width 226 height 50
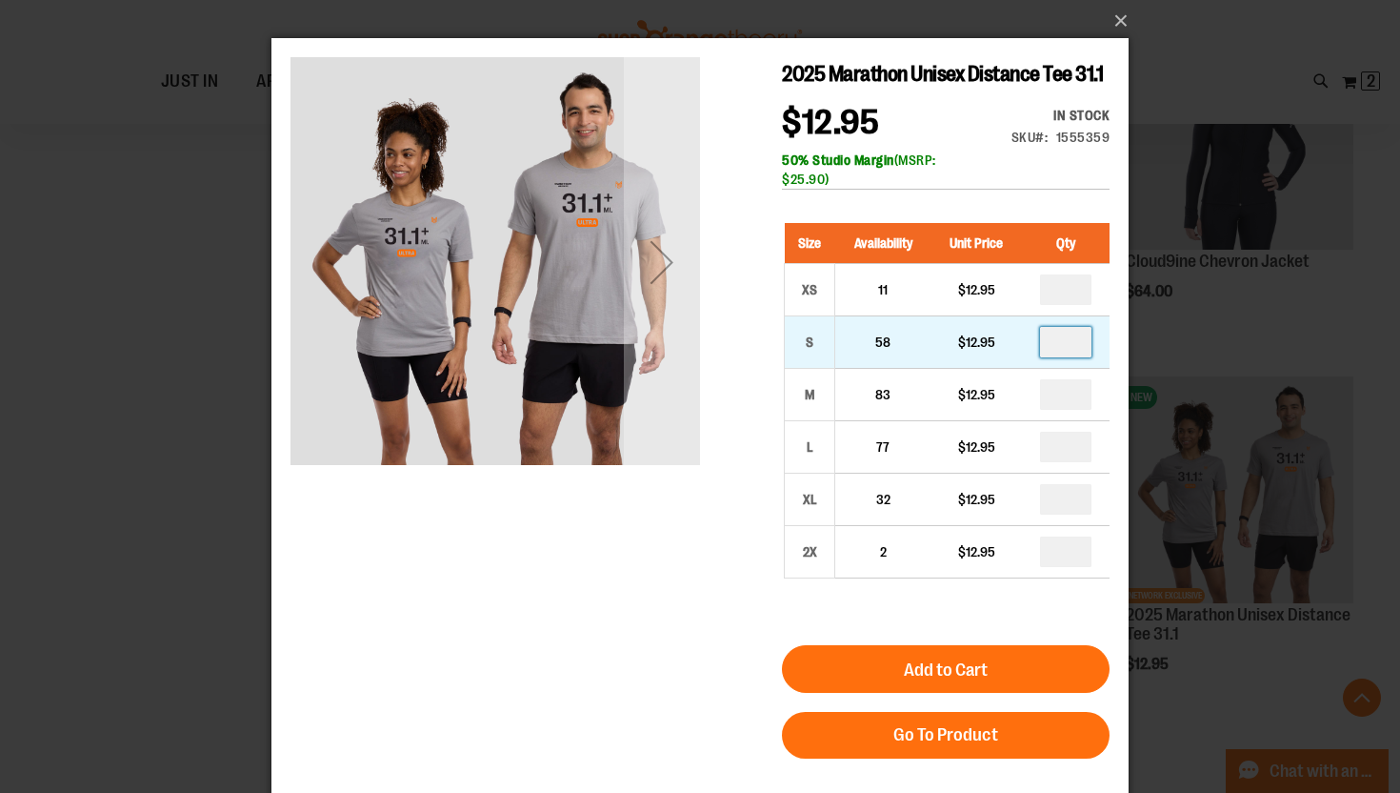
click at [1076, 346] on input "number" at bounding box center [1065, 342] width 51 height 30
type input "*"
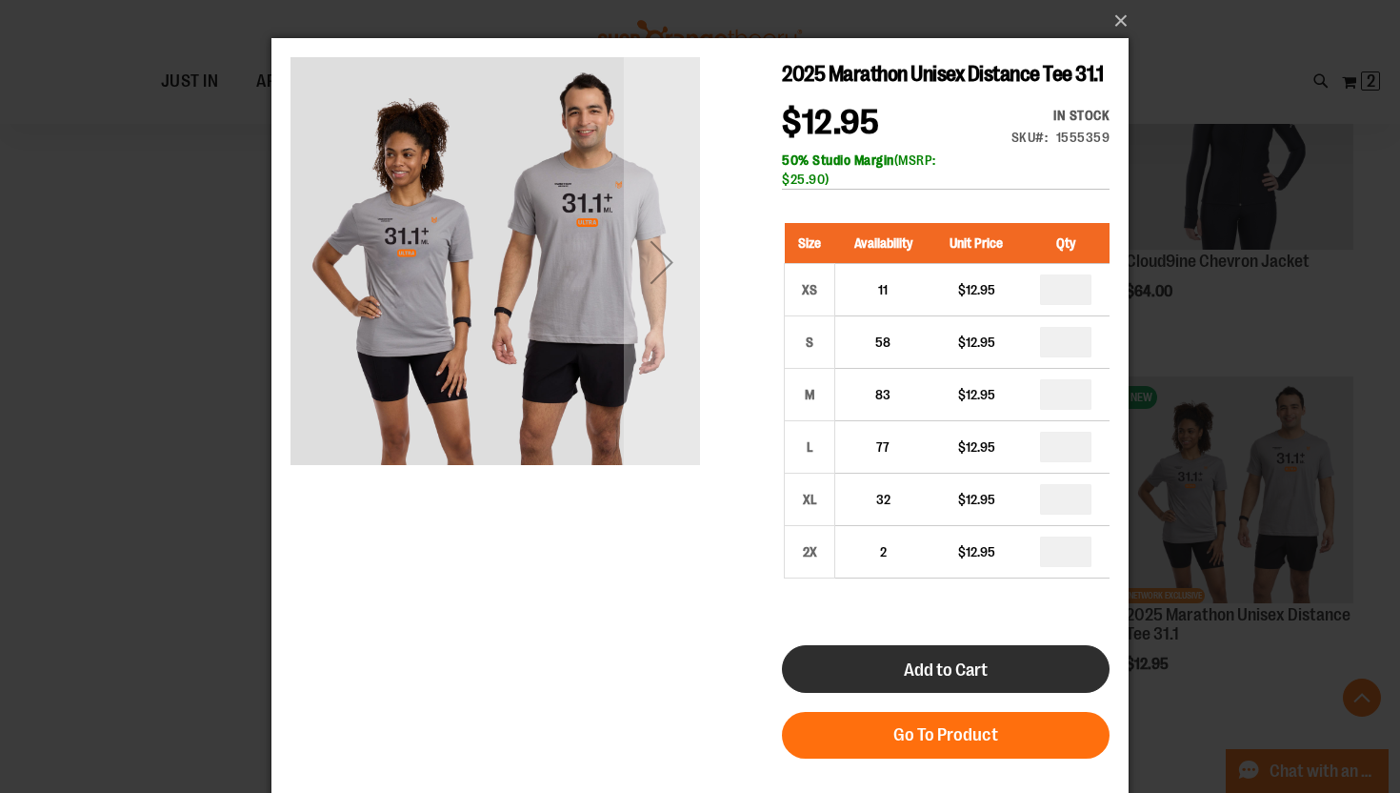
click at [887, 661] on button "Add to Cart" at bounding box center [946, 669] width 328 height 48
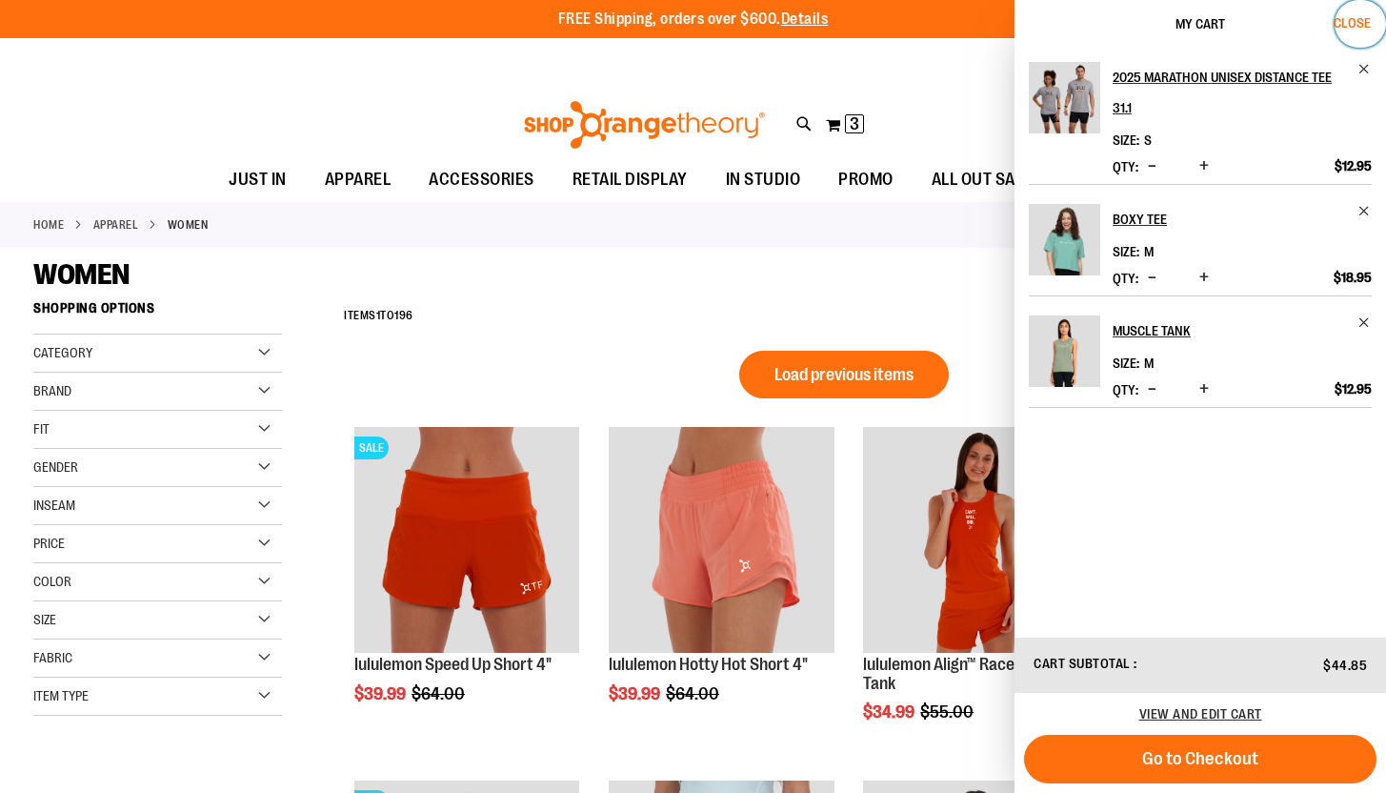
click at [1339, 28] on span "Close" at bounding box center [1352, 22] width 37 height 15
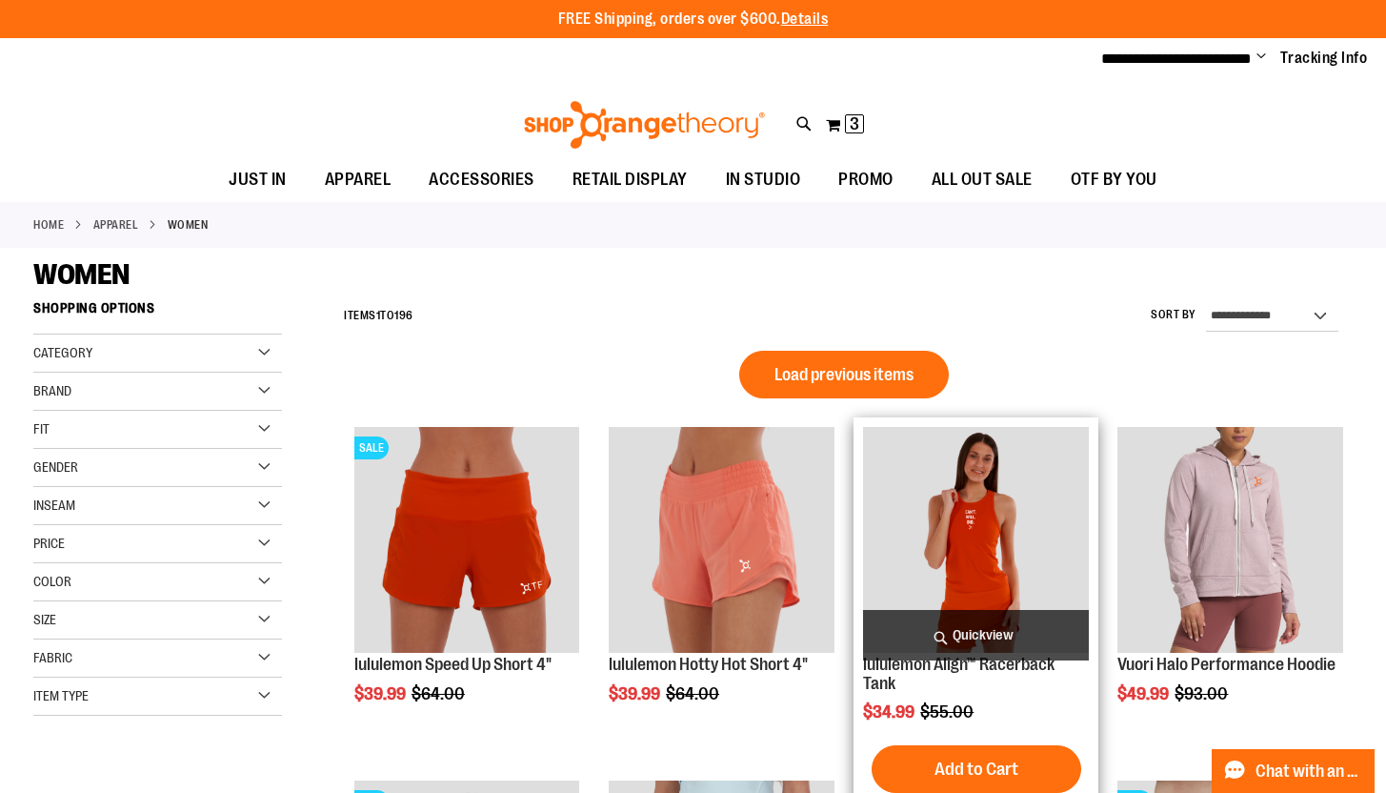
click at [966, 637] on span "Quickview" at bounding box center [976, 635] width 226 height 50
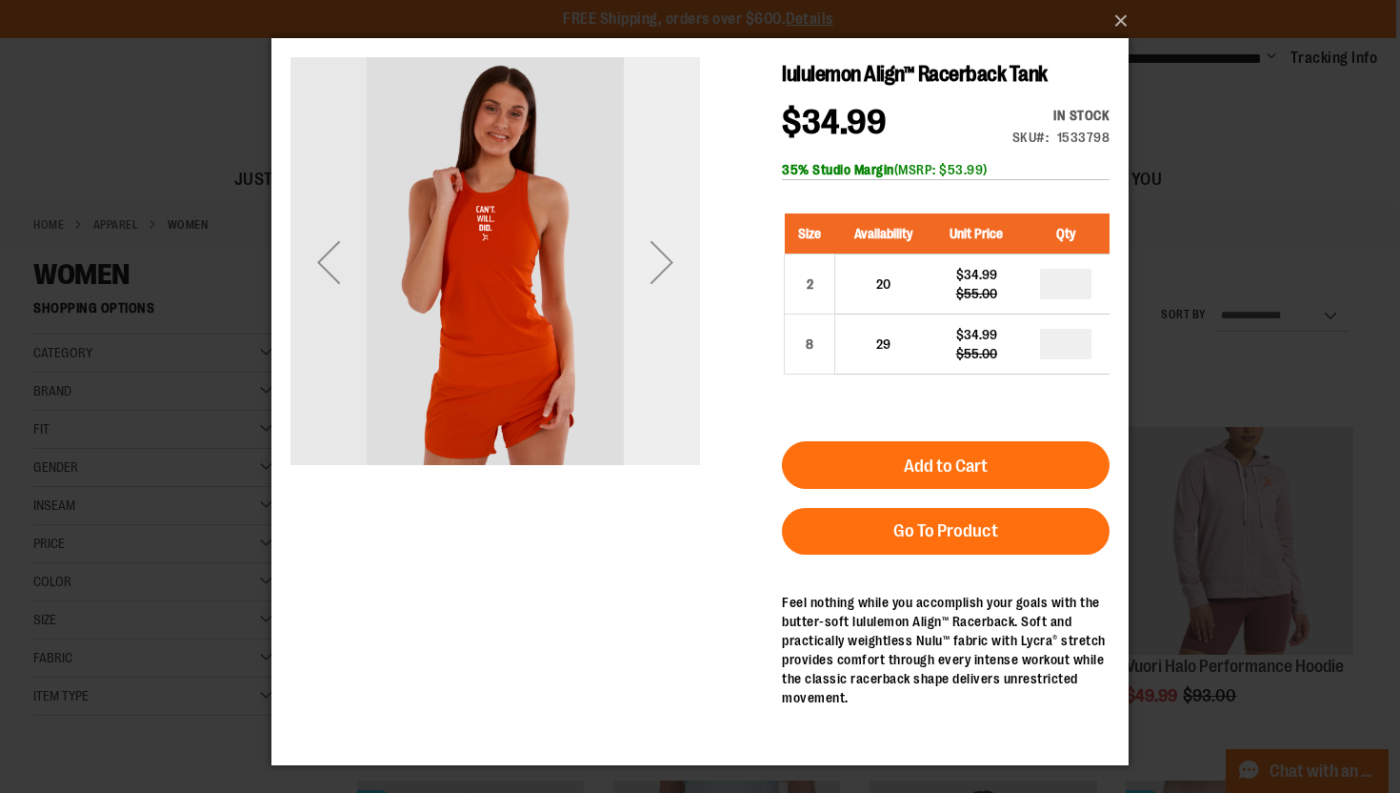
click at [661, 253] on div "Next" at bounding box center [662, 262] width 76 height 76
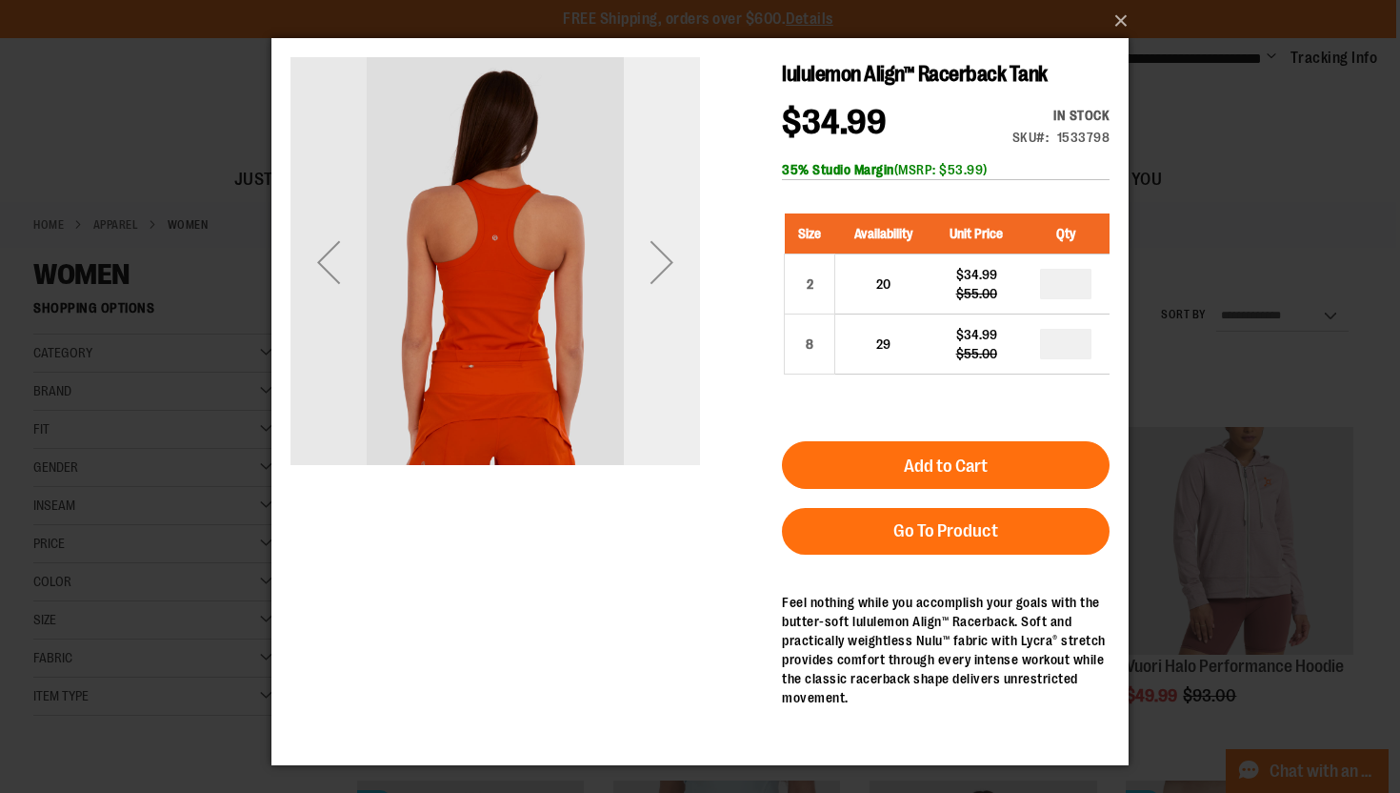
click at [661, 253] on div "Next" at bounding box center [662, 262] width 76 height 76
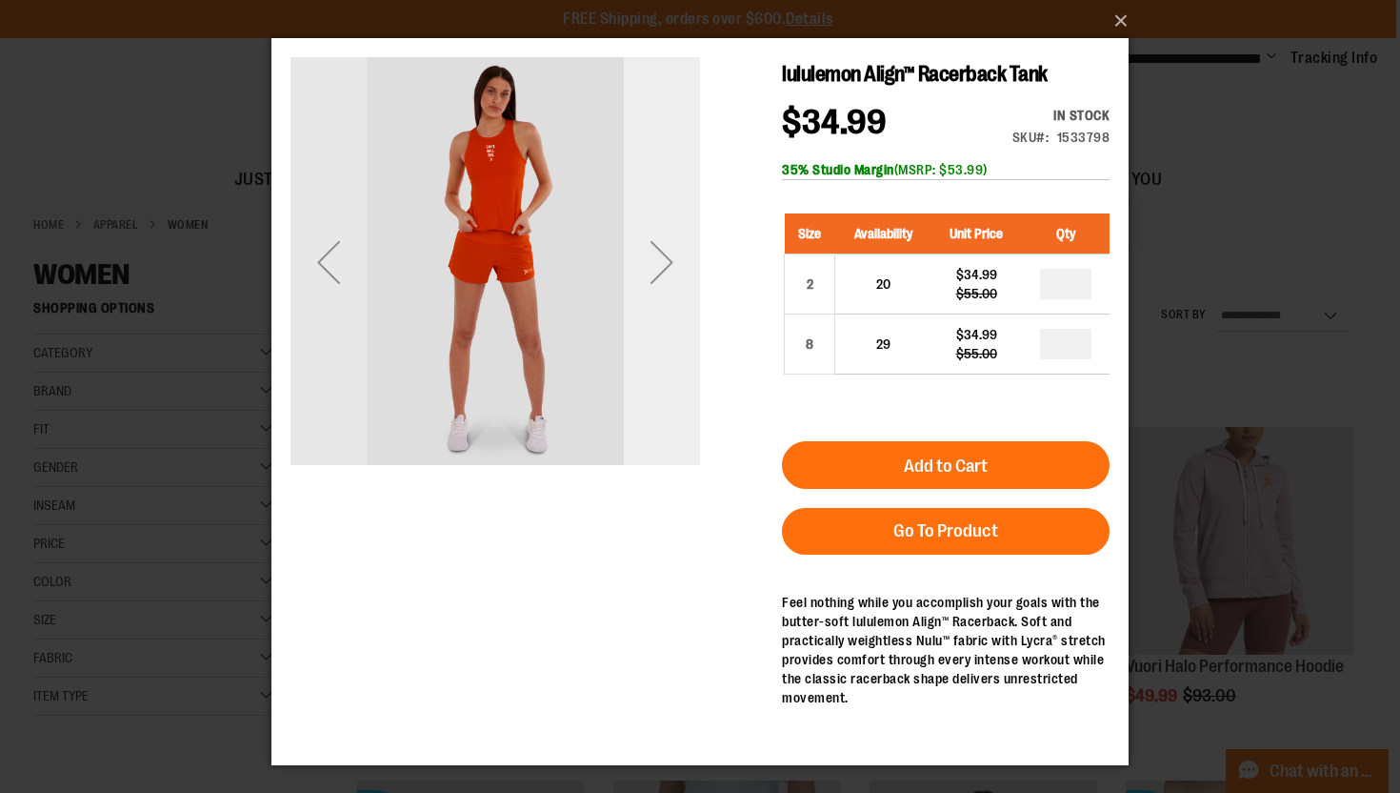
click at [661, 253] on div "Next" at bounding box center [662, 262] width 76 height 76
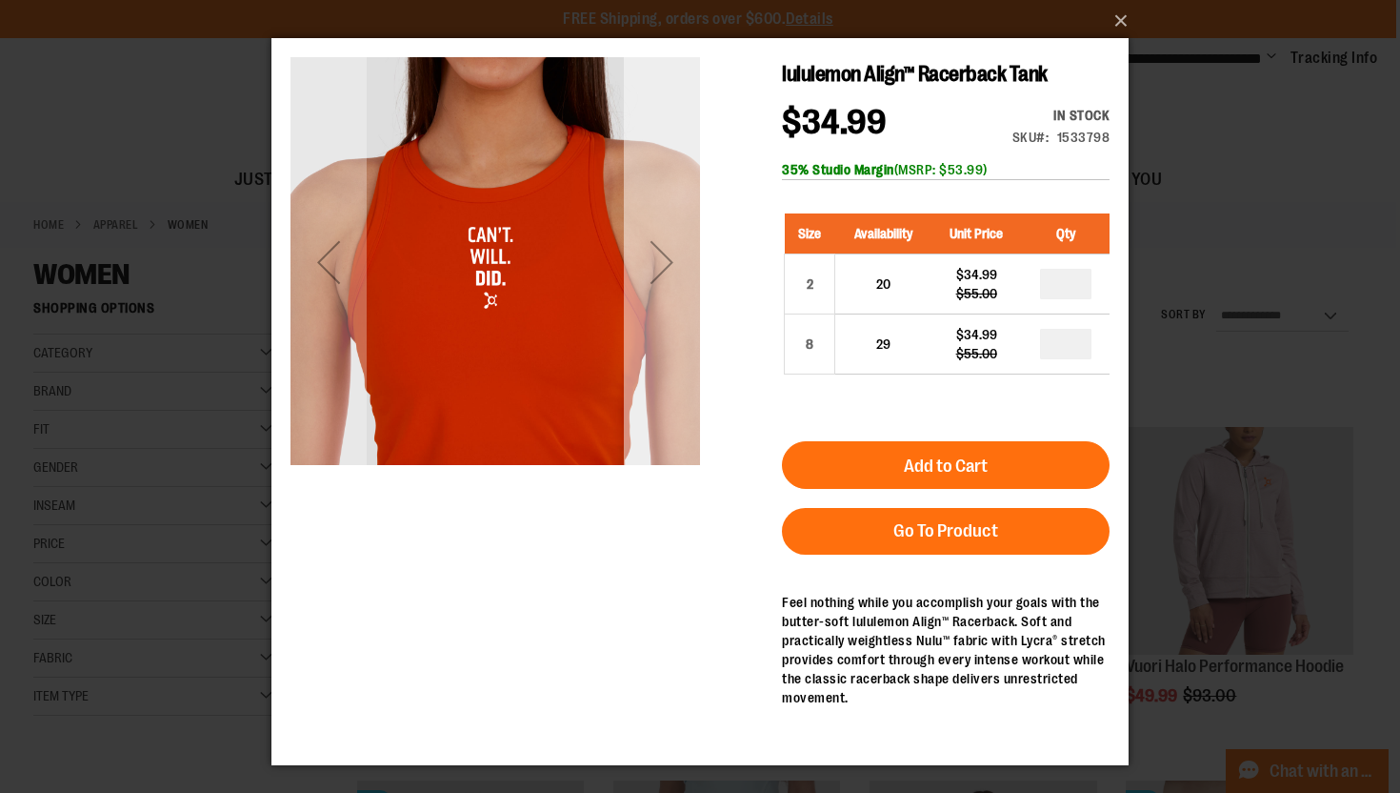
click at [667, 252] on div "Next" at bounding box center [662, 262] width 76 height 76
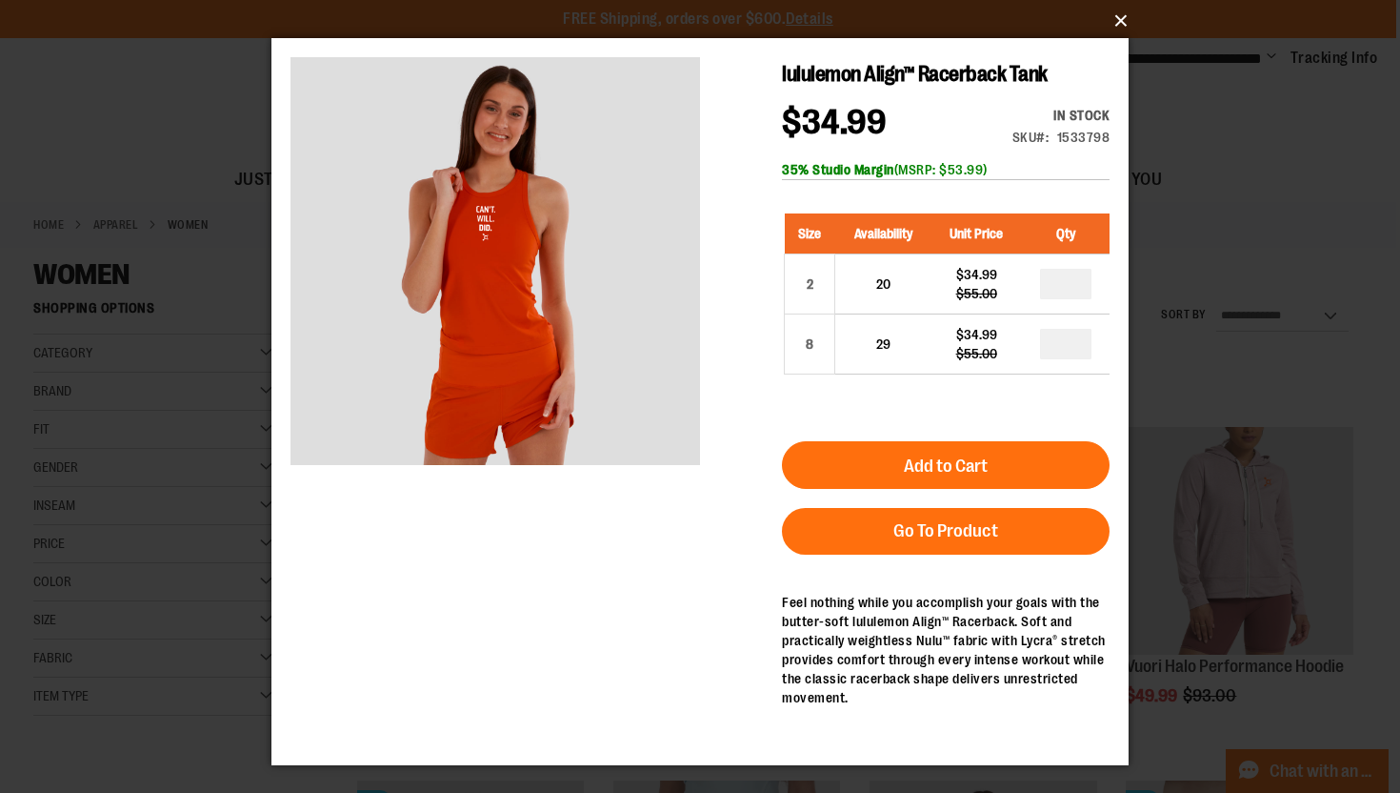
click at [1120, 25] on button "×" at bounding box center [705, 21] width 857 height 42
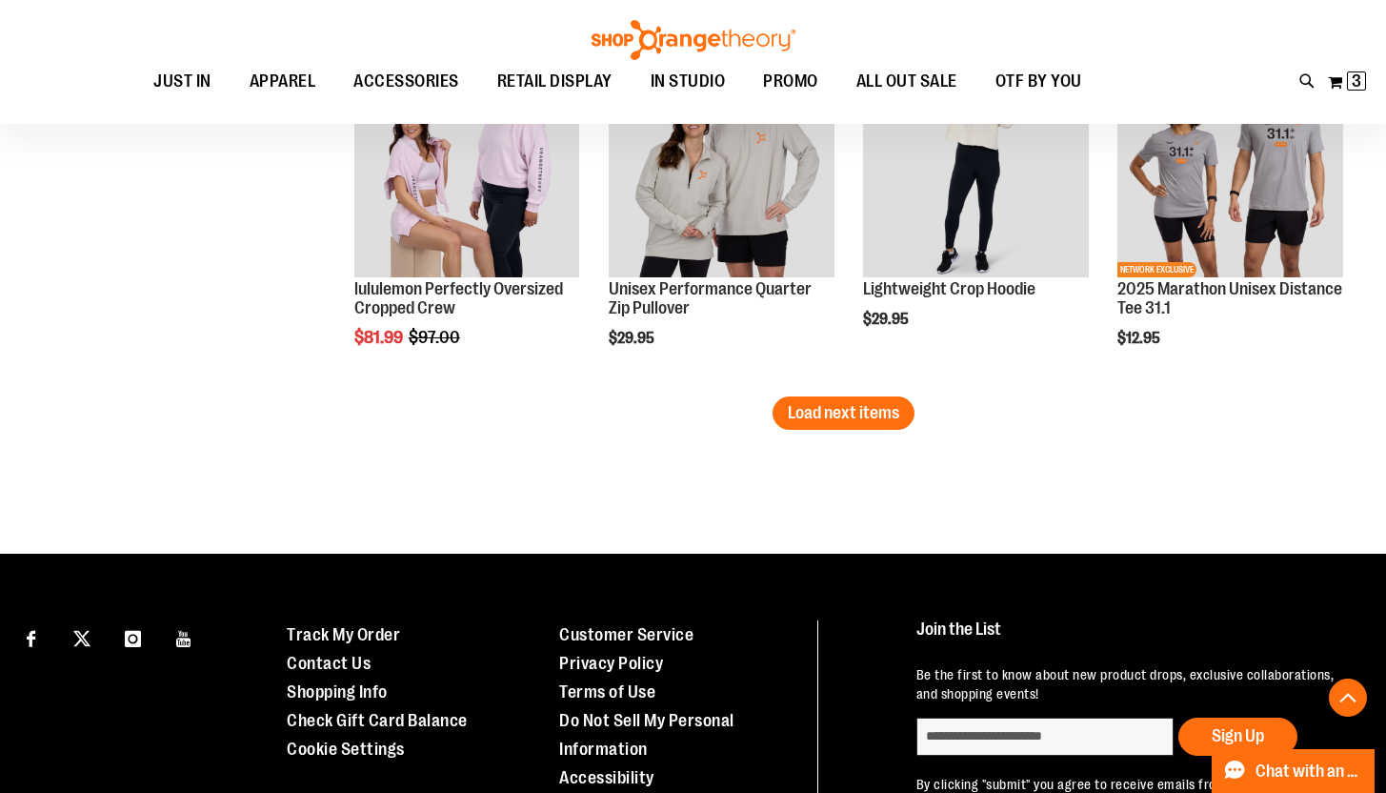
scroll to position [5150, 0]
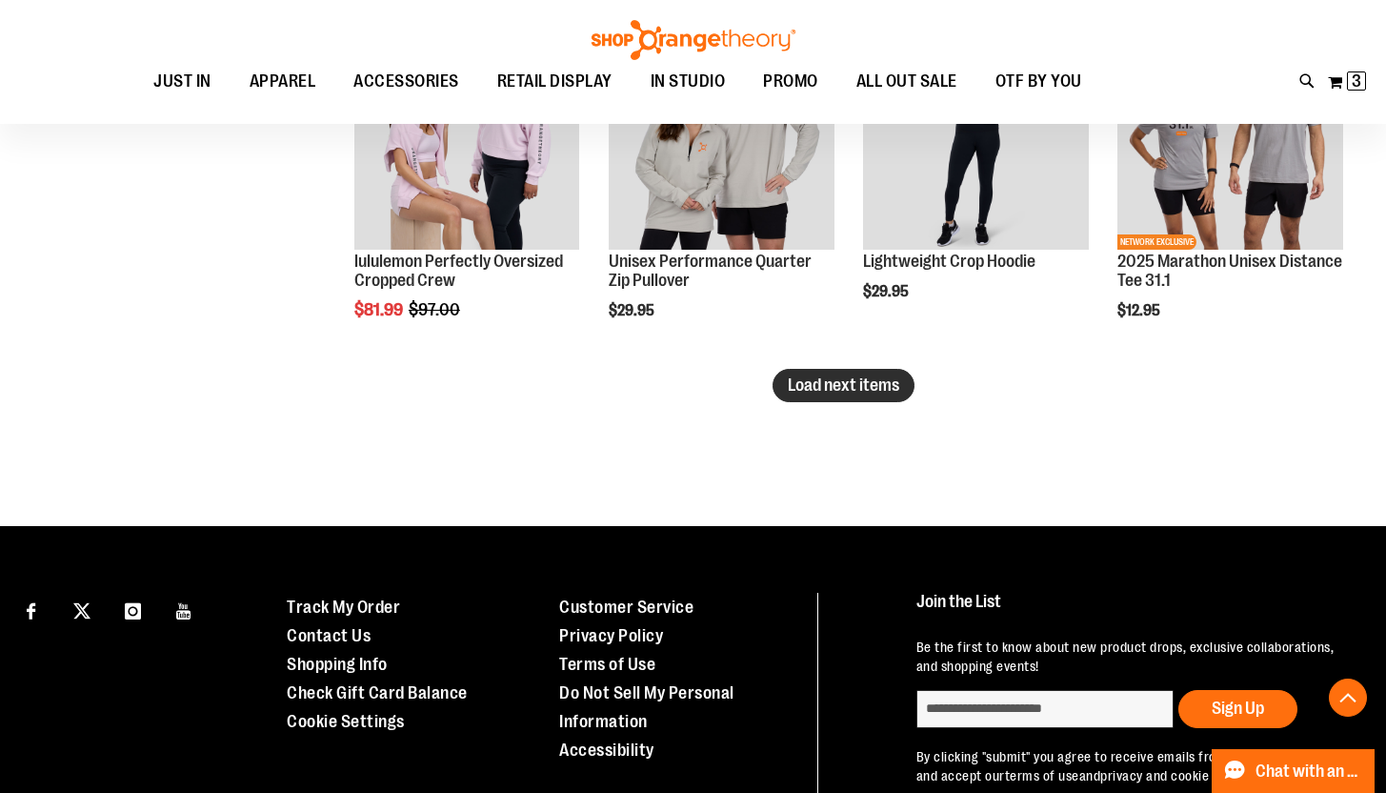
click at [867, 393] on span "Load next items" at bounding box center [843, 384] width 111 height 19
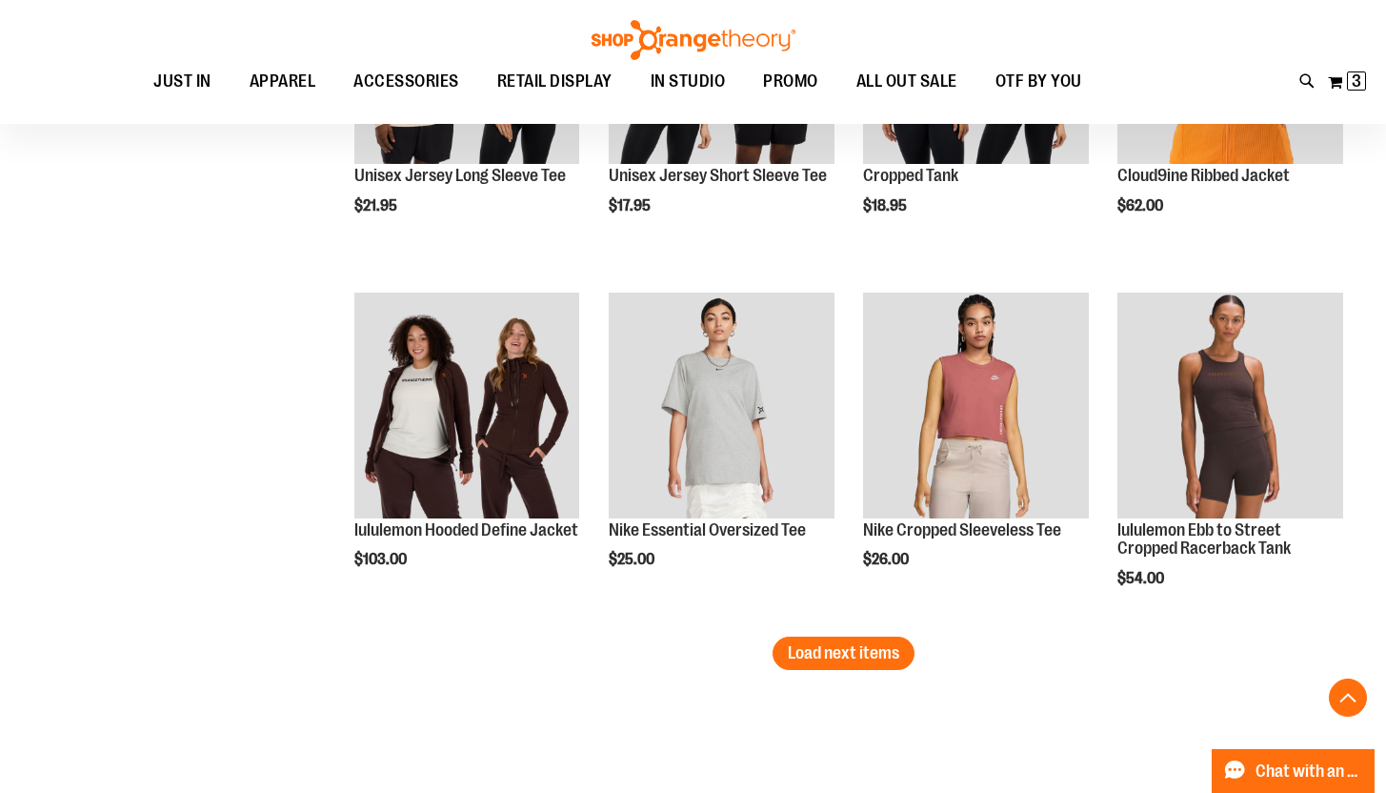
scroll to position [5944, 0]
click at [834, 652] on span "Load next items" at bounding box center [843, 651] width 111 height 19
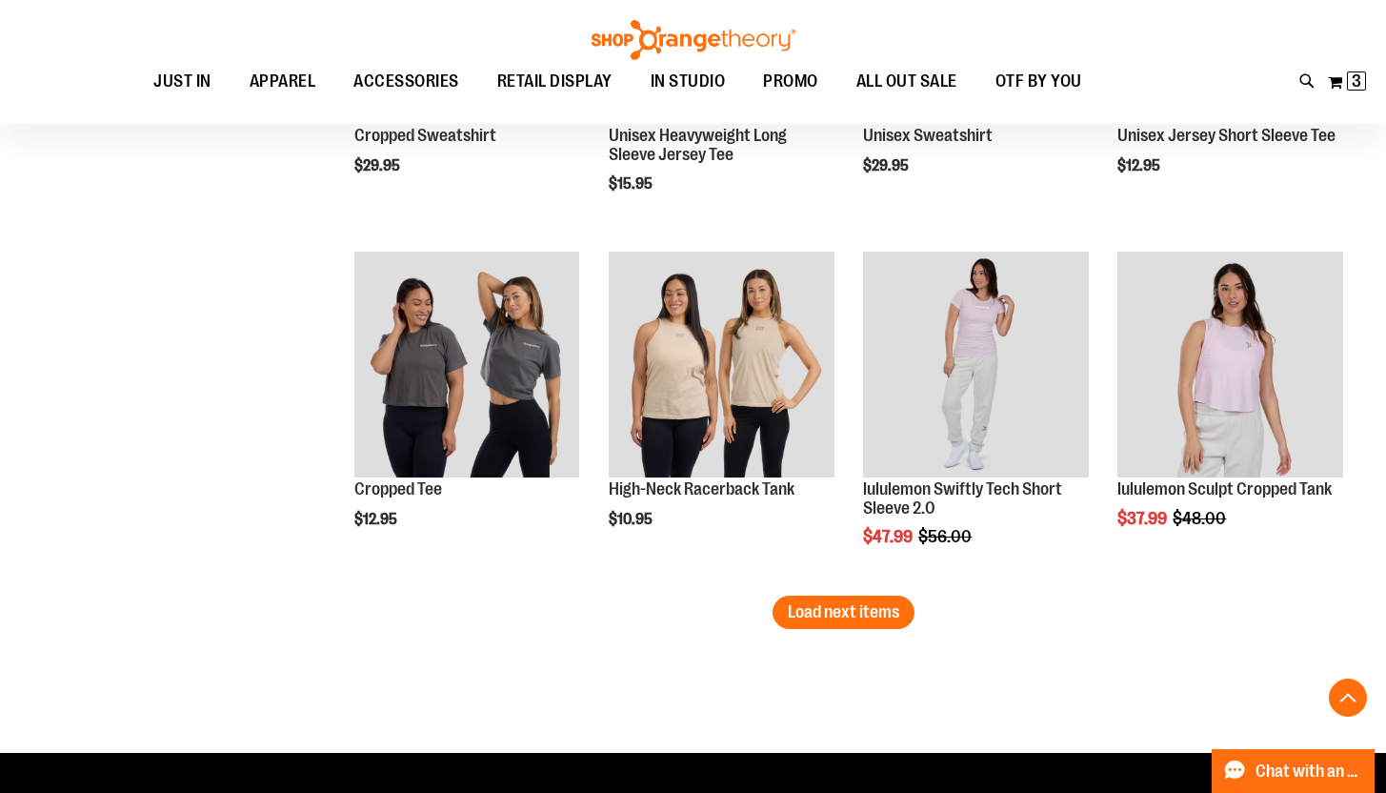
scroll to position [7048, 0]
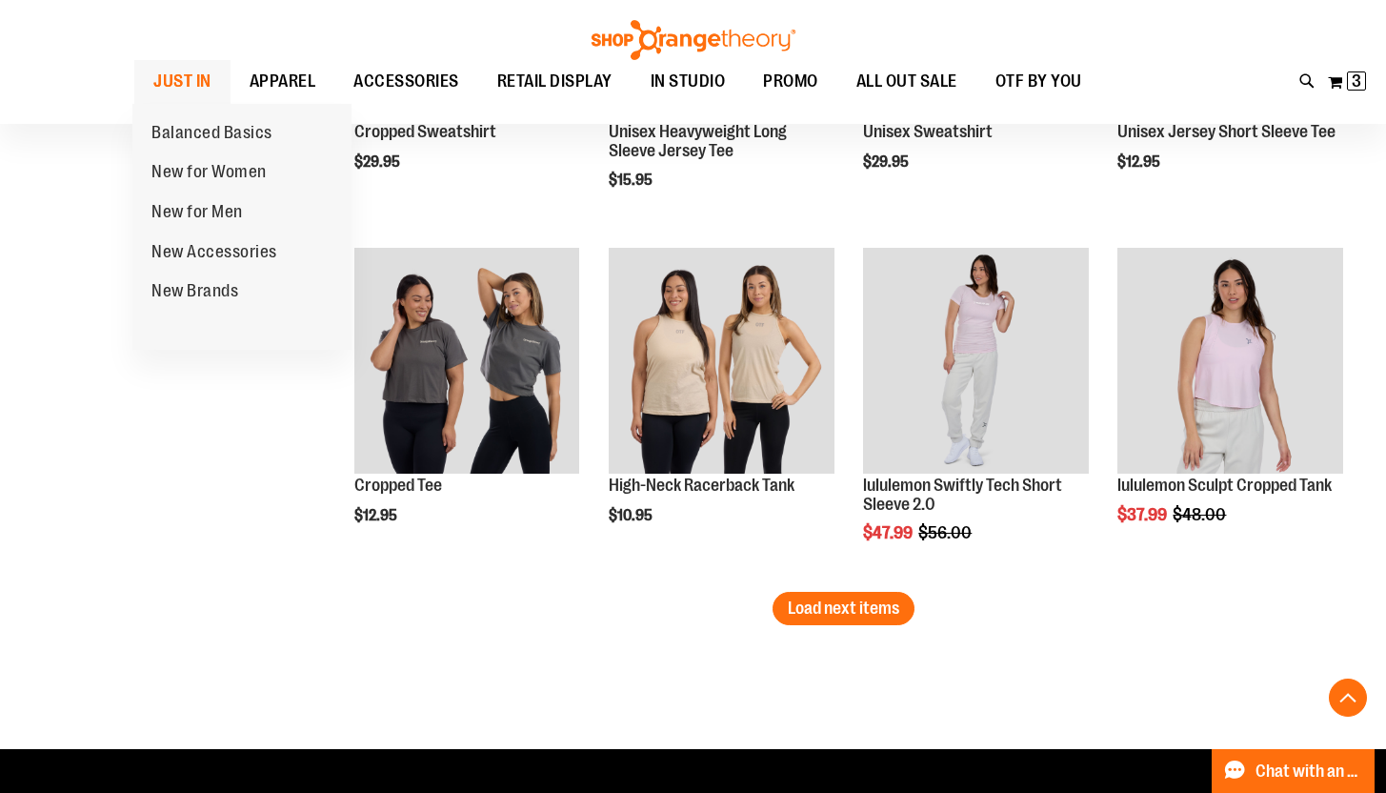
click at [196, 73] on span "JUST IN" at bounding box center [182, 81] width 58 height 43
click at [202, 174] on span "New for Women" at bounding box center [208, 174] width 115 height 24
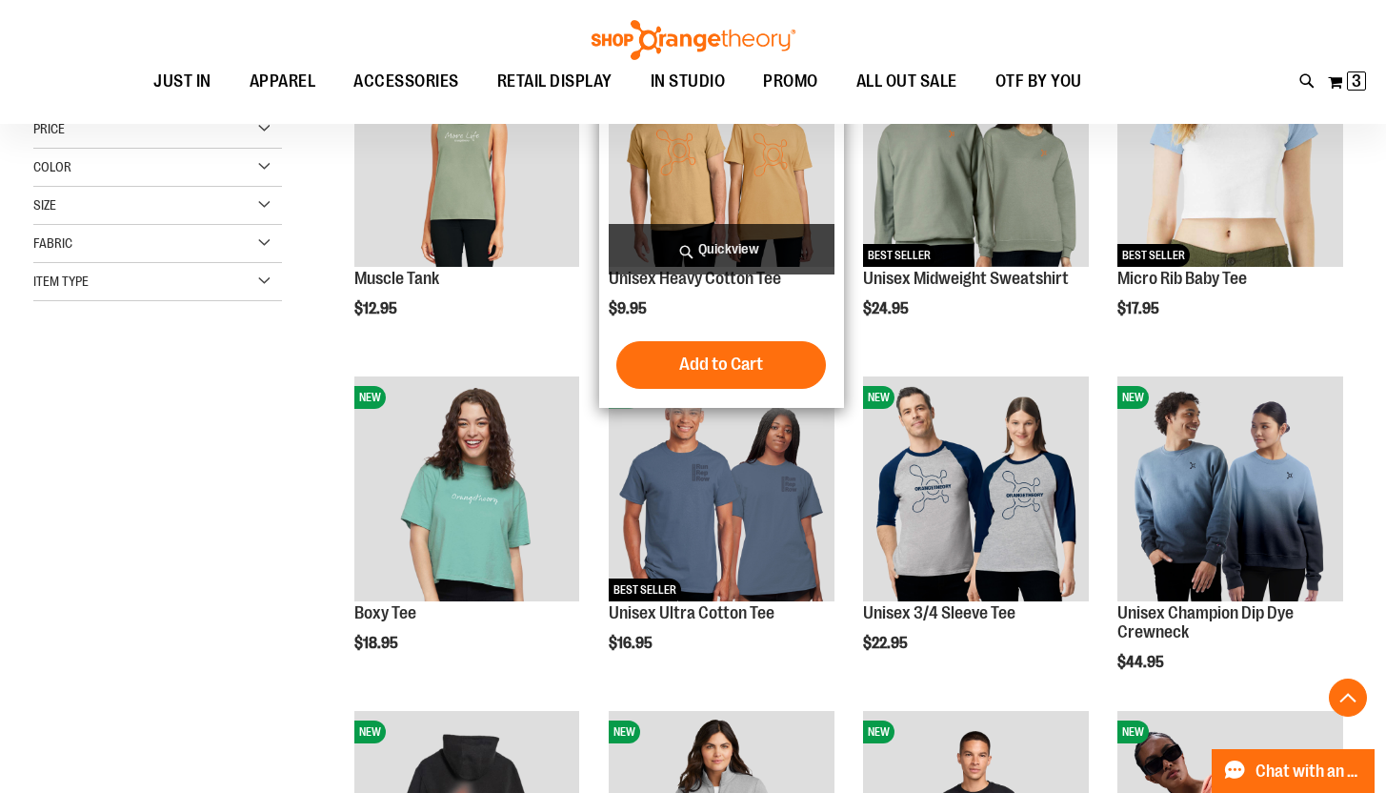
scroll to position [337, 0]
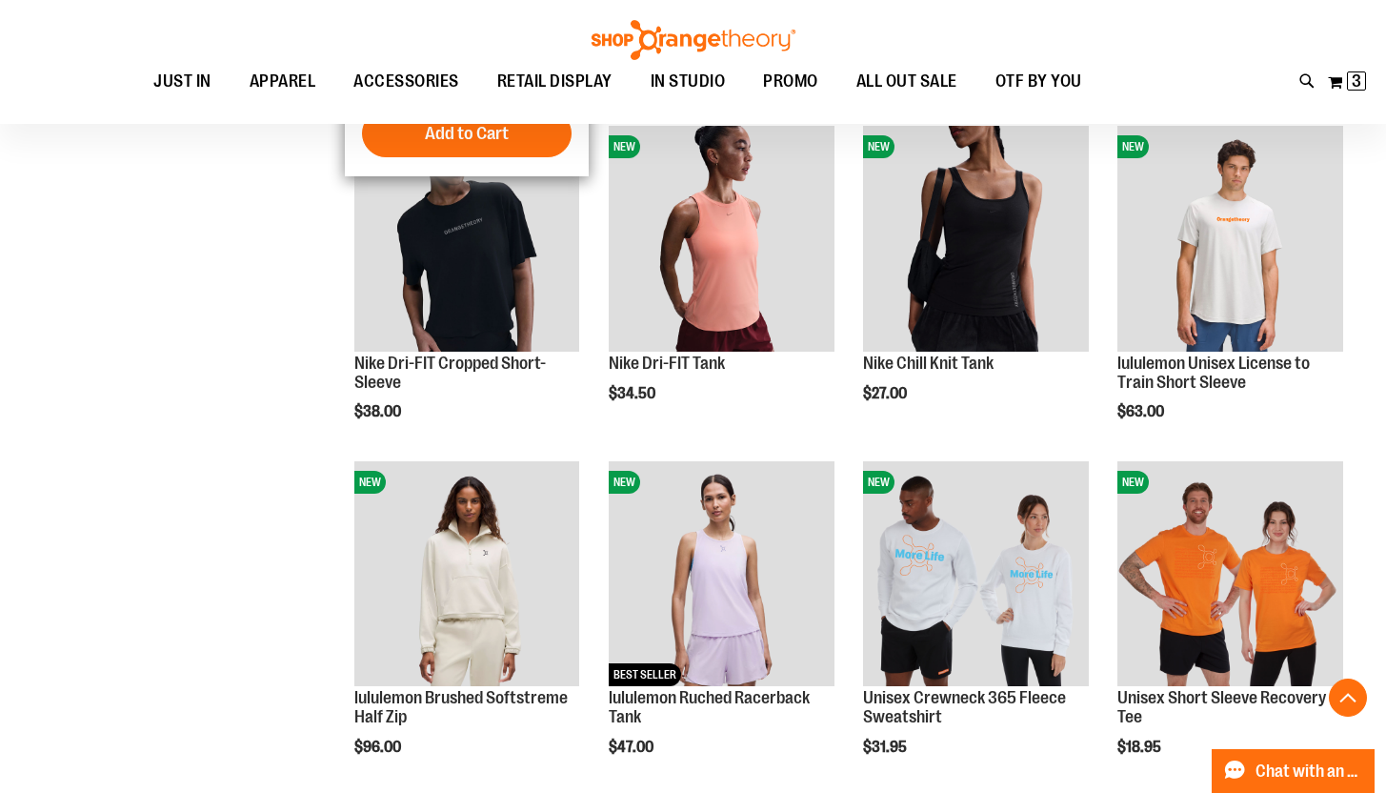
scroll to position [1277, 0]
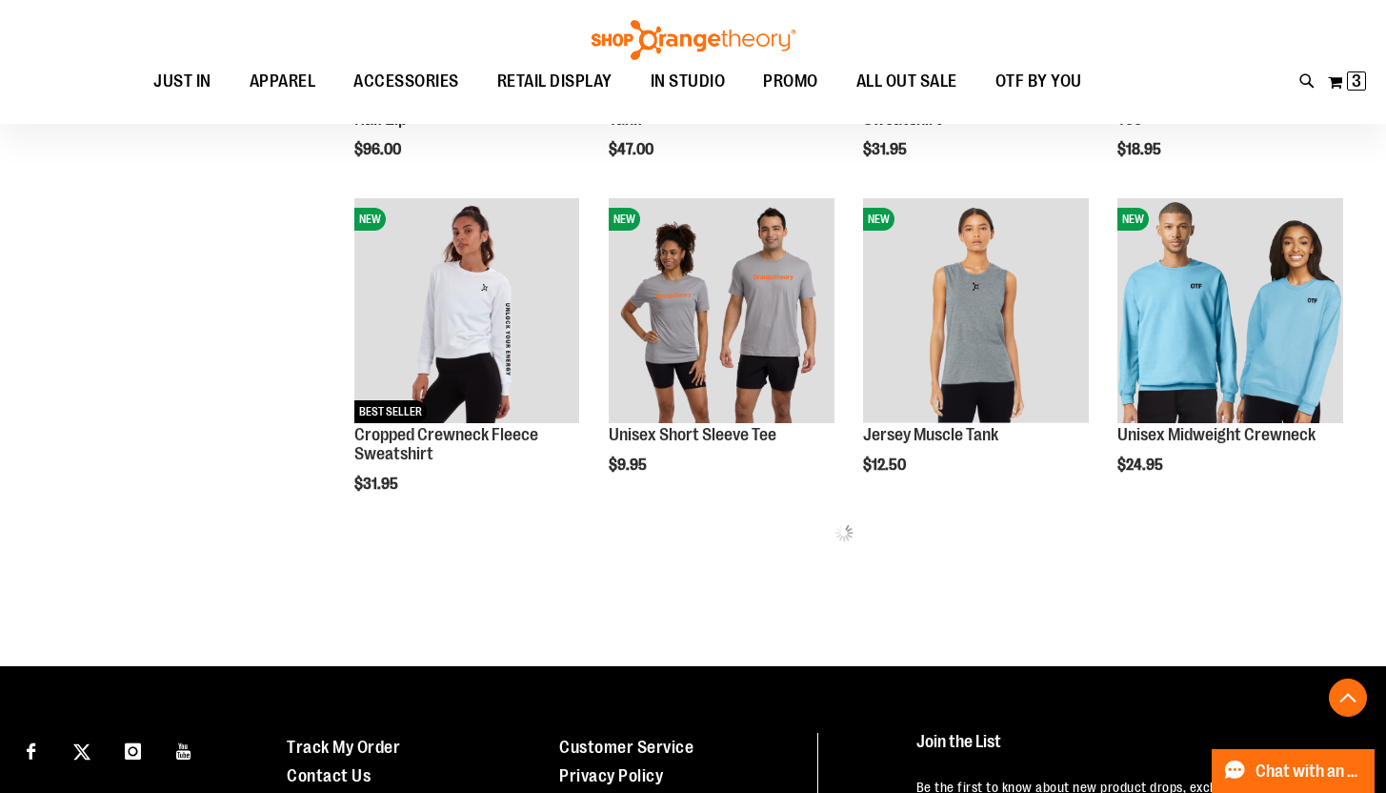
scroll to position [1856, 0]
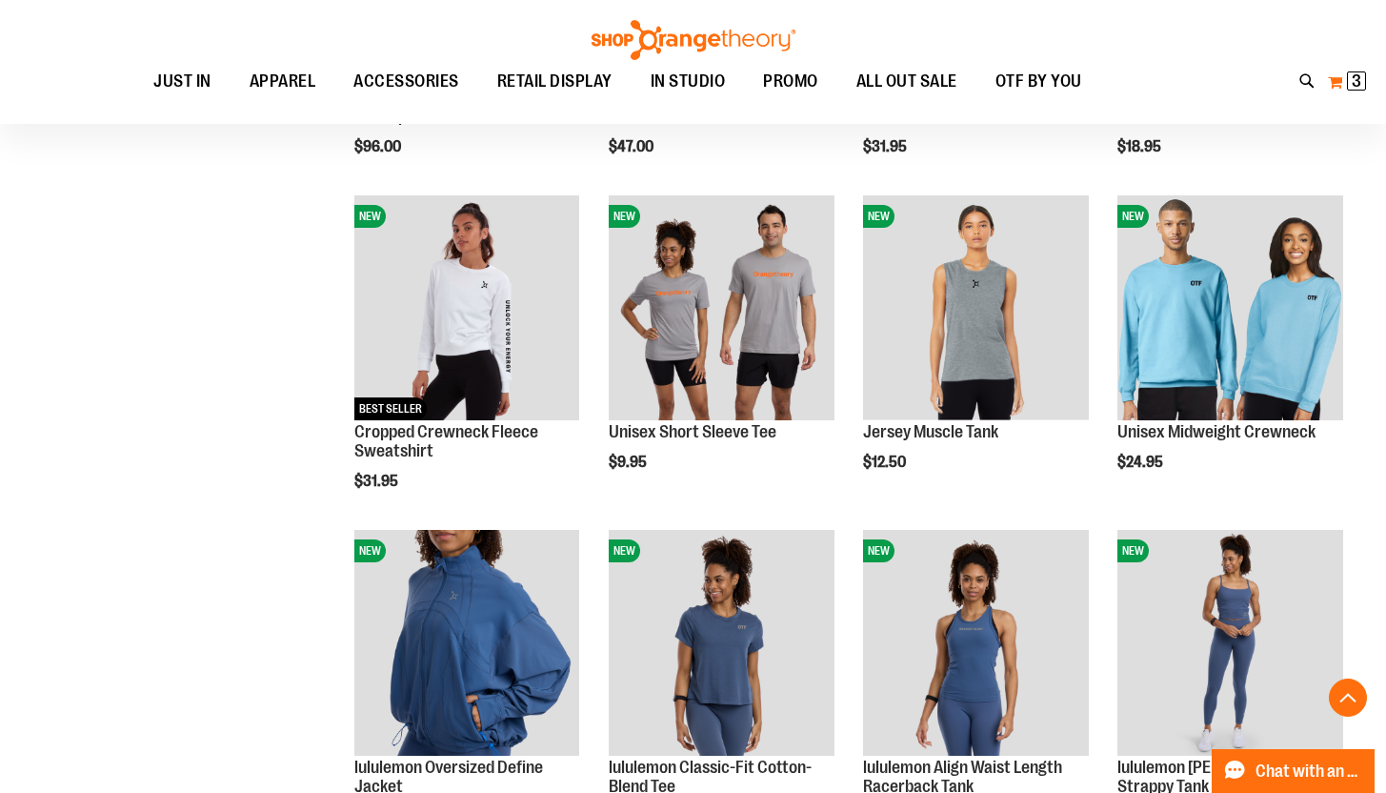
type input "**********"
click at [1359, 82] on span "3" at bounding box center [1357, 80] width 10 height 19
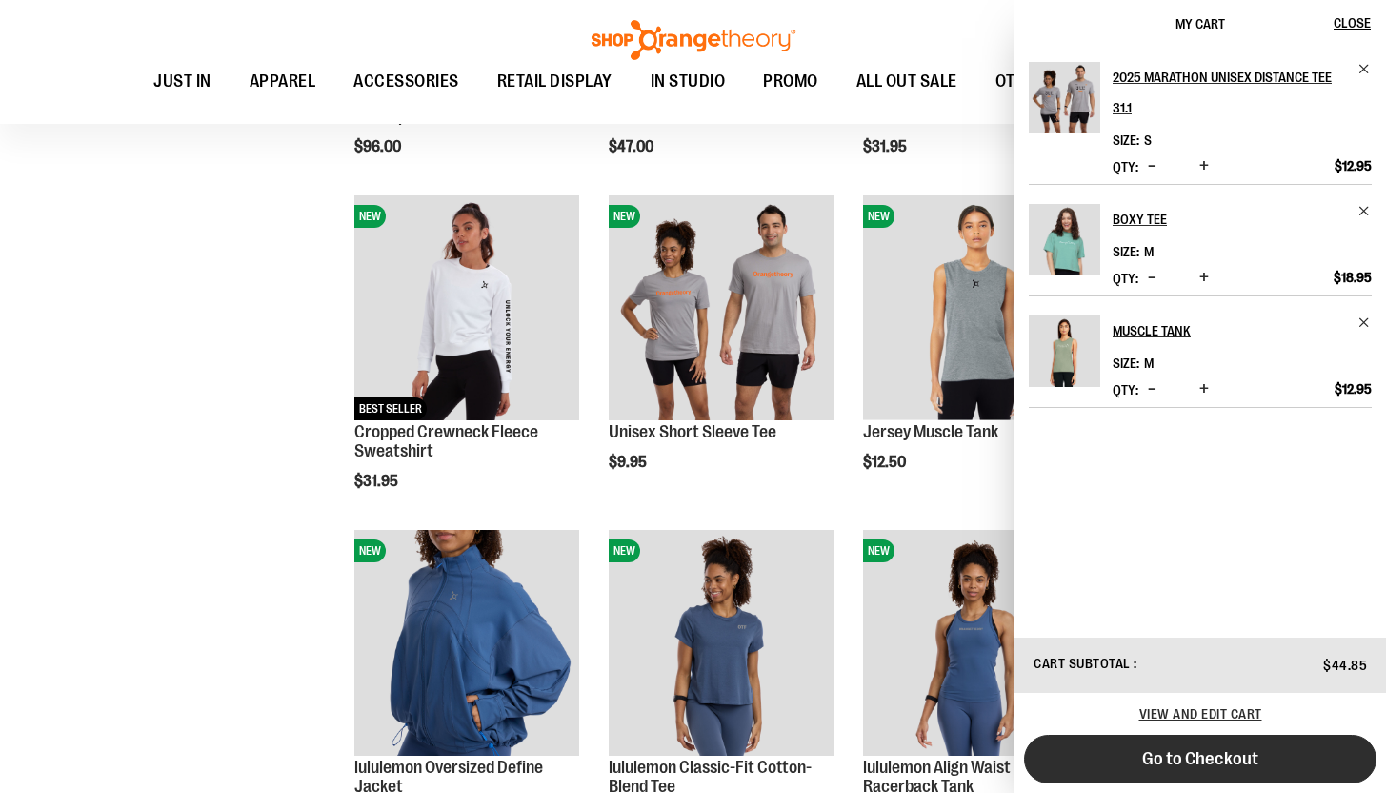
click at [1114, 761] on button "Go to Checkout" at bounding box center [1200, 758] width 352 height 49
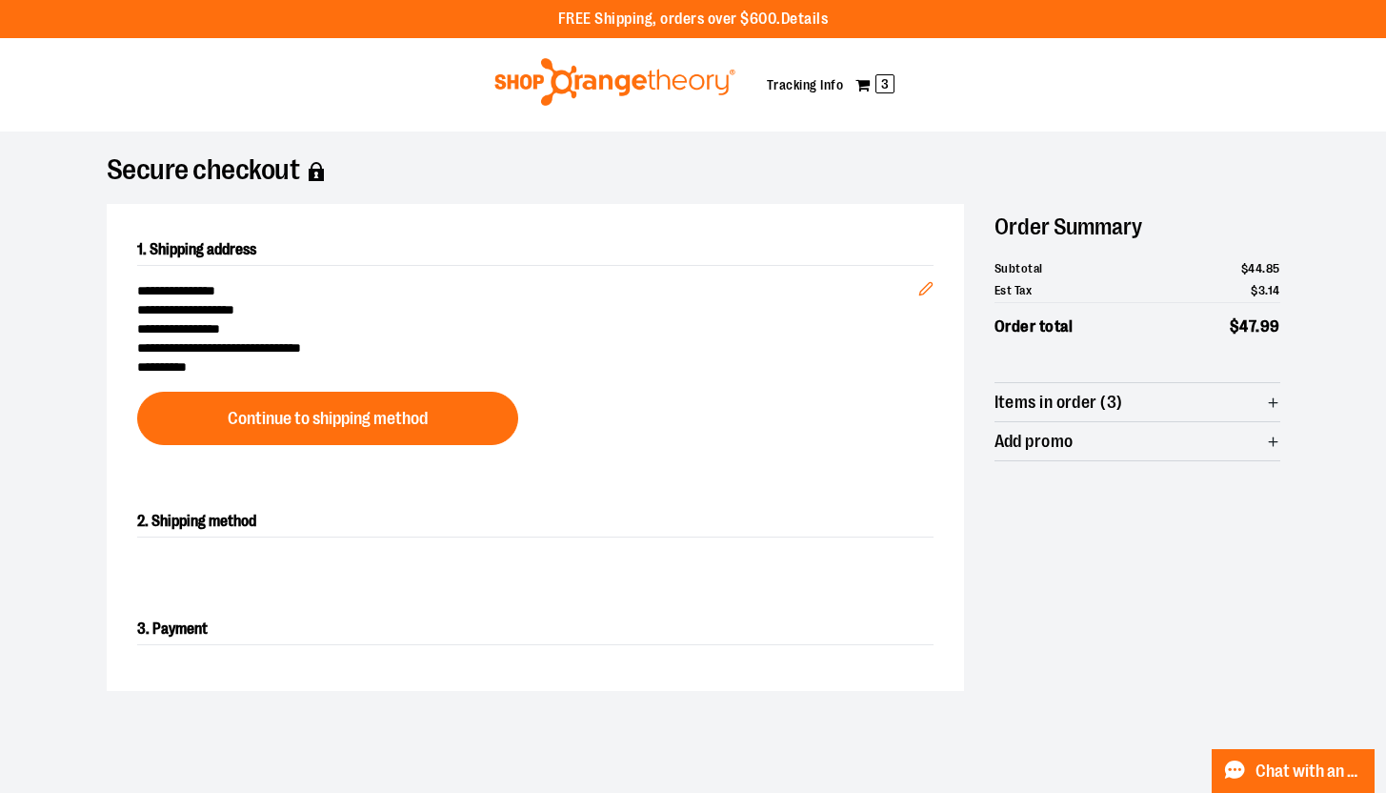
click at [1349, 792] on div at bounding box center [693, 793] width 1386 height 0
click at [925, 287] on icon "Edit" at bounding box center [925, 288] width 15 height 15
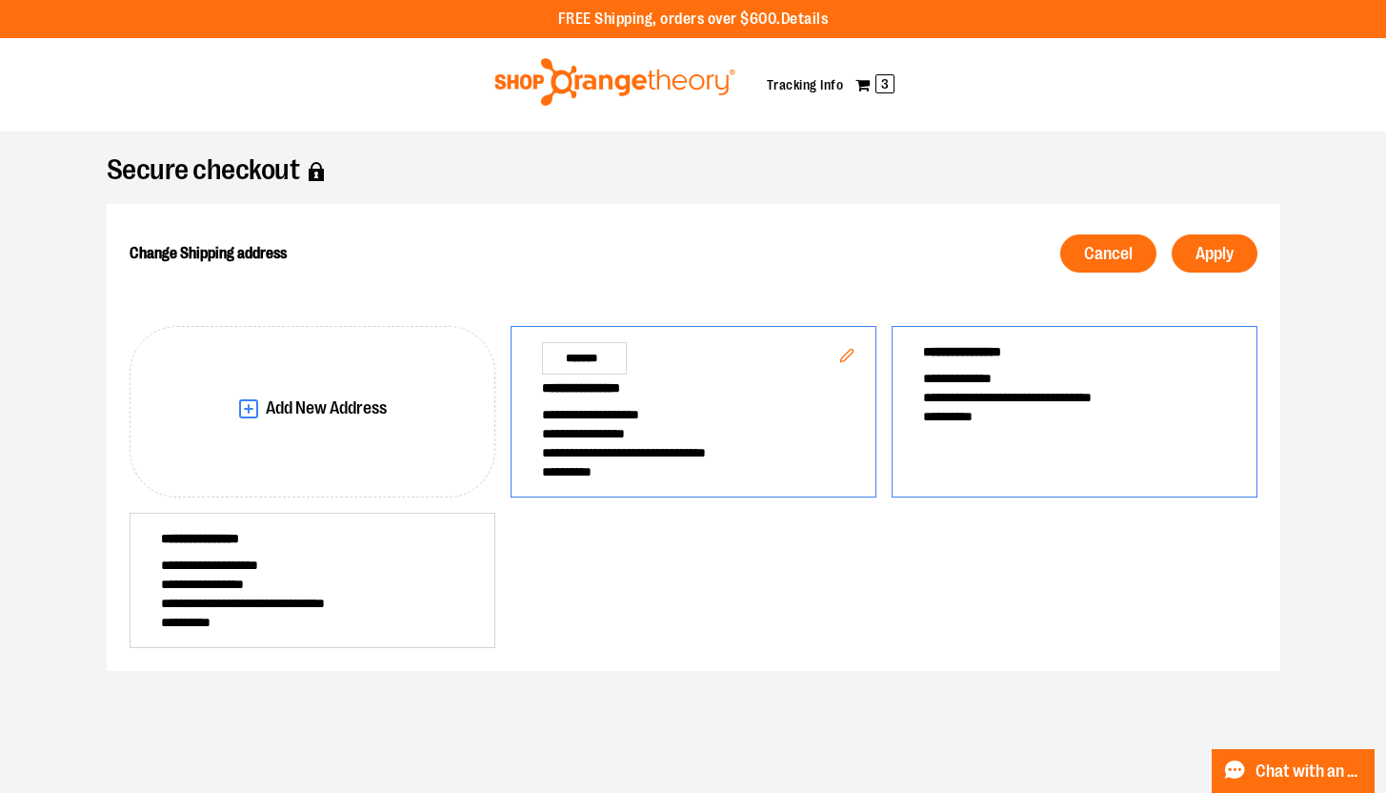
click at [956, 358] on span "**********" at bounding box center [1074, 355] width 303 height 27
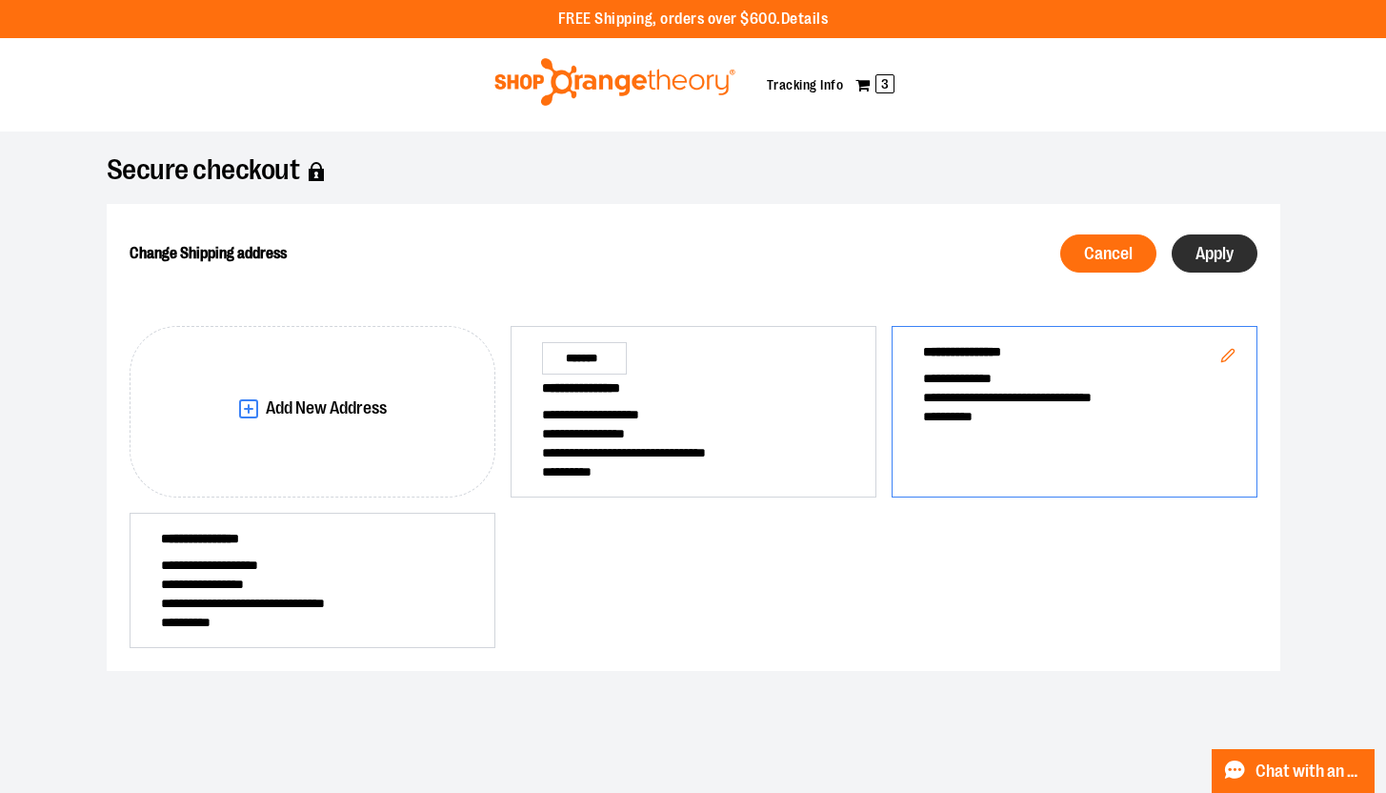
click at [1223, 263] on button "Apply" at bounding box center [1215, 253] width 86 height 38
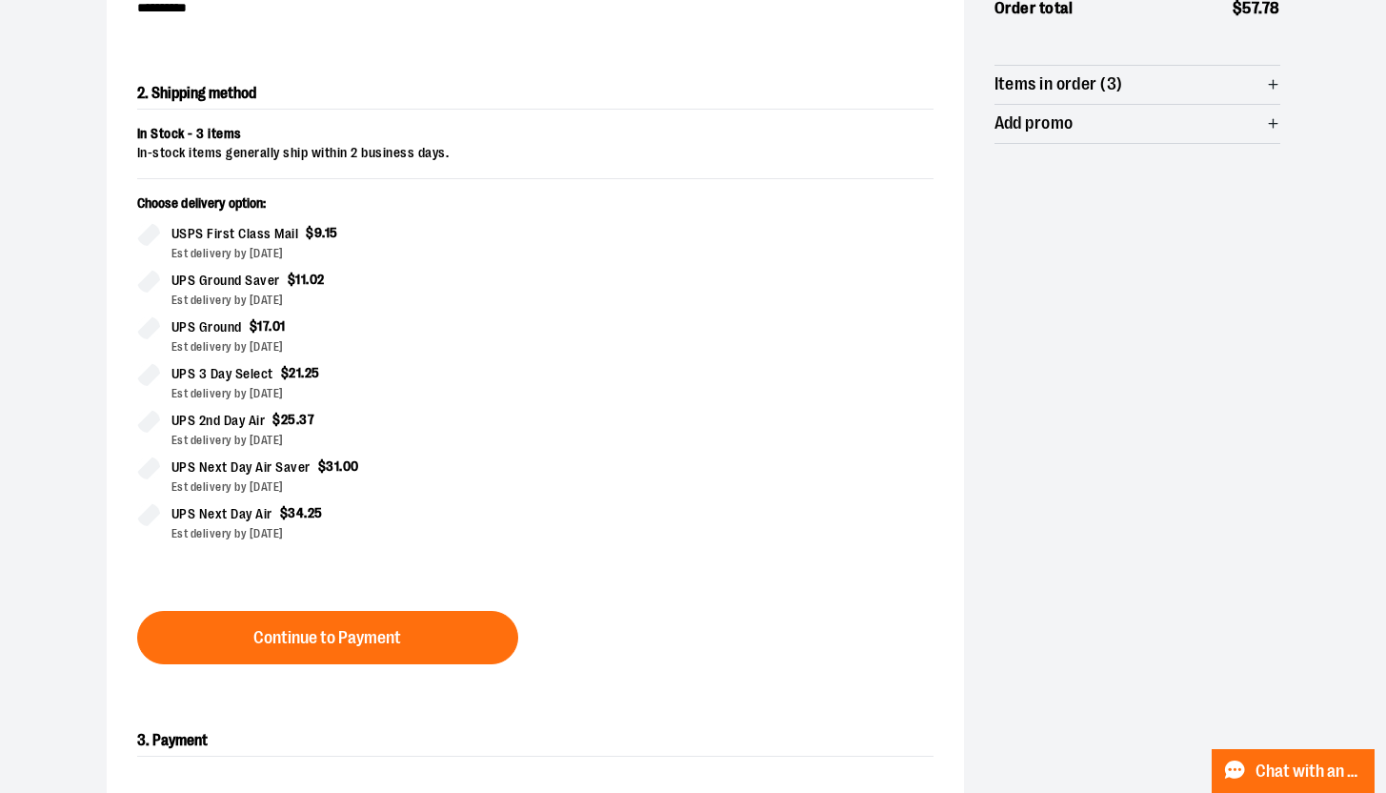
scroll to position [344, 0]
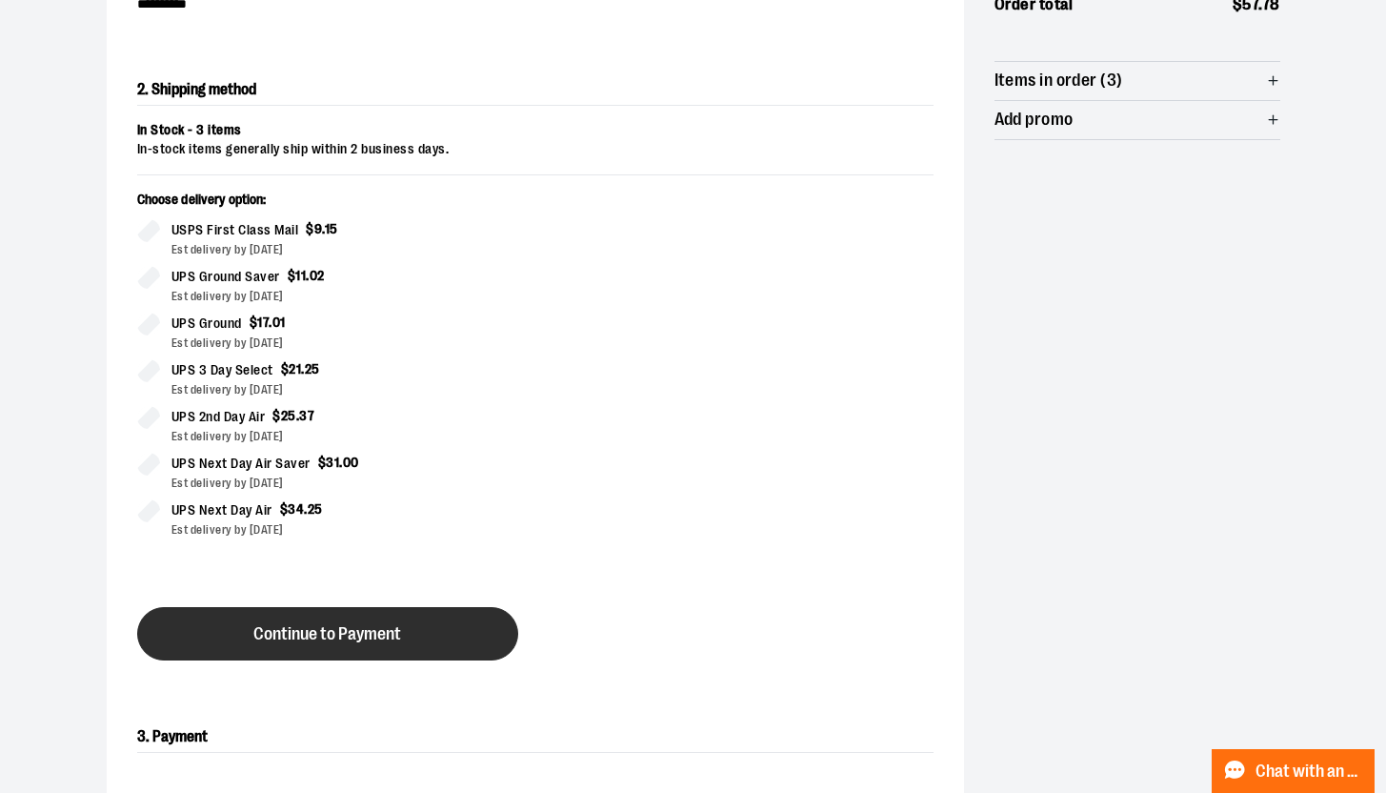
click at [318, 638] on span "Continue to Payment" at bounding box center [327, 634] width 148 height 18
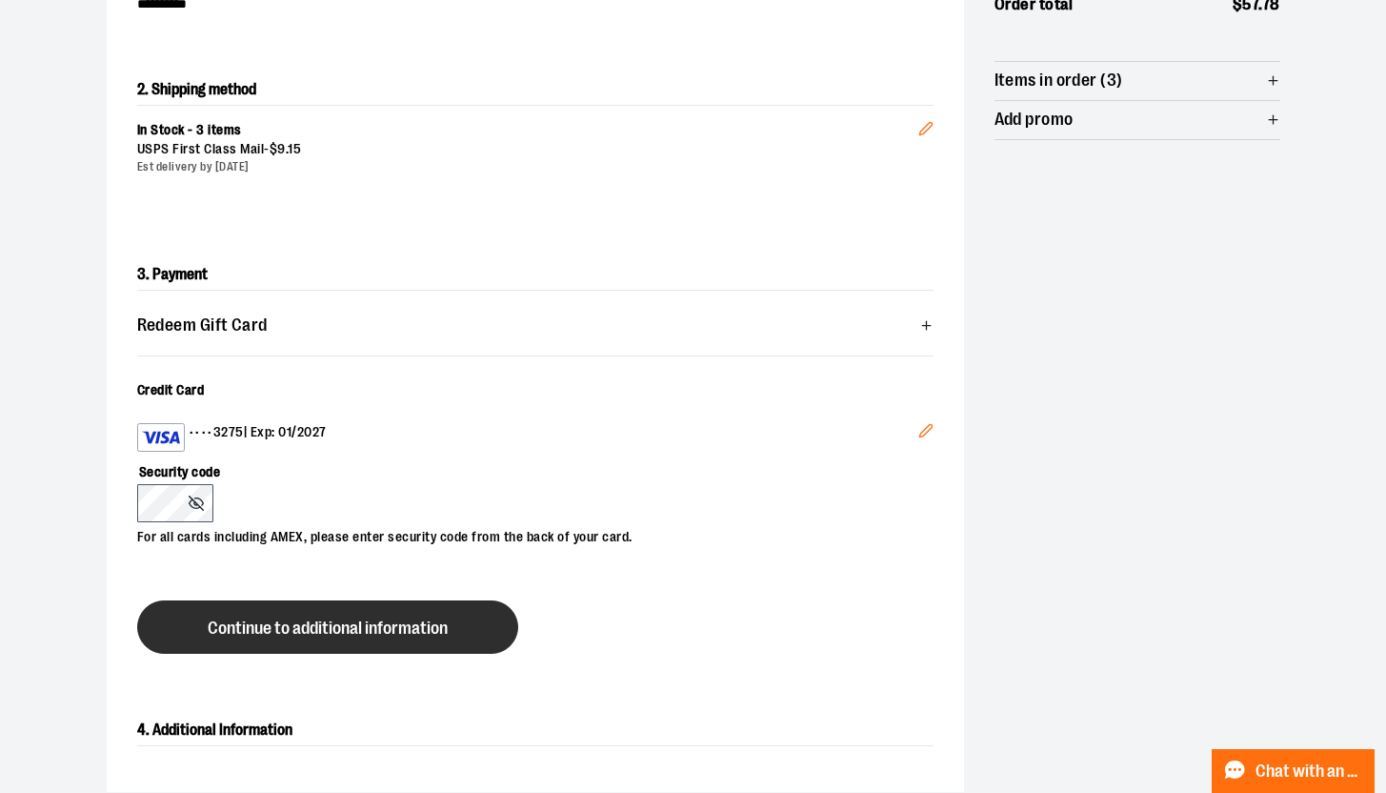
click at [239, 619] on span "Continue to additional information" at bounding box center [328, 628] width 240 height 18
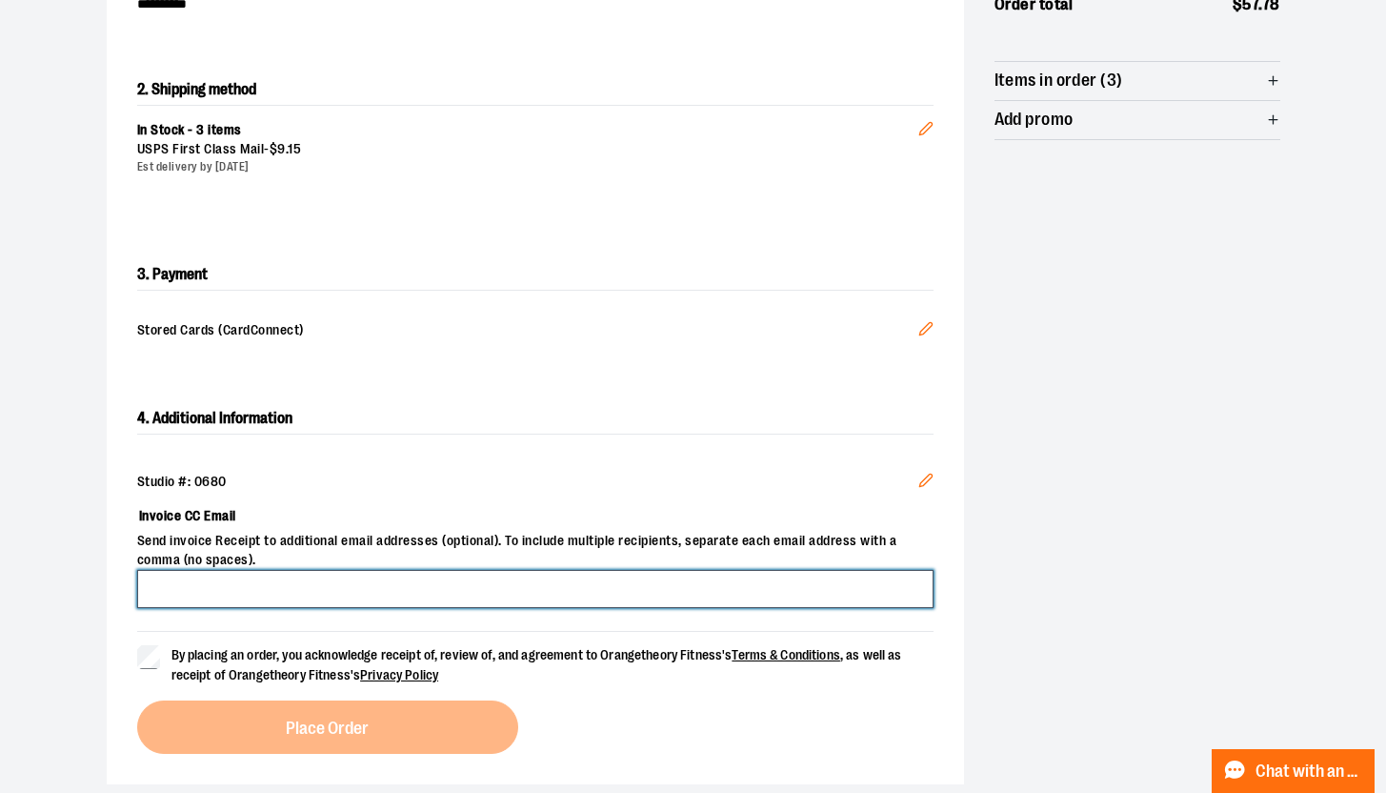
click at [200, 590] on input "Invoice CC Email" at bounding box center [535, 589] width 796 height 38
type input "**********"
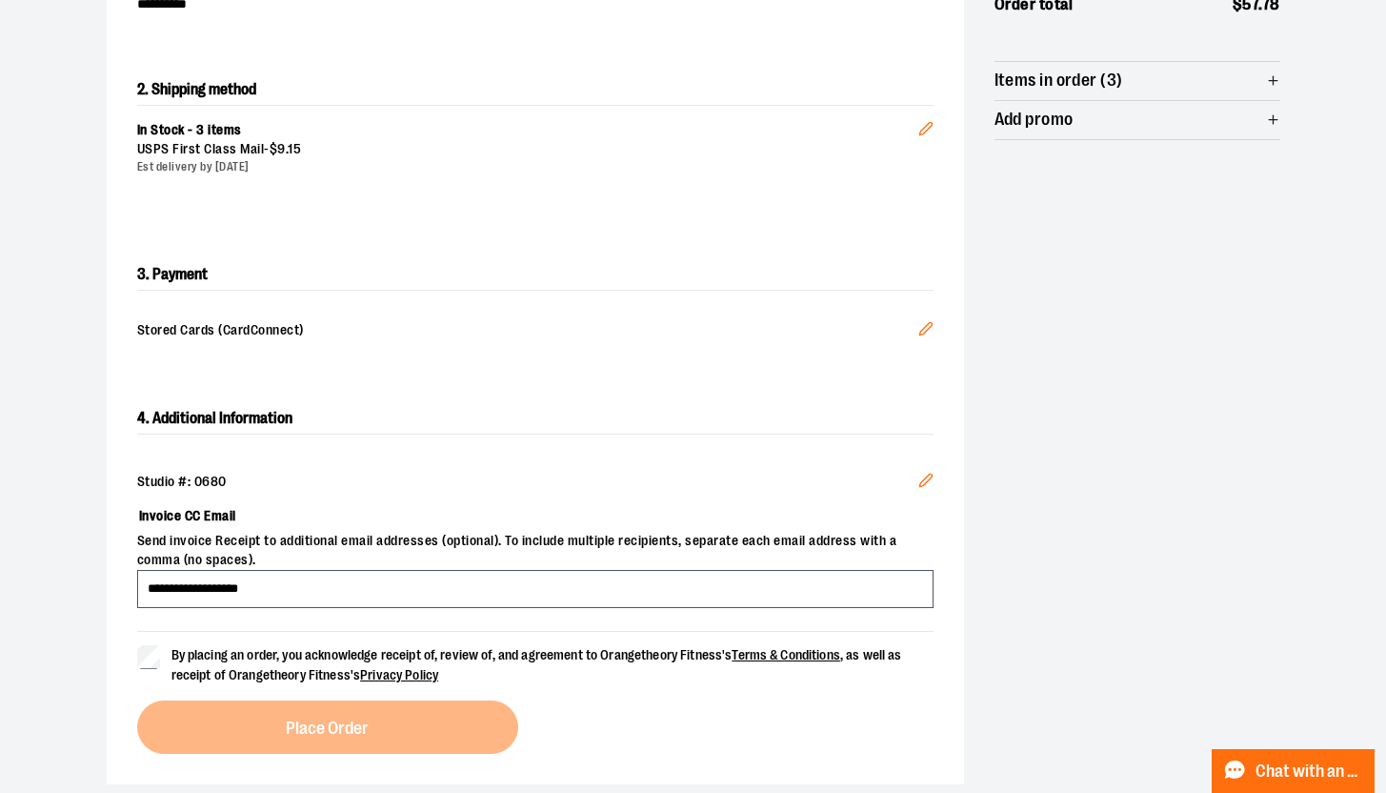
click at [161, 652] on label "By placing an order, you acknowledge receipt of, review of, and agreement to Or…" at bounding box center [535, 665] width 796 height 40
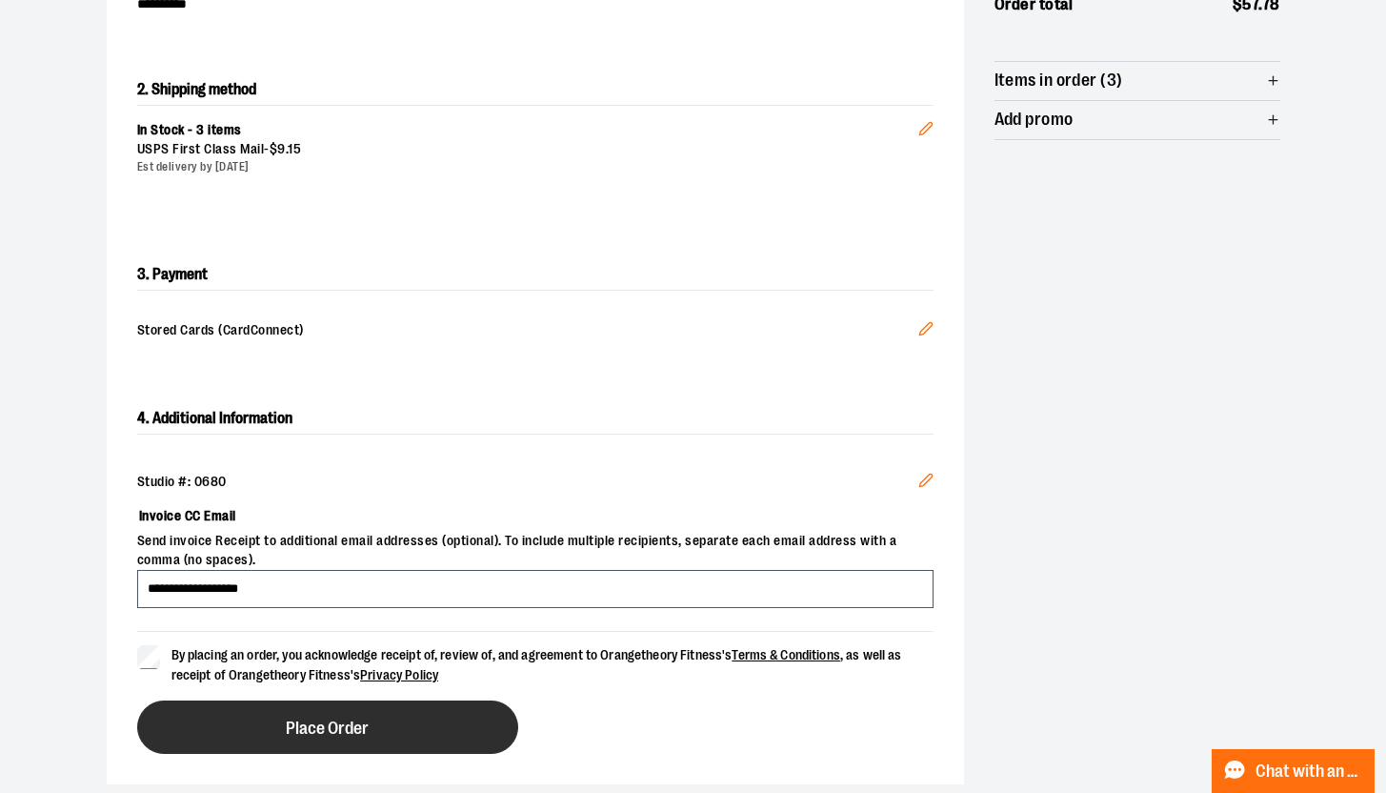
click at [367, 730] on span "Place Order" at bounding box center [327, 728] width 83 height 18
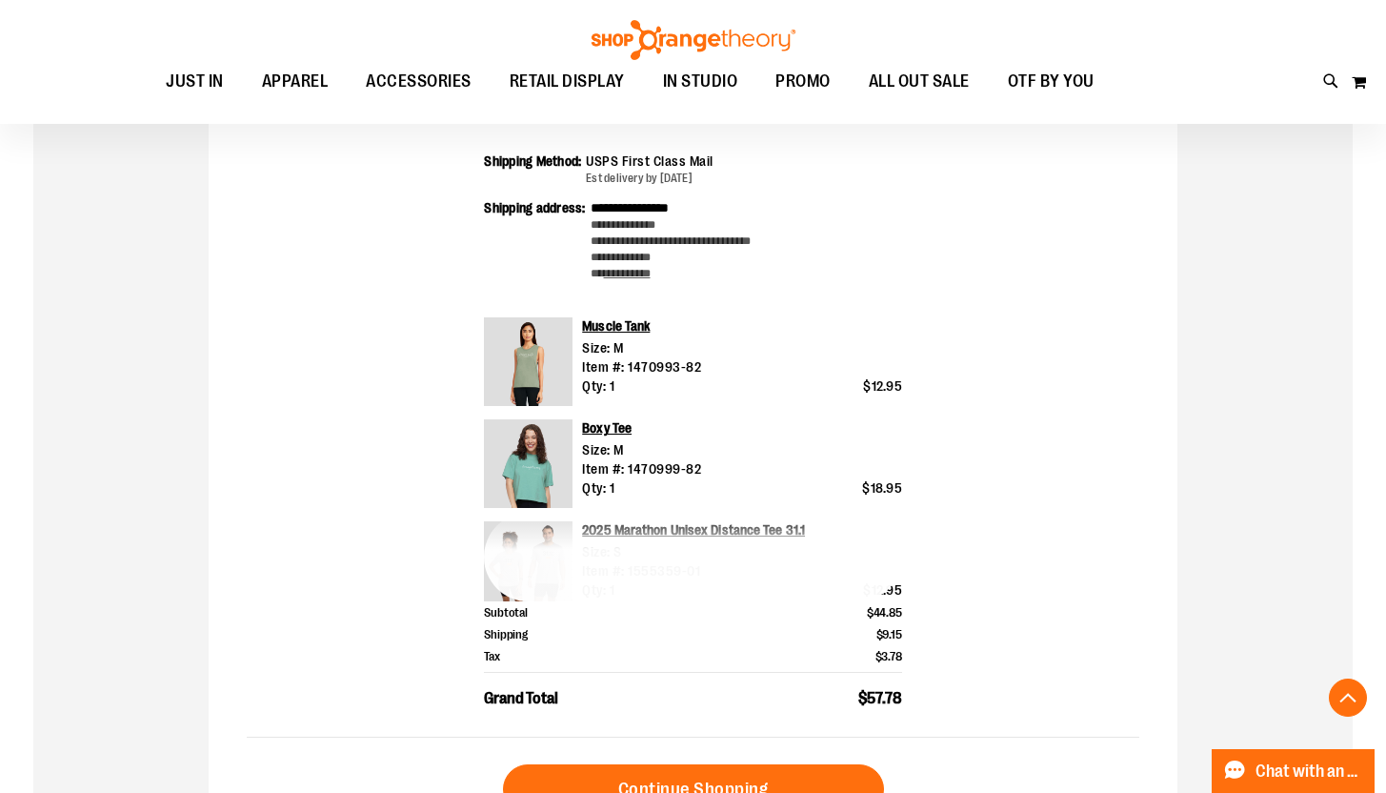
scroll to position [498, 0]
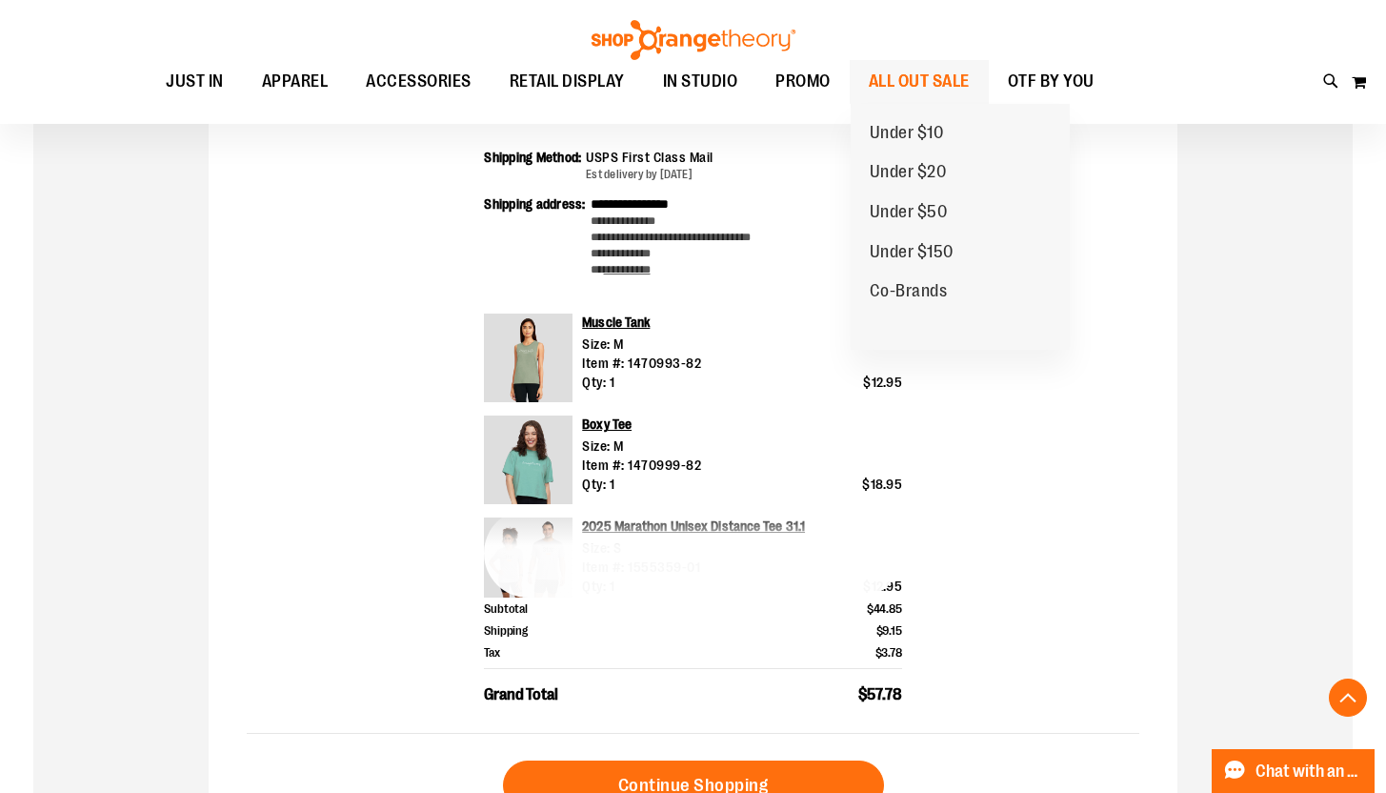
type input "**********"
click at [933, 78] on span "ALL OUT SALE" at bounding box center [919, 81] width 101 height 43
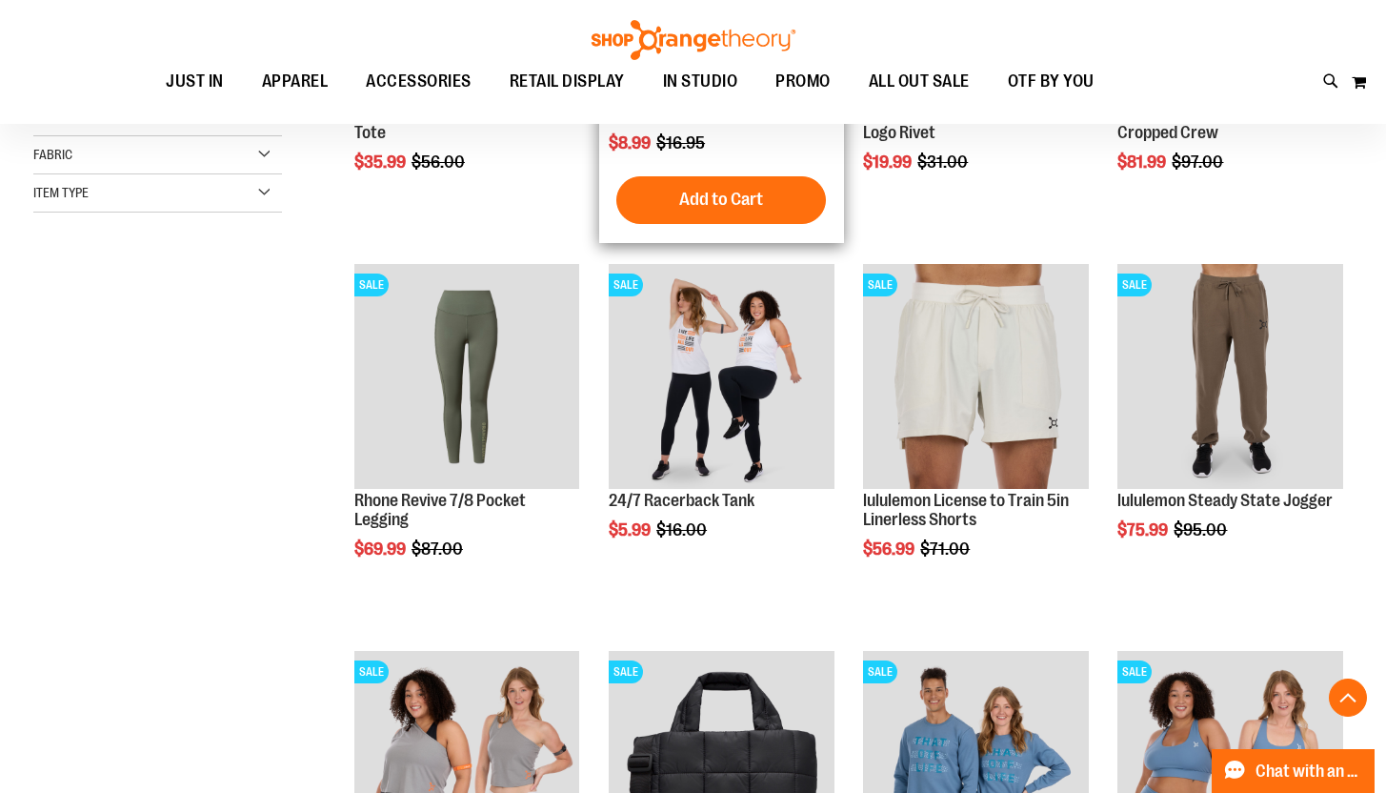
scroll to position [516, 0]
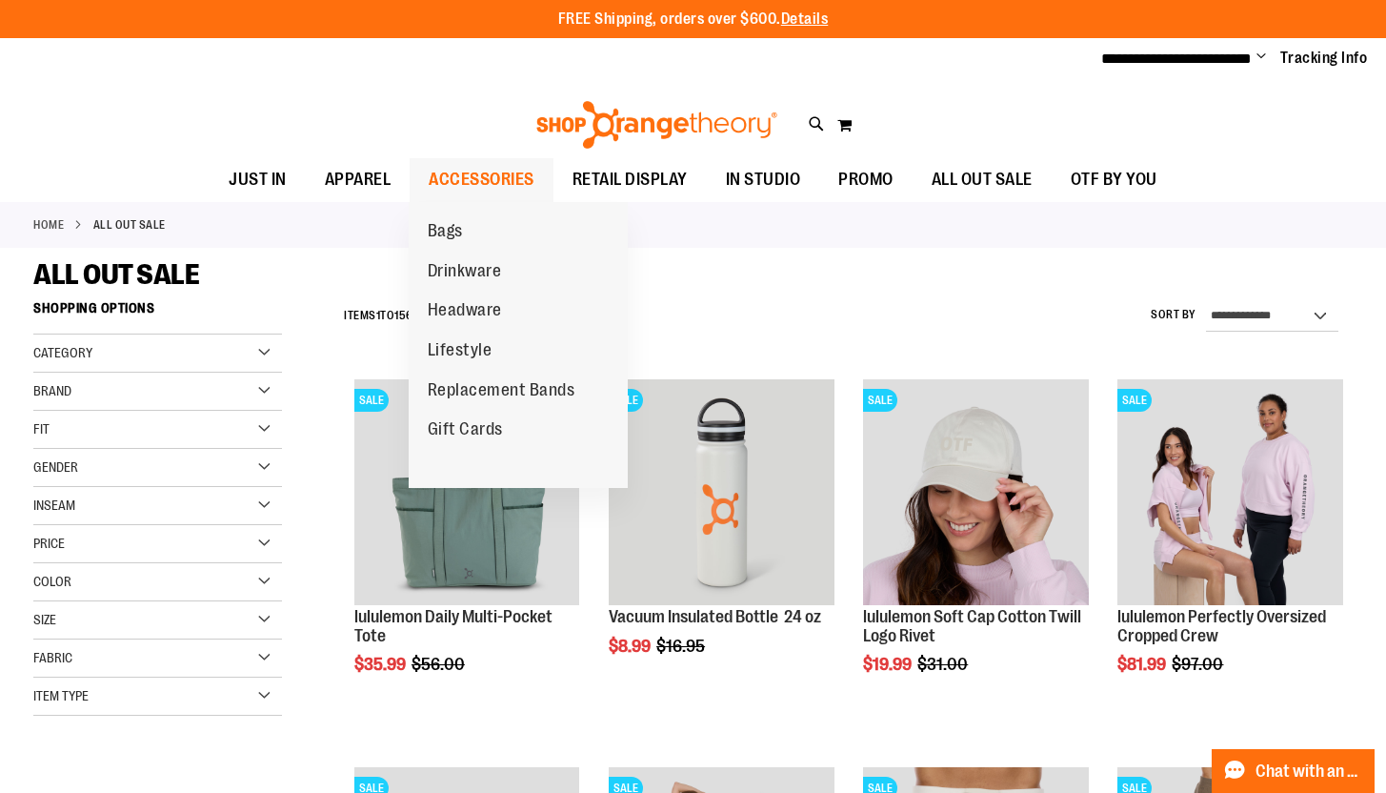
type input "**********"
click at [476, 184] on span "ACCESSORIES" at bounding box center [482, 179] width 106 height 43
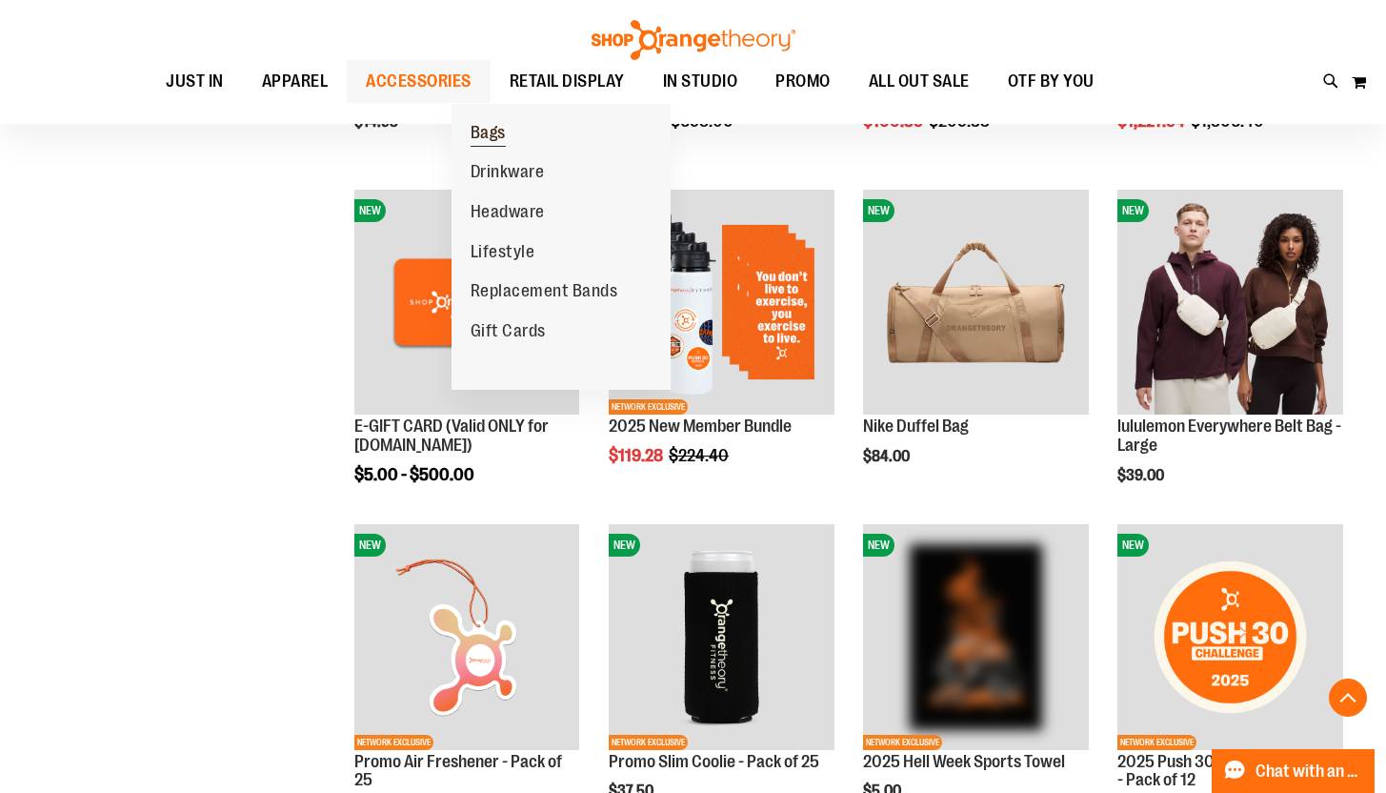
scroll to position [524, 0]
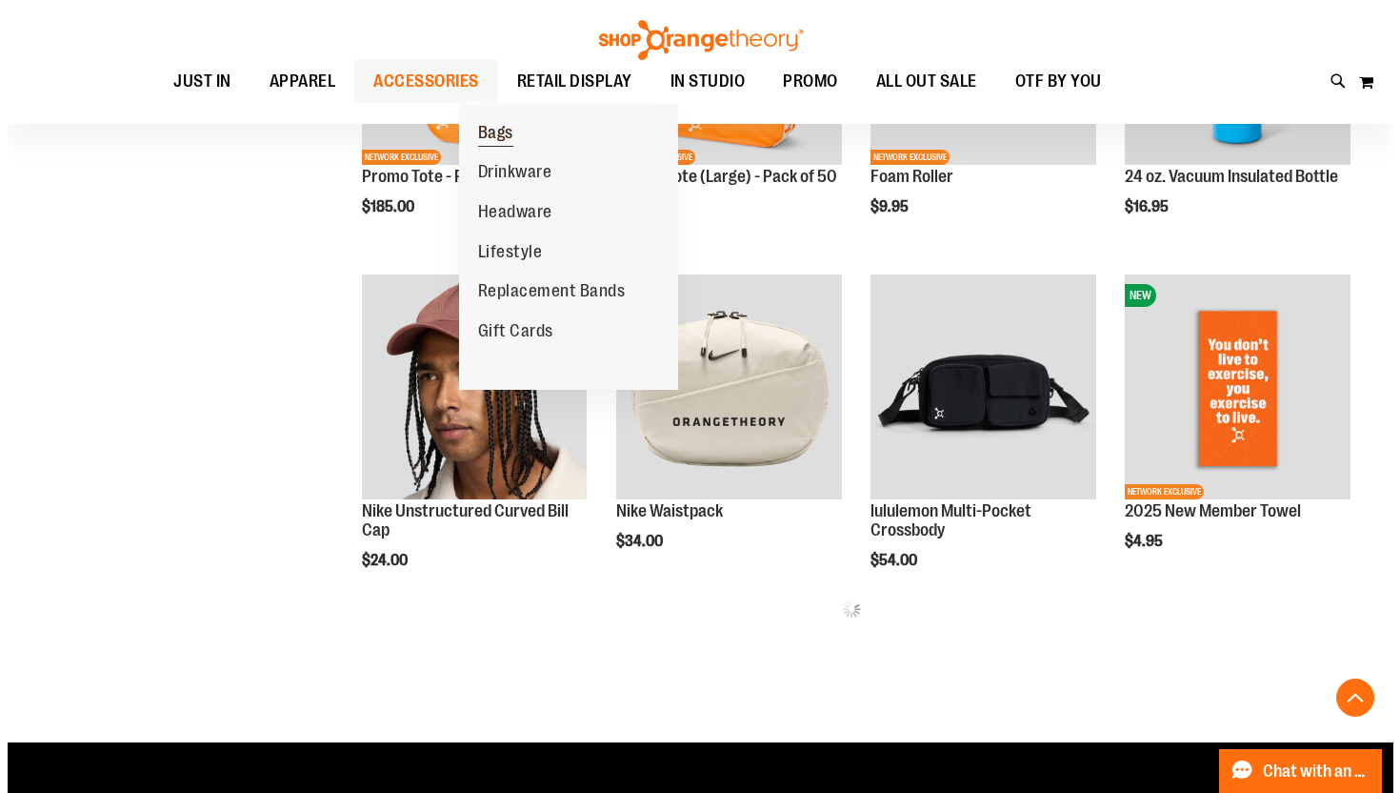
scroll to position [1780, 0]
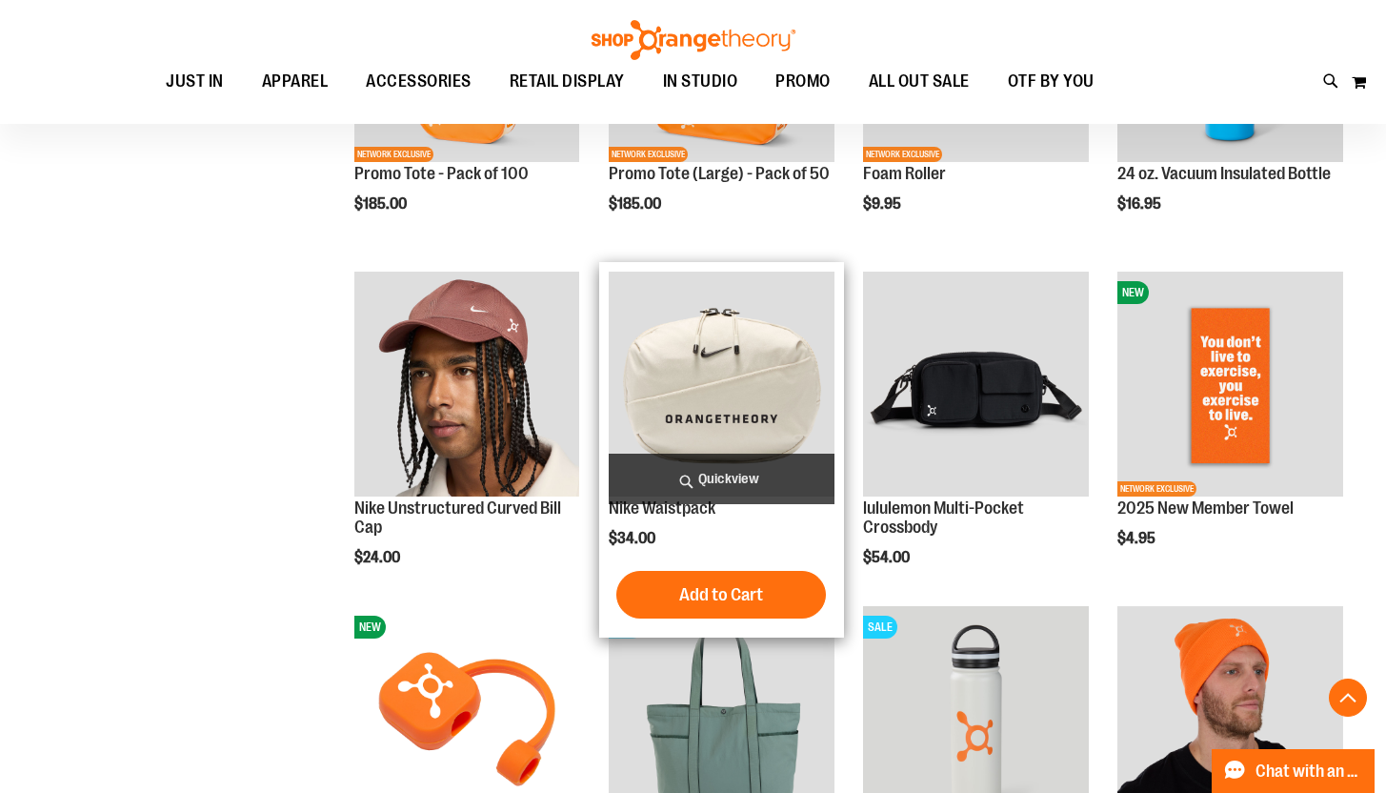
type input "**********"
click at [640, 483] on span "Quickview" at bounding box center [722, 478] width 226 height 50
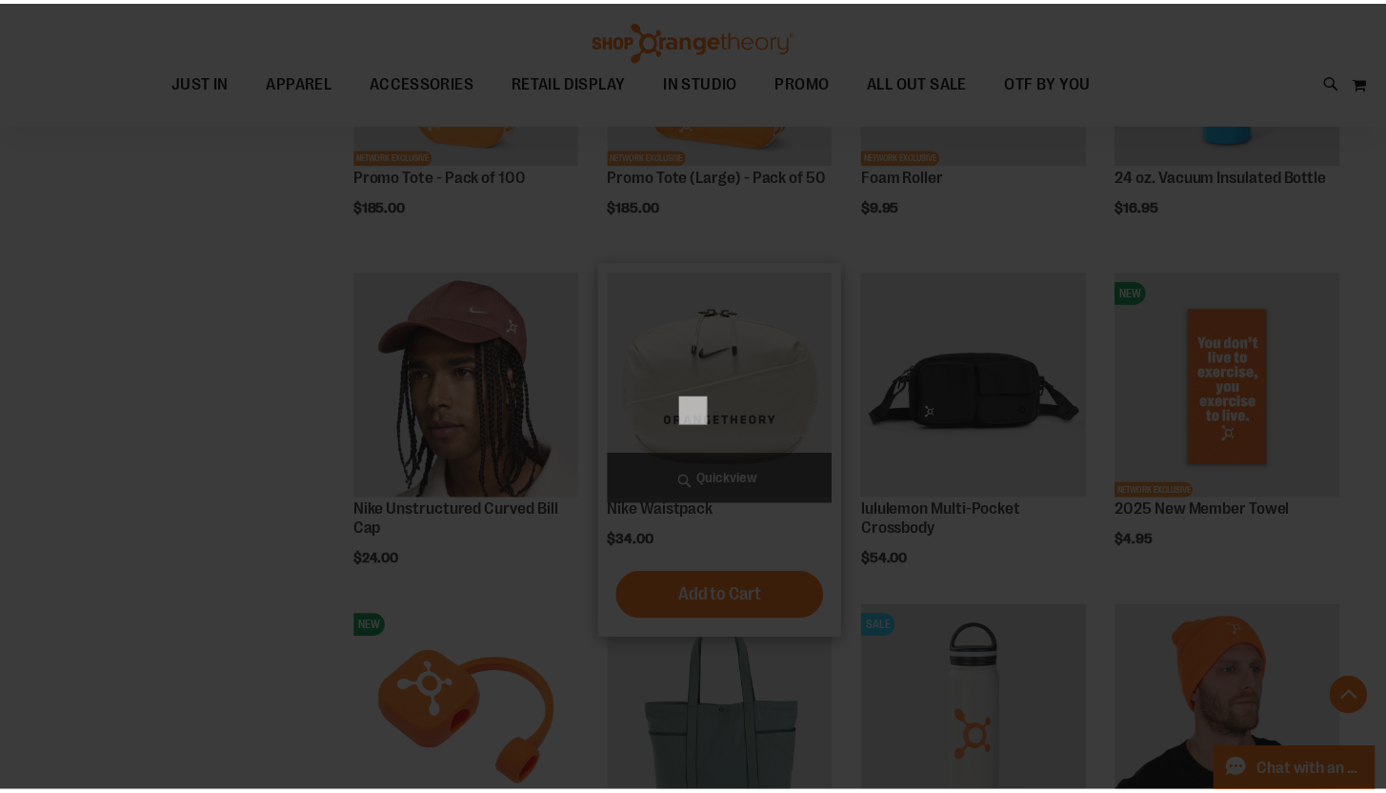
scroll to position [0, 0]
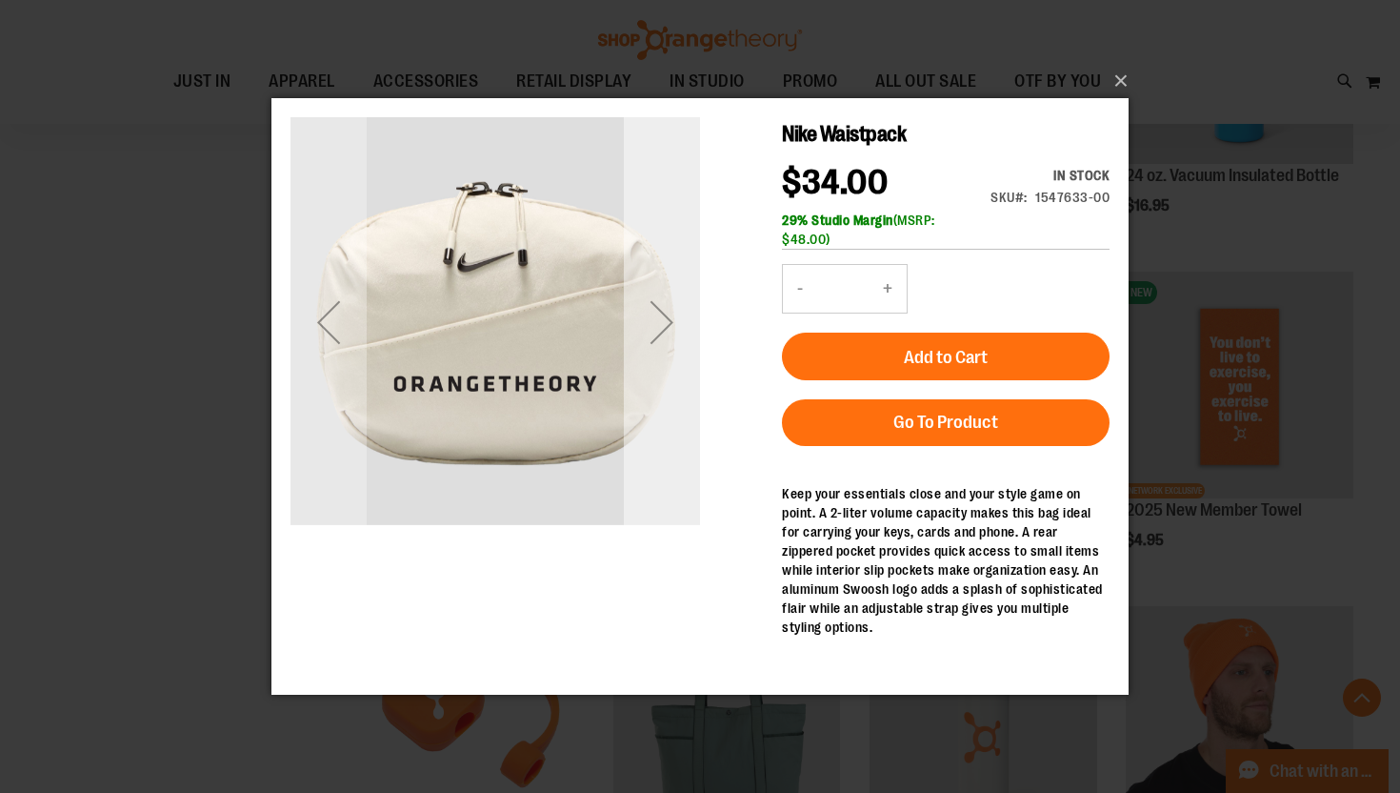
click at [669, 328] on div "Next" at bounding box center [662, 322] width 76 height 76
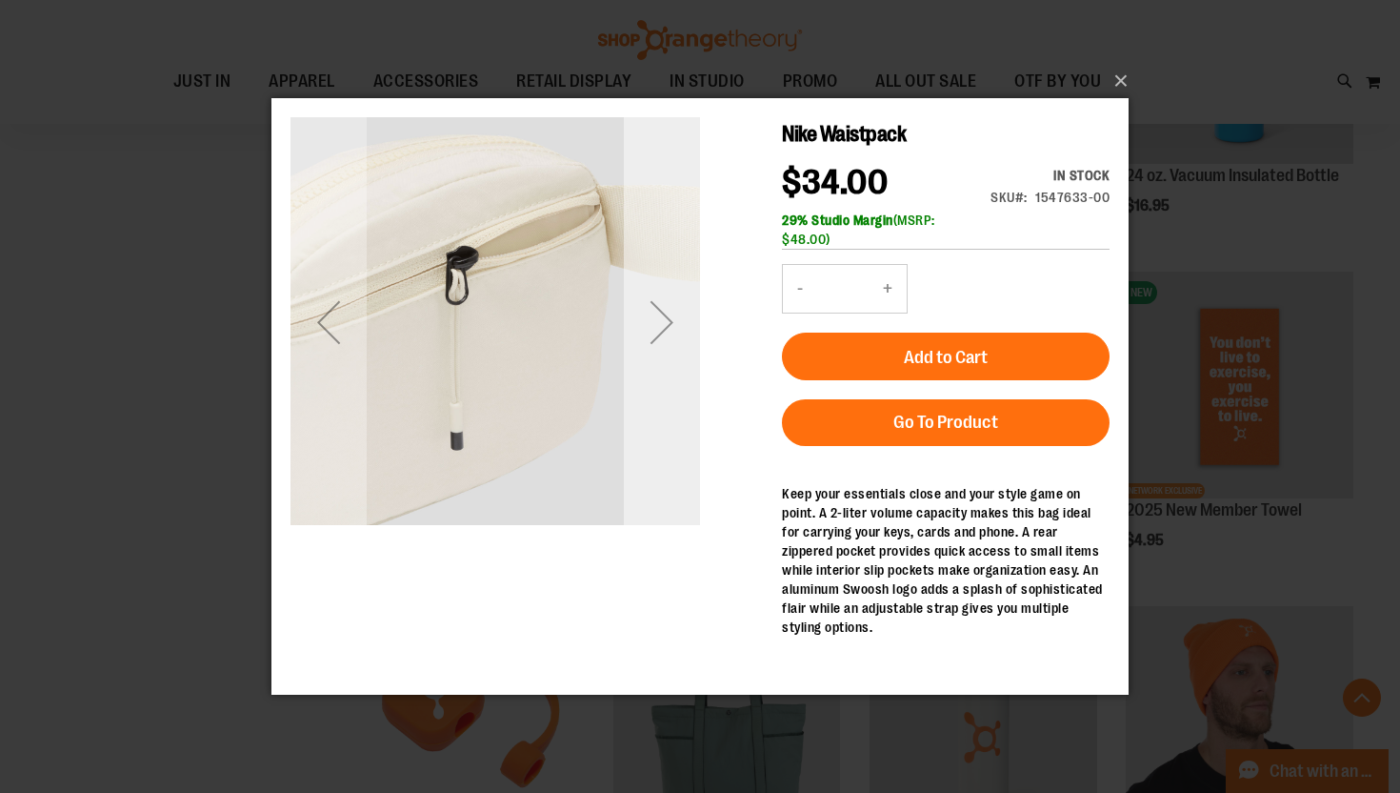
click at [669, 328] on div "Next" at bounding box center [662, 322] width 76 height 76
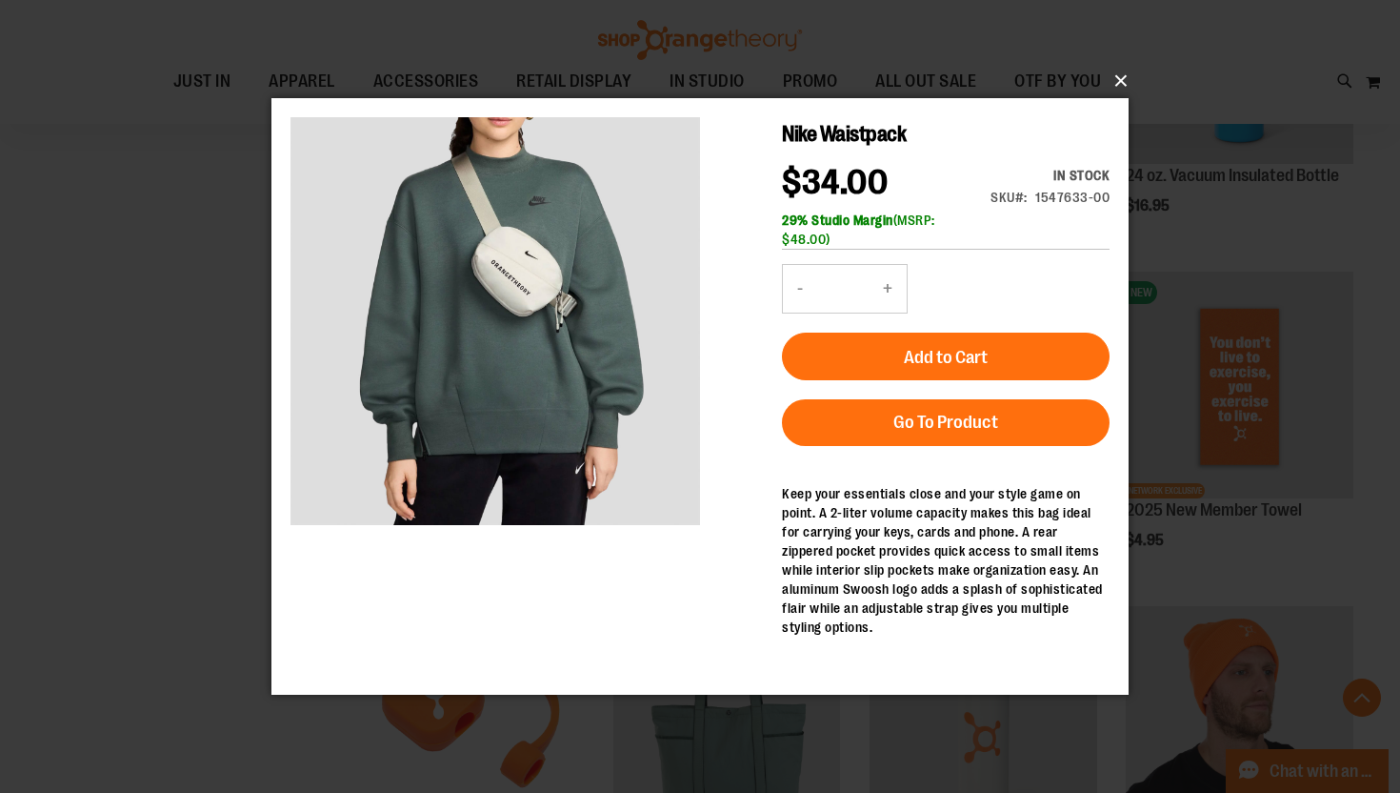
click at [1120, 74] on button "×" at bounding box center [705, 81] width 857 height 42
